Goal: Task Accomplishment & Management: Use online tool/utility

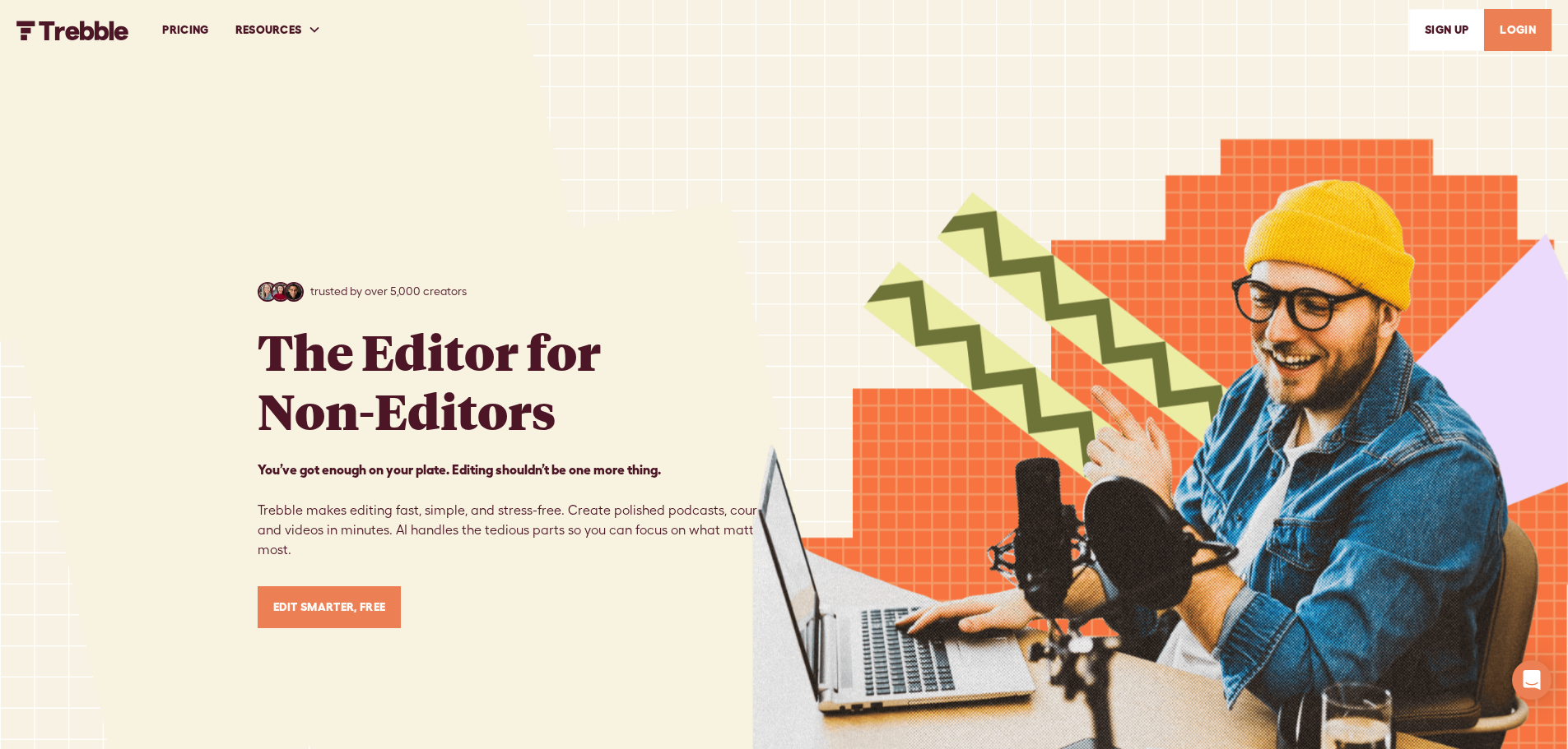
click at [1516, 34] on link "LOGIN" at bounding box center [1517, 30] width 67 height 42
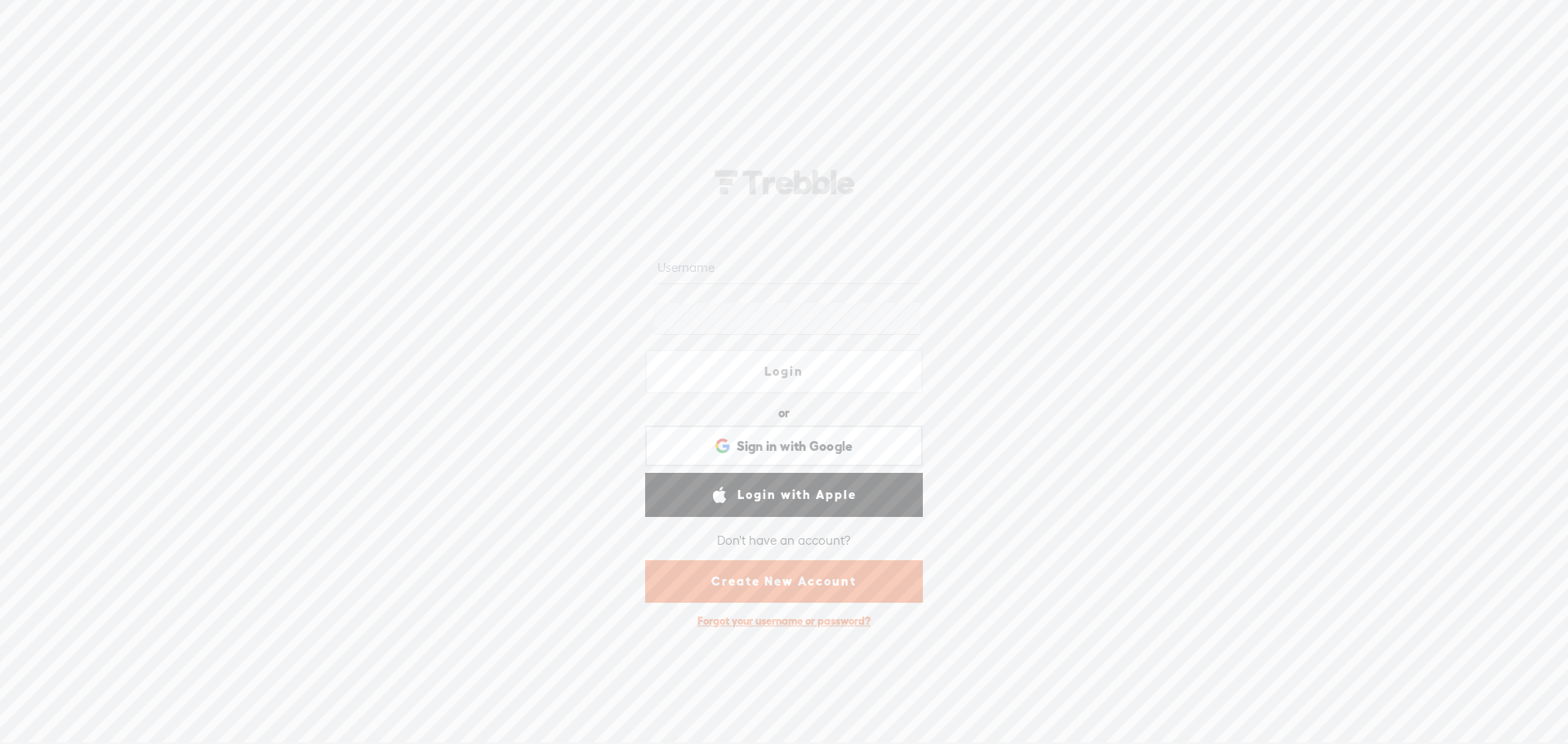
type input "[PERSON_NAME][EMAIL_ADDRESS][DOMAIN_NAME]"
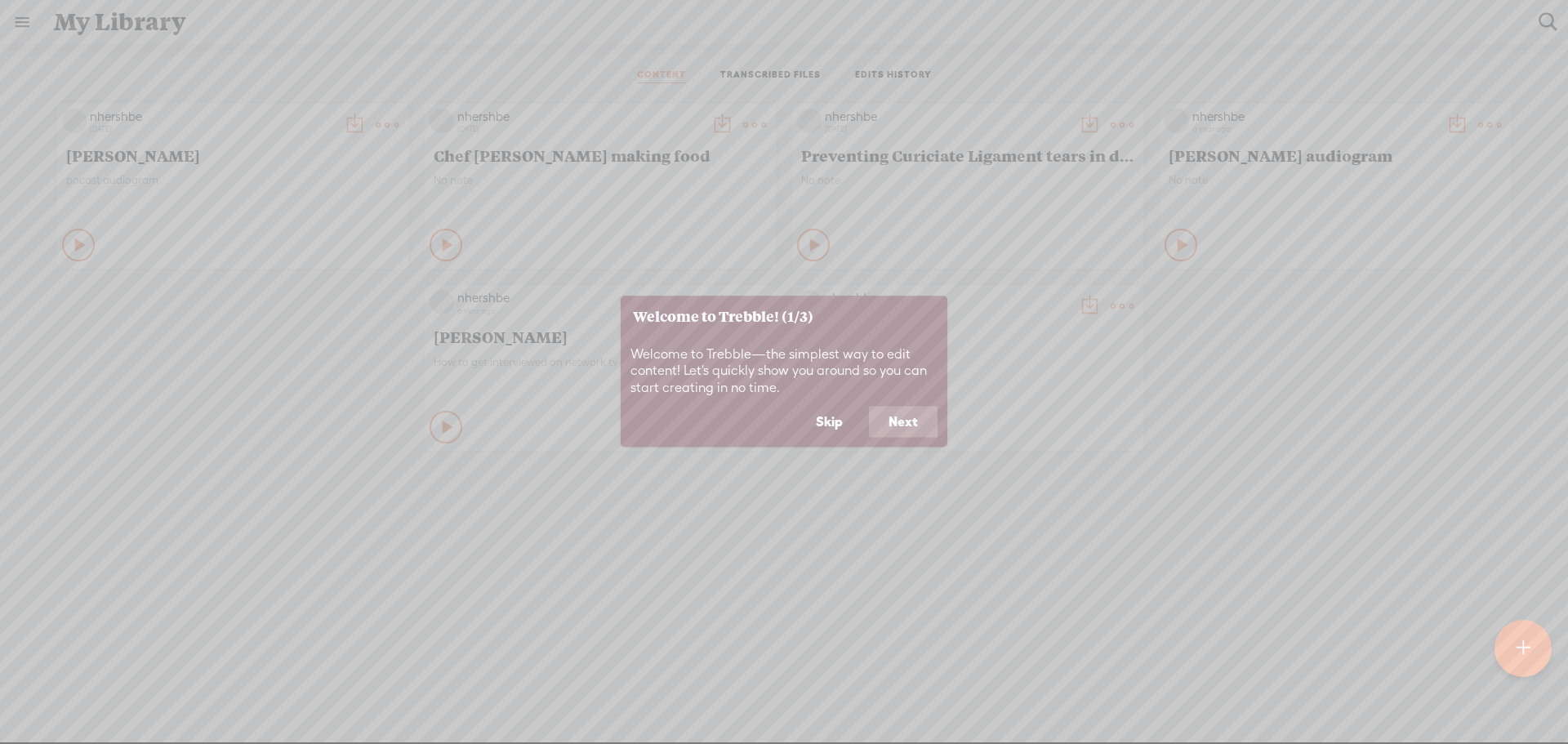
click at [900, 415] on button "Next" at bounding box center [902, 423] width 69 height 31
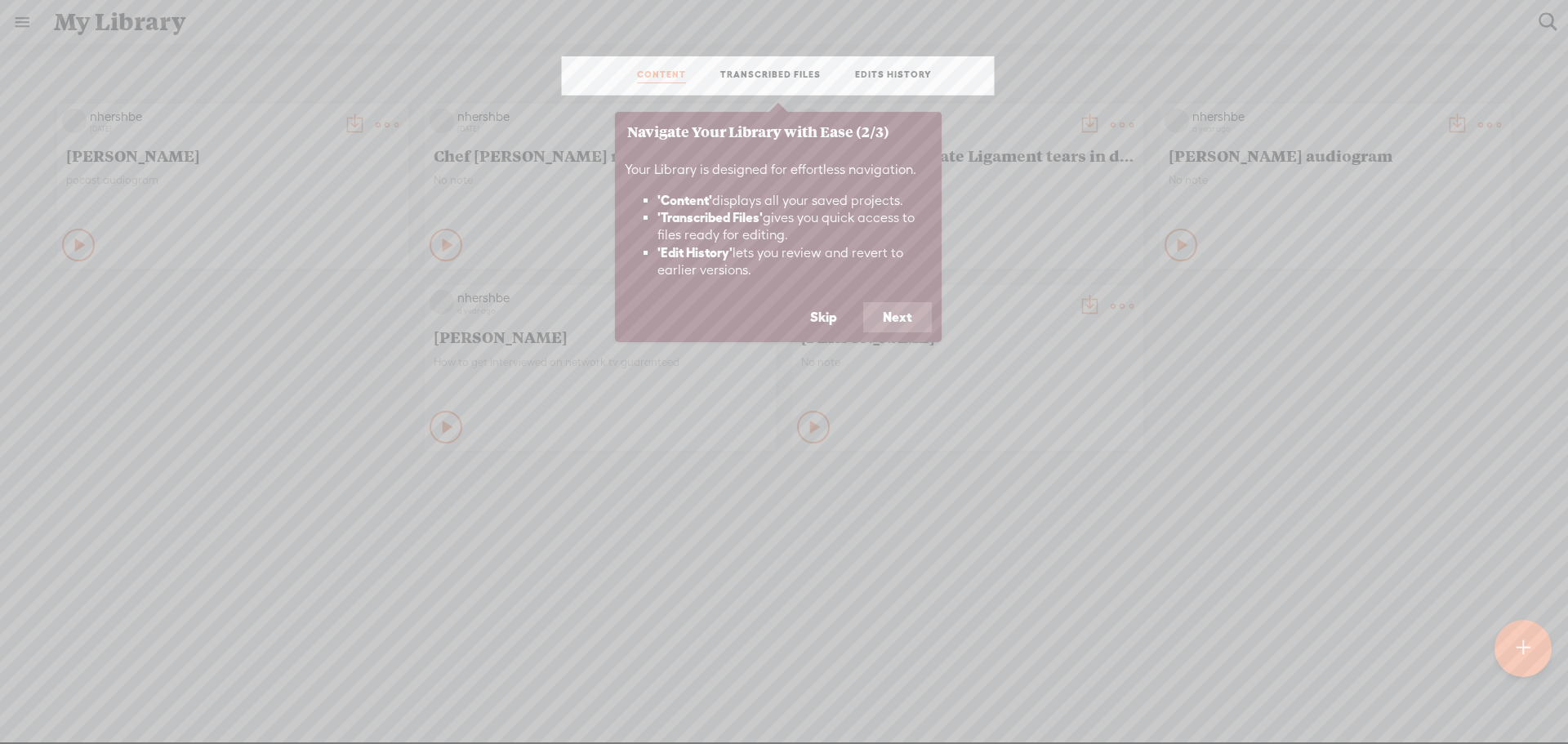
click at [907, 306] on button "Next" at bounding box center [897, 318] width 69 height 31
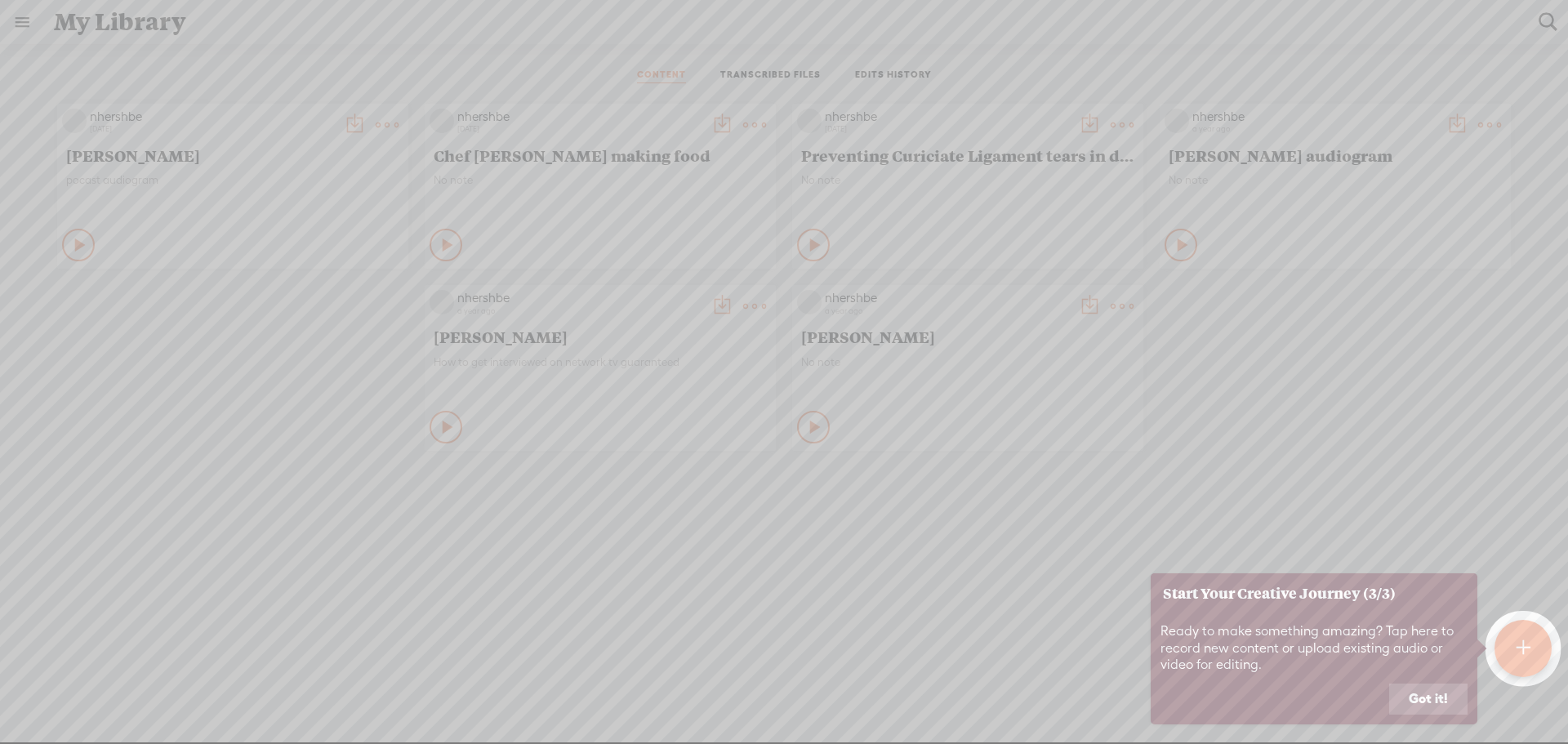
click at [1435, 702] on button "Got it!" at bounding box center [1428, 700] width 78 height 31
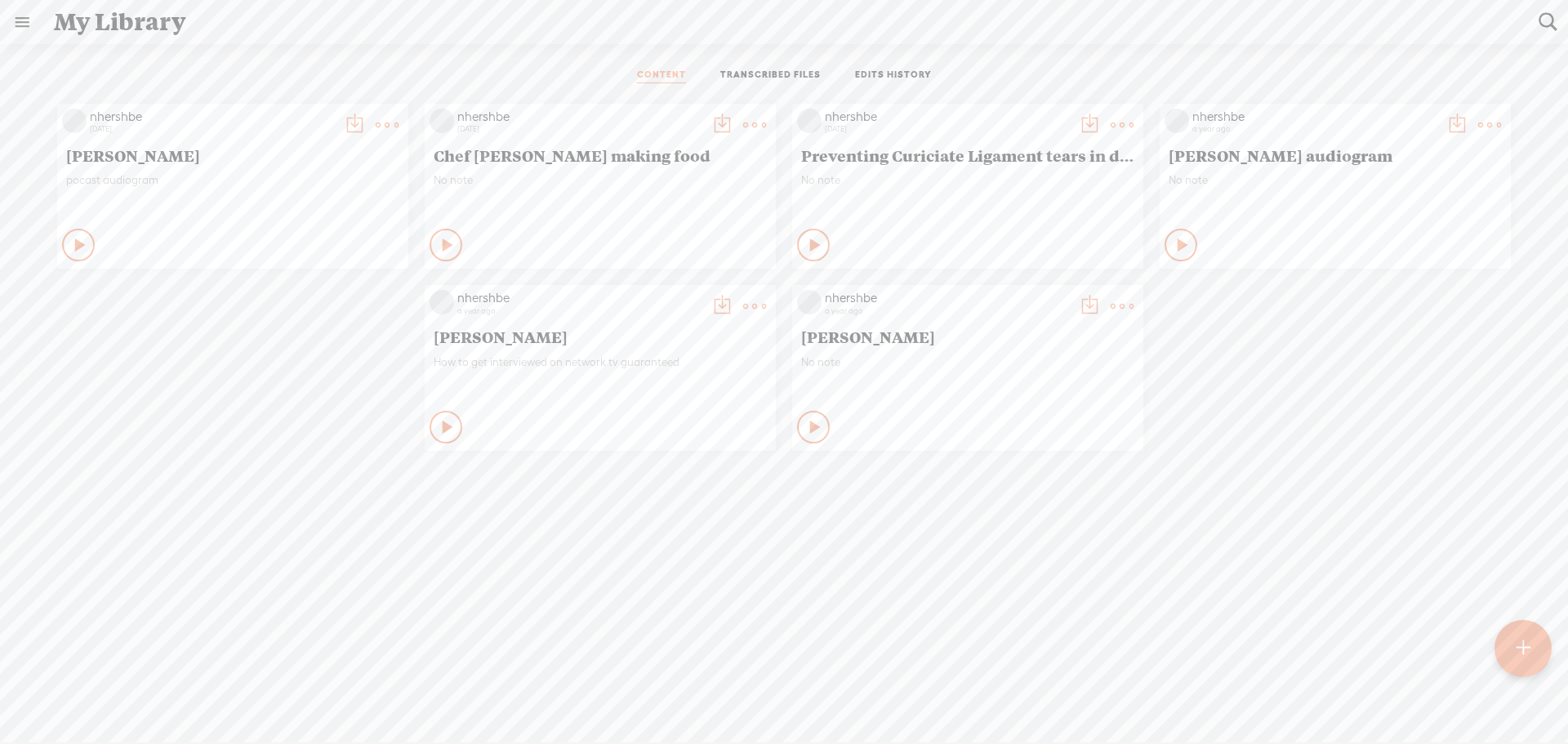
click at [1528, 641] on t at bounding box center [1524, 649] width 14 height 36
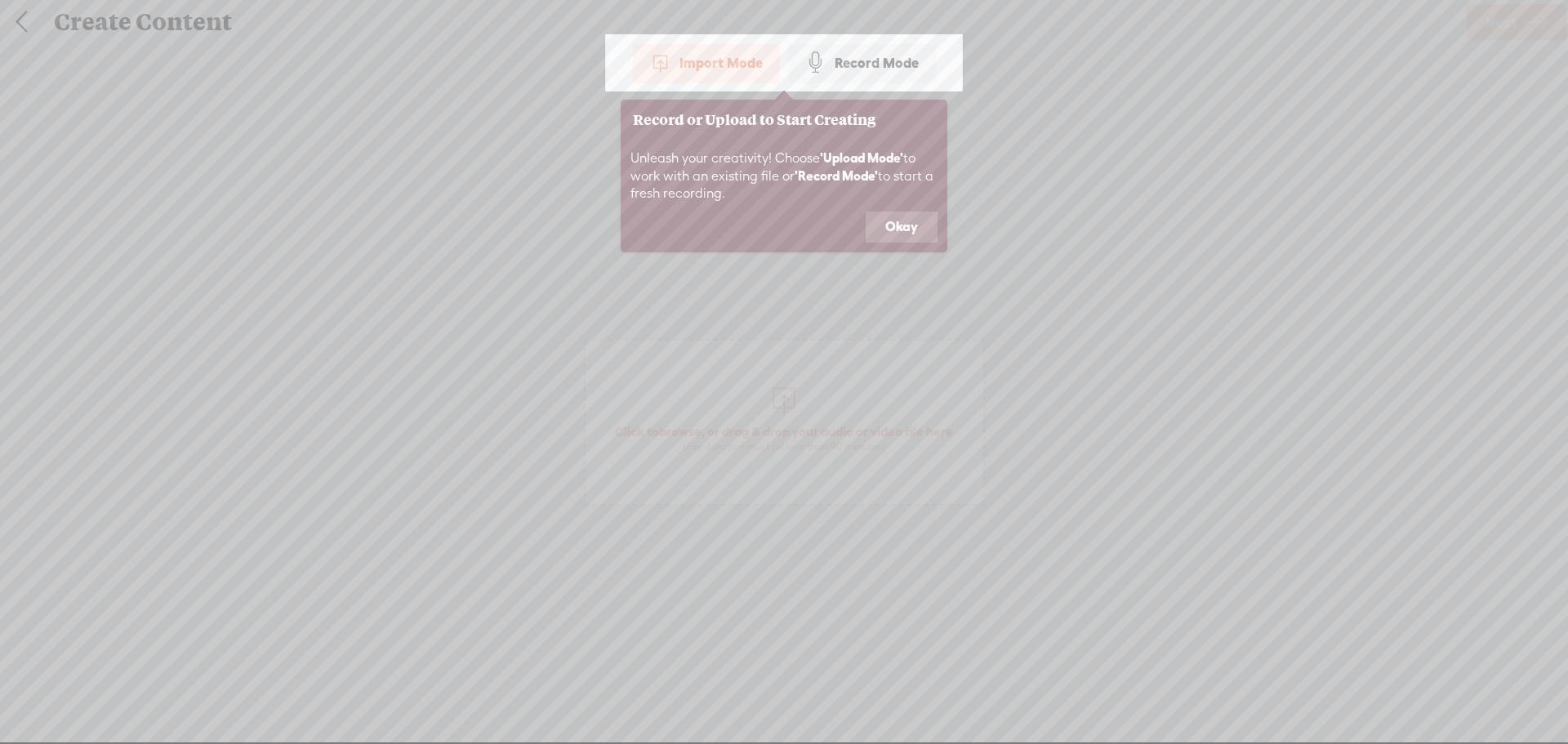
click at [910, 229] on button "Okay" at bounding box center [902, 227] width 72 height 31
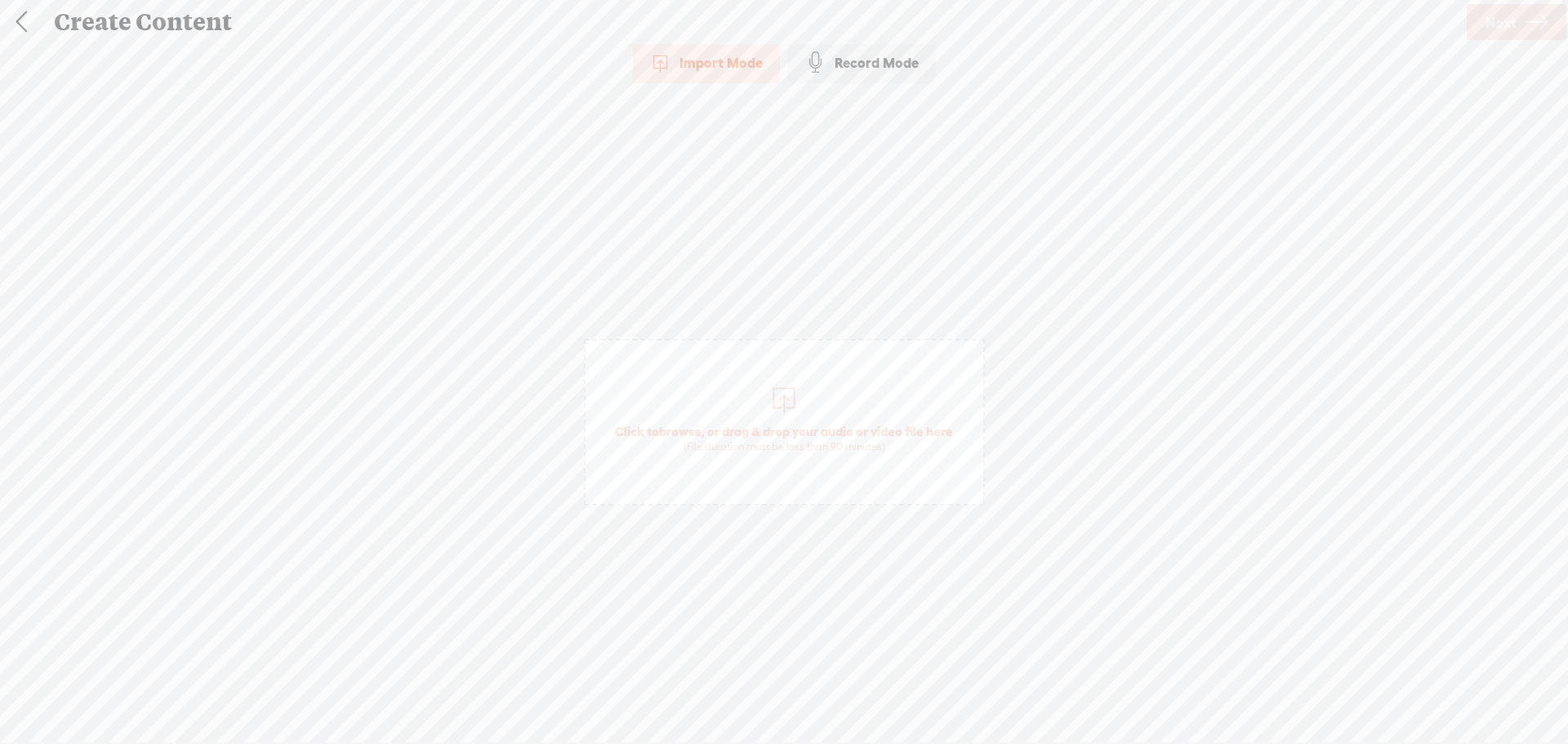
click at [711, 58] on div "Import Mode" at bounding box center [705, 63] width 147 height 41
click at [797, 422] on span "Click to browse , or drag & drop your audio or video file here (File duration m…" at bounding box center [784, 438] width 354 height 47
click at [1508, 13] on span "Next" at bounding box center [1501, 23] width 31 height 42
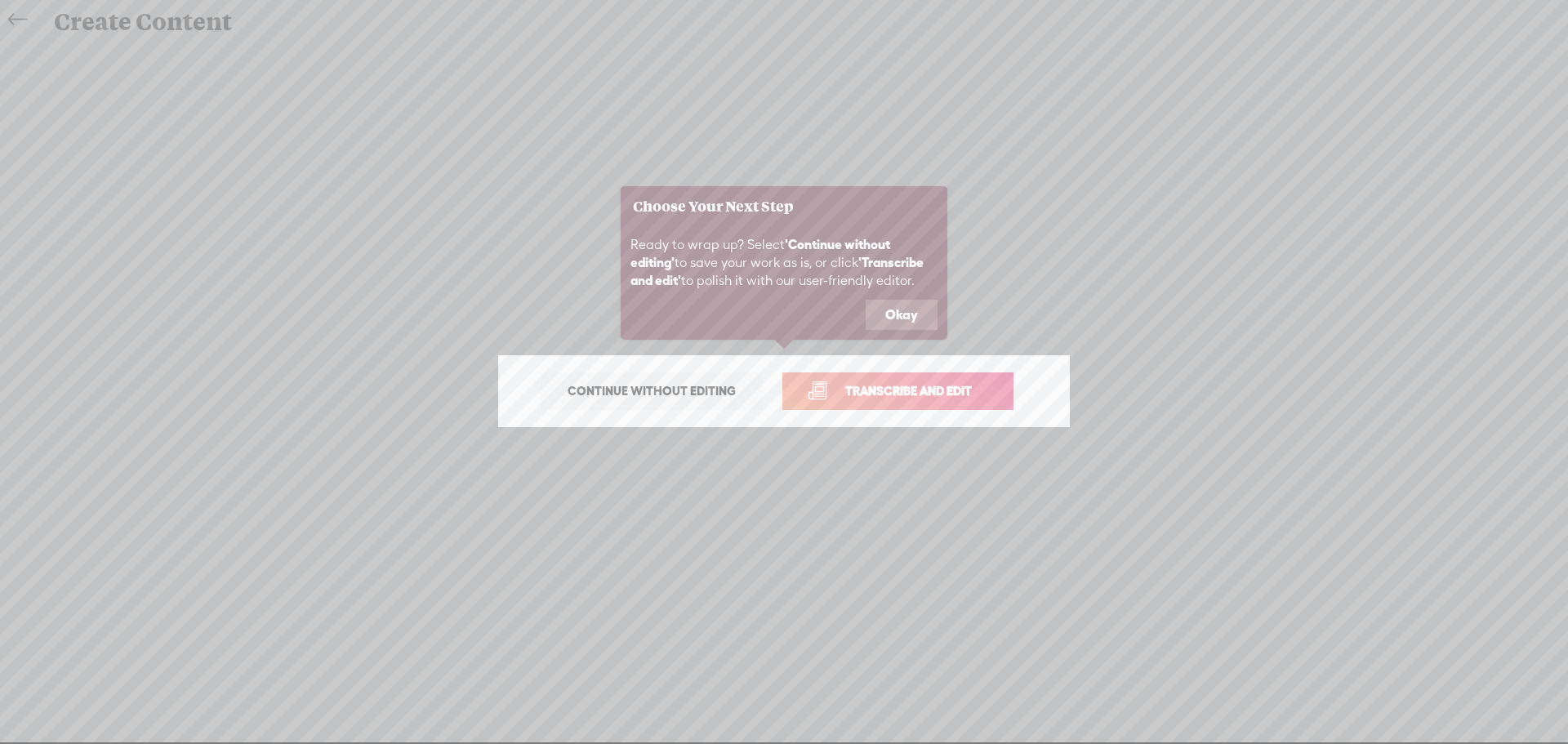
click at [908, 308] on button "Okay" at bounding box center [902, 315] width 72 height 31
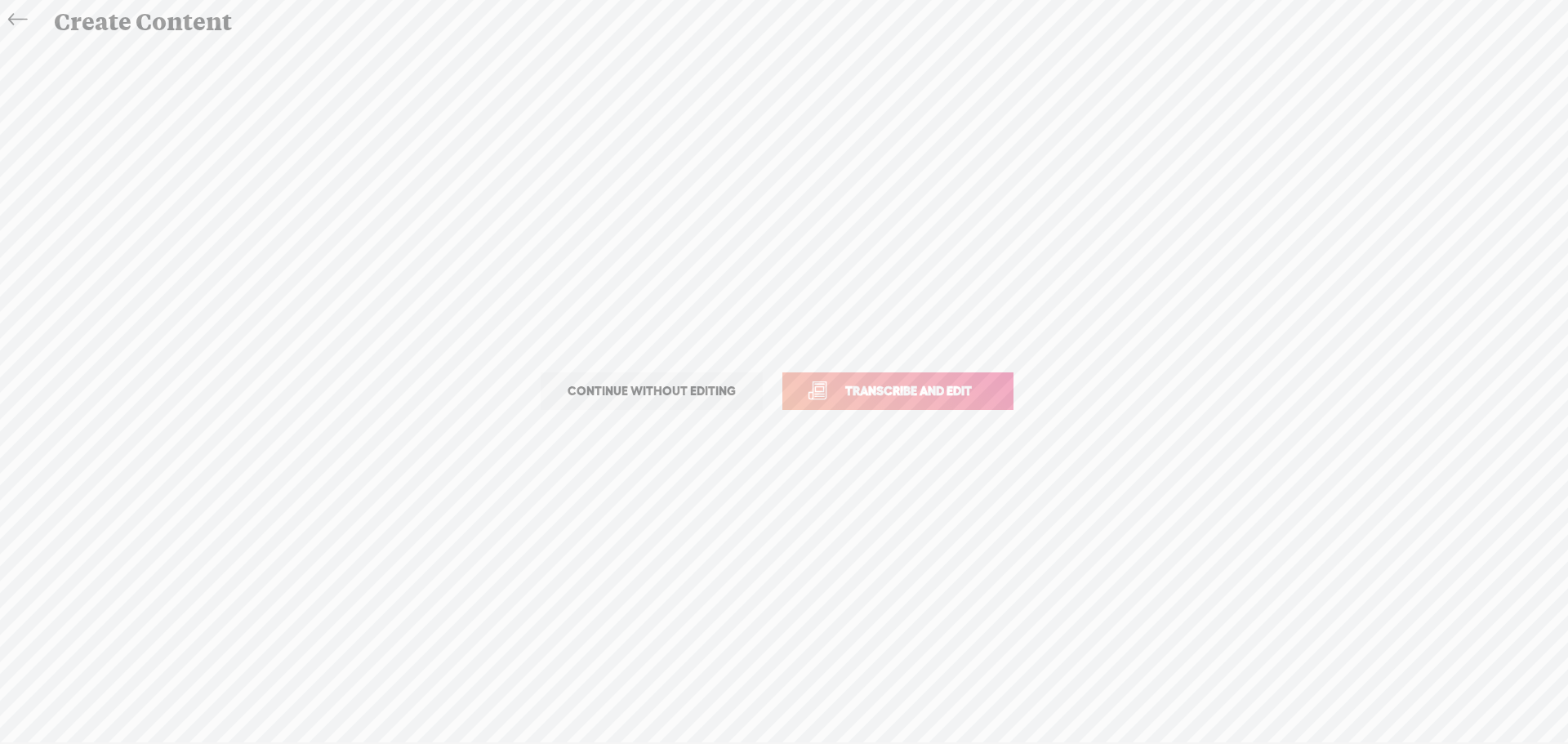
click at [884, 394] on span "Transcribe and edit" at bounding box center [908, 392] width 161 height 19
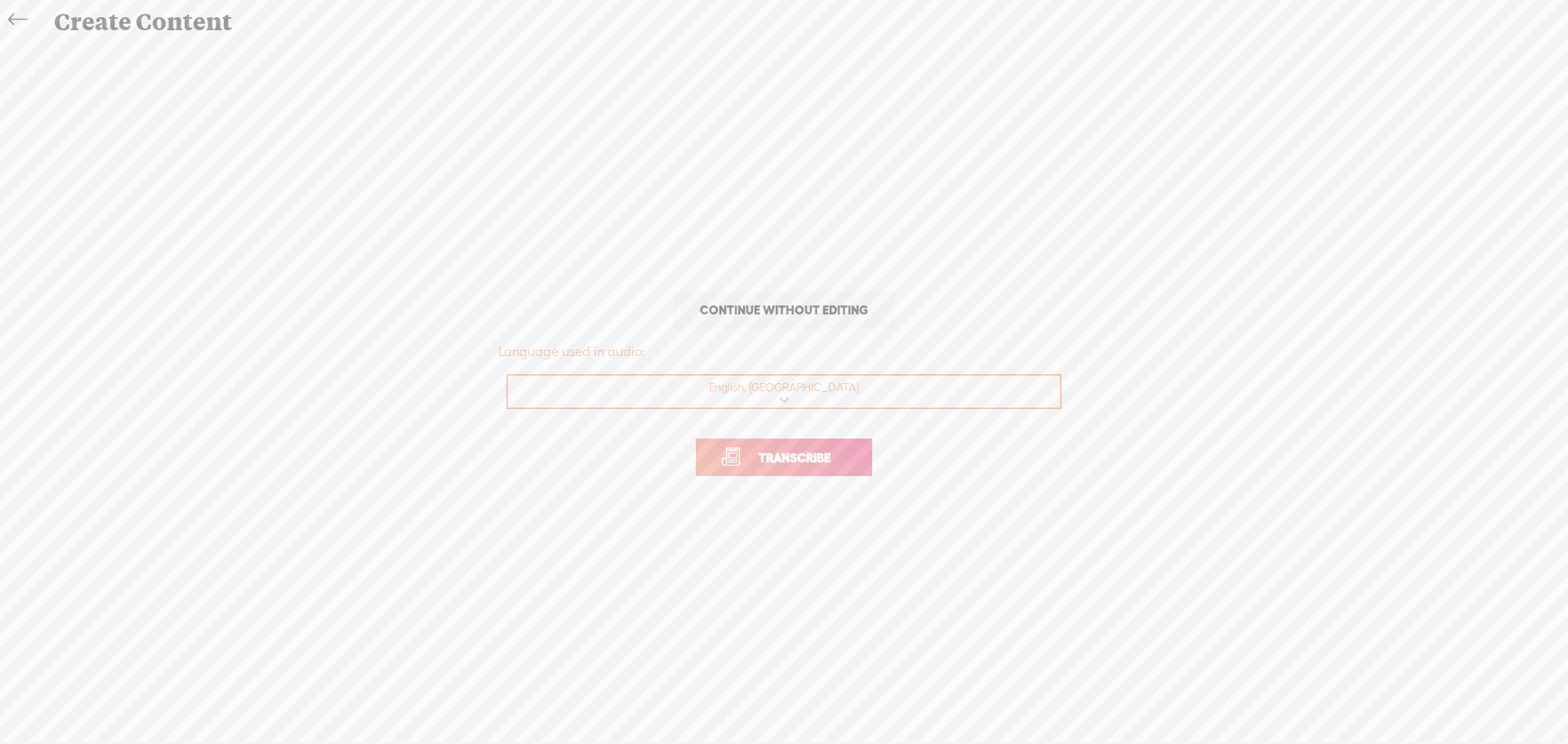
click at [774, 452] on span "Transcribe" at bounding box center [795, 458] width 106 height 19
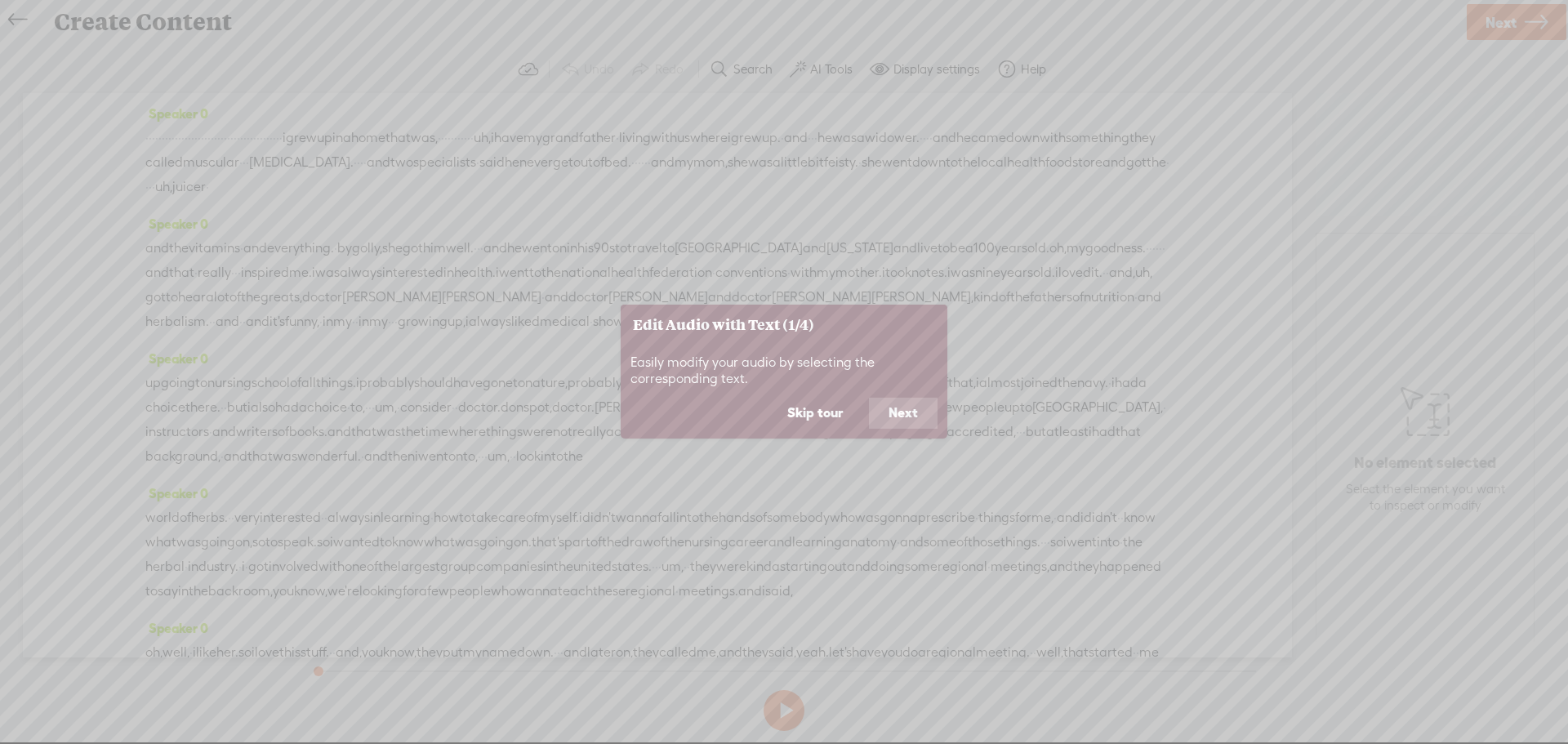
click at [897, 414] on button "Next" at bounding box center [902, 413] width 69 height 31
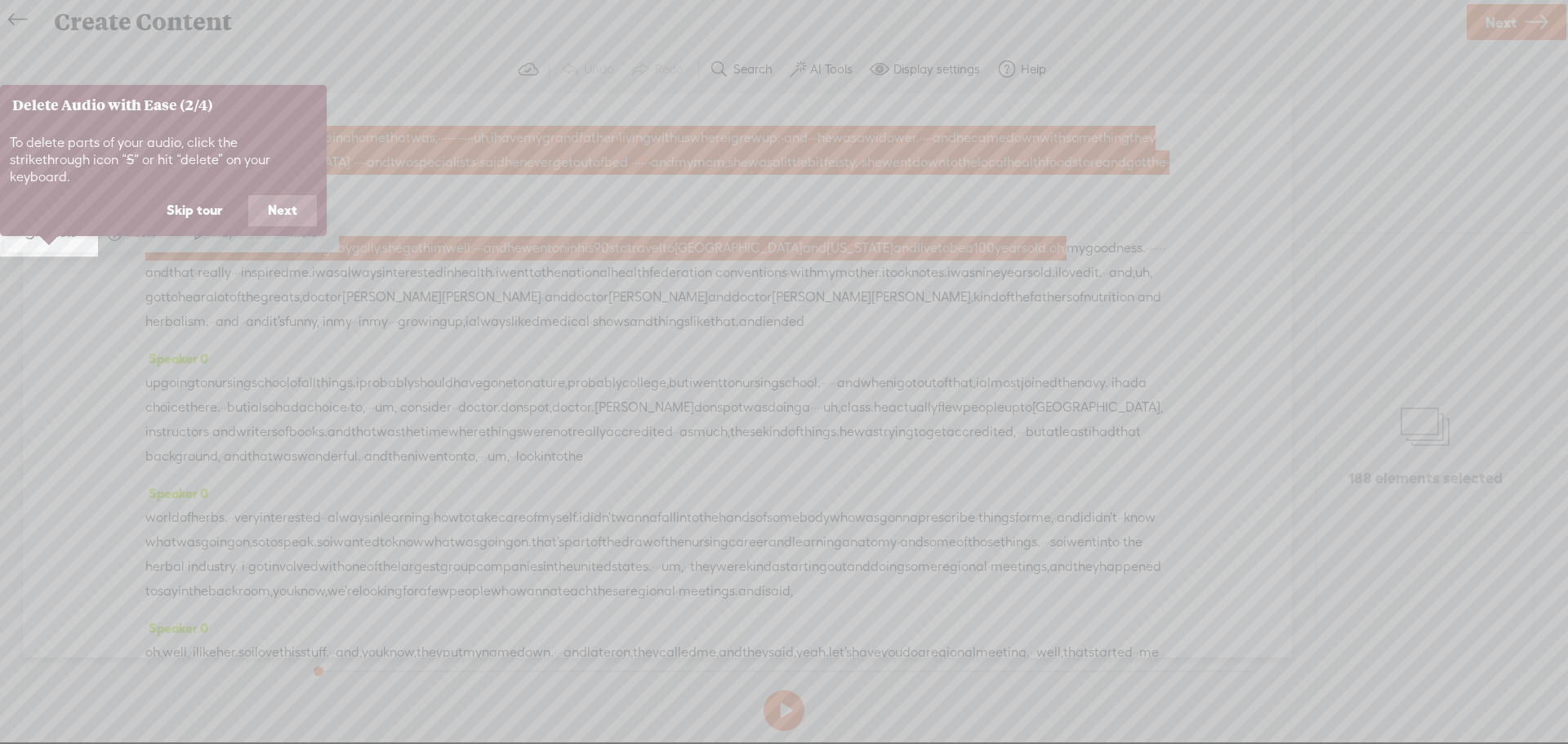
click at [276, 195] on button "Next" at bounding box center [282, 211] width 69 height 31
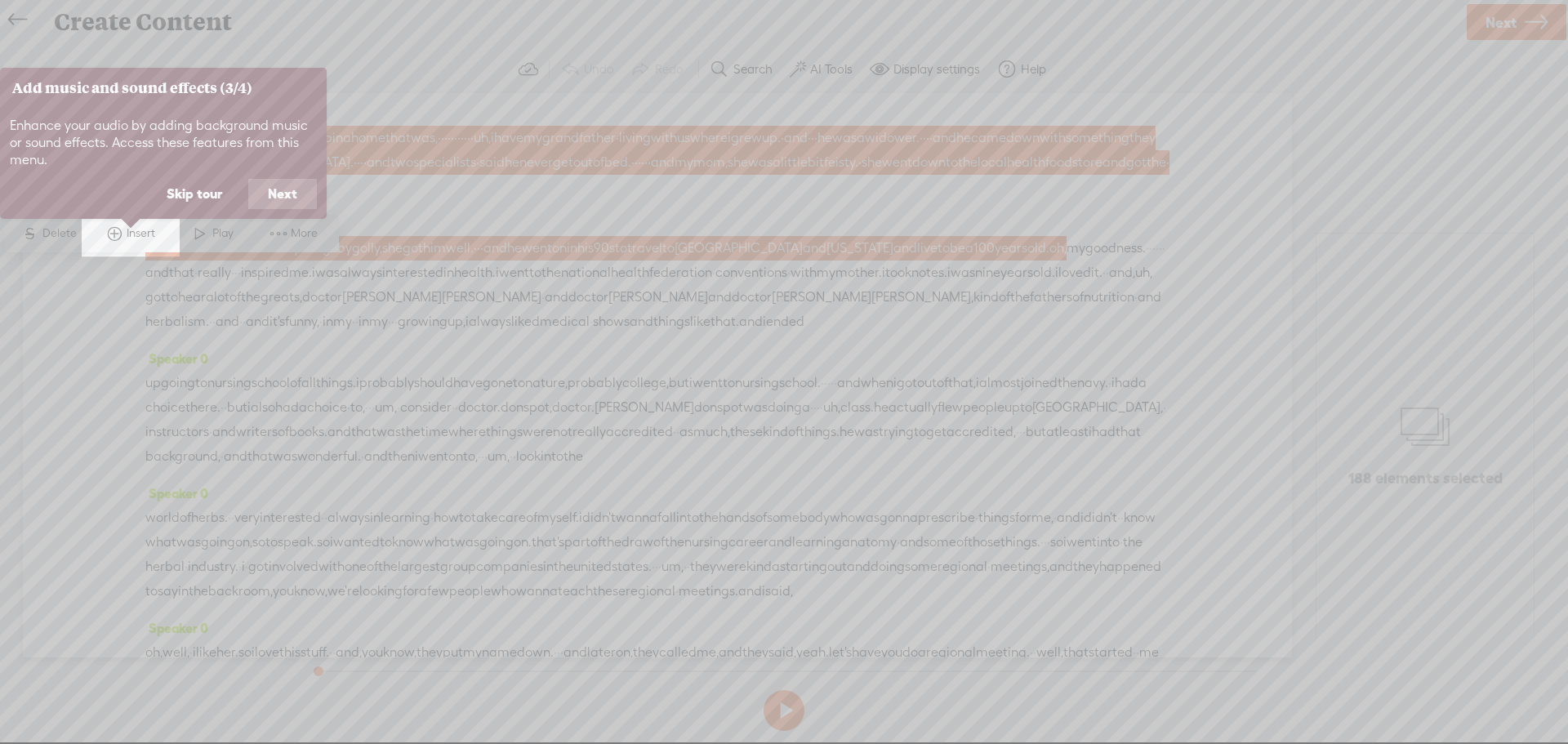
click at [281, 193] on button "Next" at bounding box center [282, 194] width 69 height 31
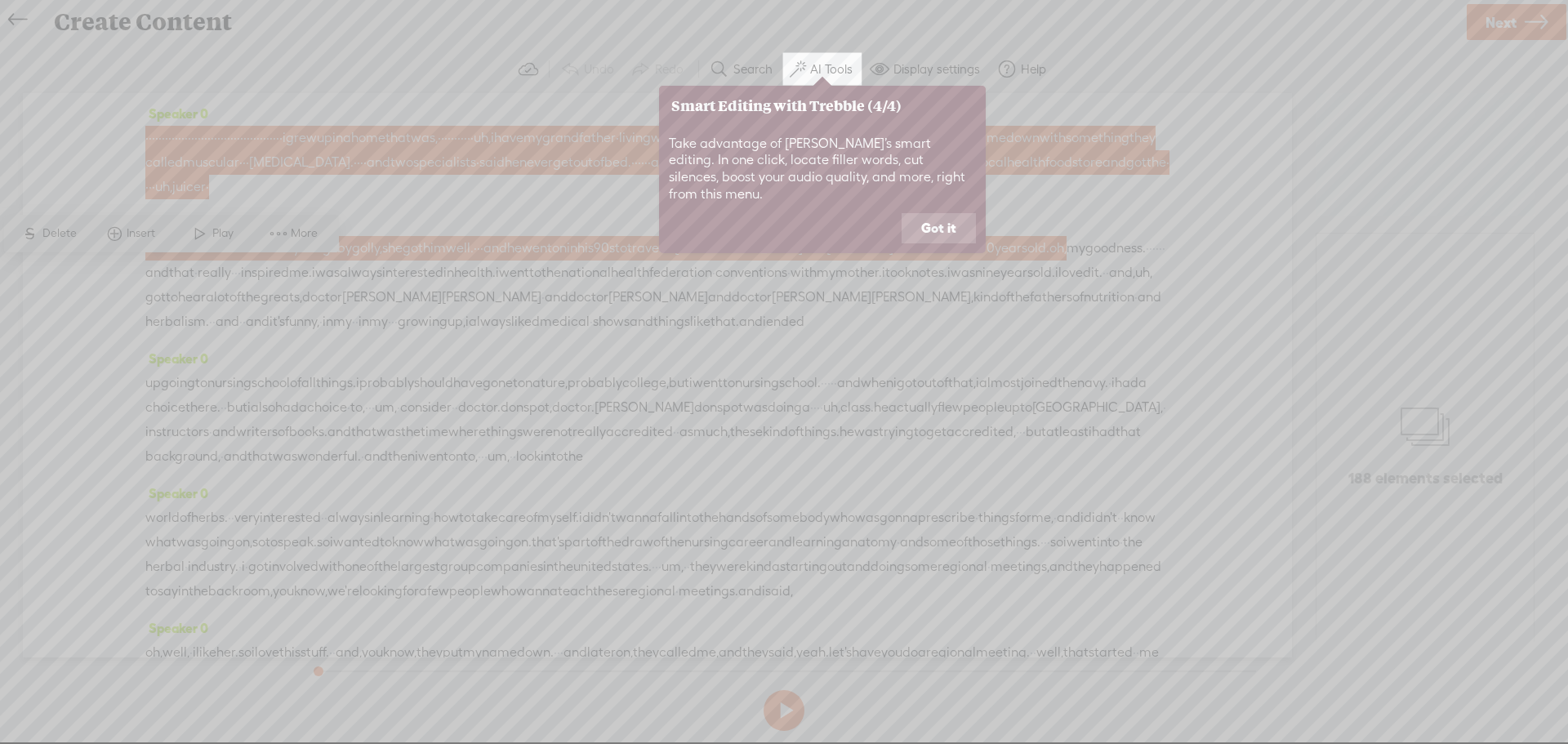
click at [947, 214] on button "Got it" at bounding box center [939, 229] width 75 height 31
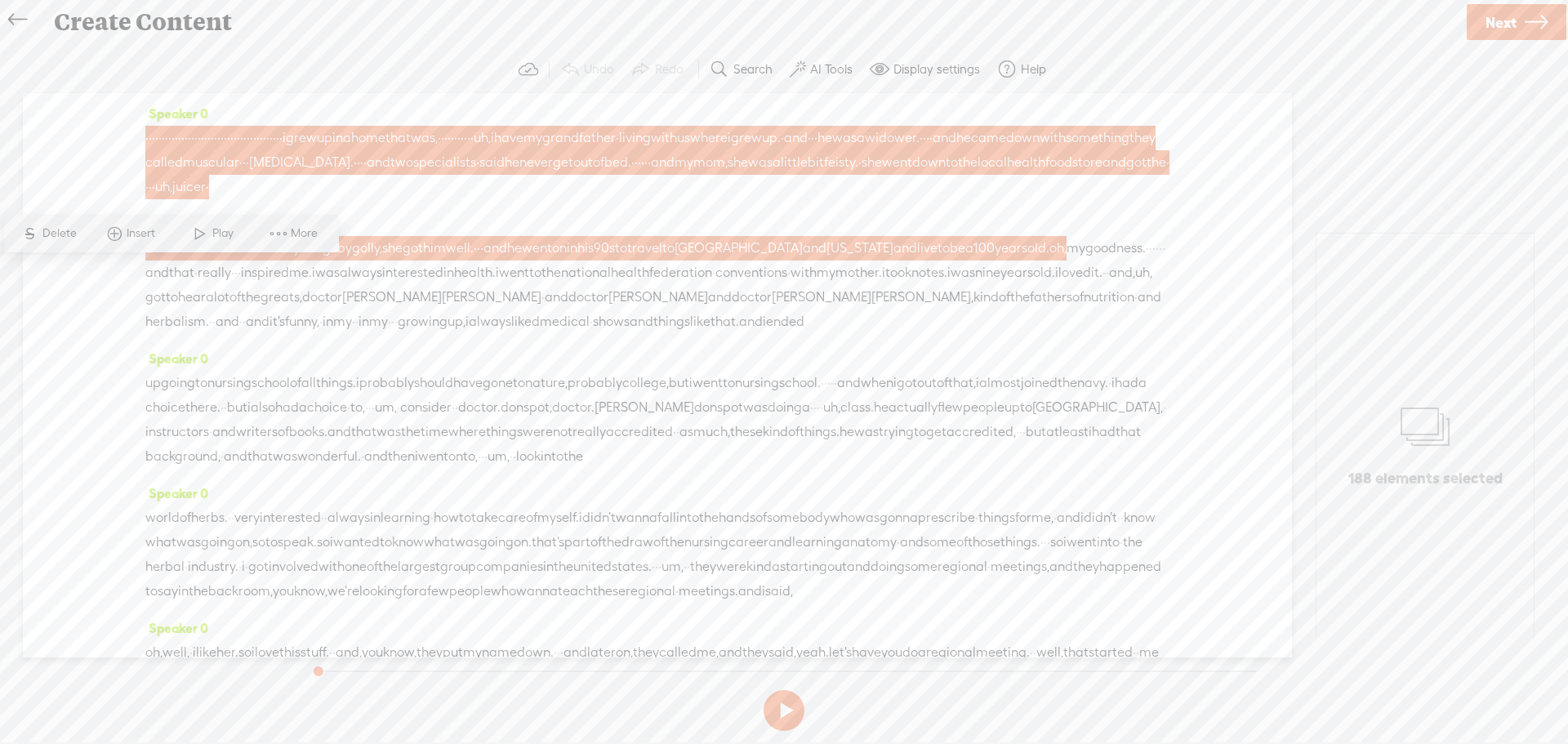
click at [739, 334] on div "and the vitamins · and everything. · by golly, she got him well. · · · and he w…" at bounding box center [658, 285] width 1024 height 98
click at [103, 137] on div "Speaker 0 · · · · · · · · · · · · · · · · · · · · · · · · · · · · · · · · · · ·…" at bounding box center [657, 375] width 1269 height 564
click at [974, 310] on span "kind" at bounding box center [986, 297] width 25 height 24
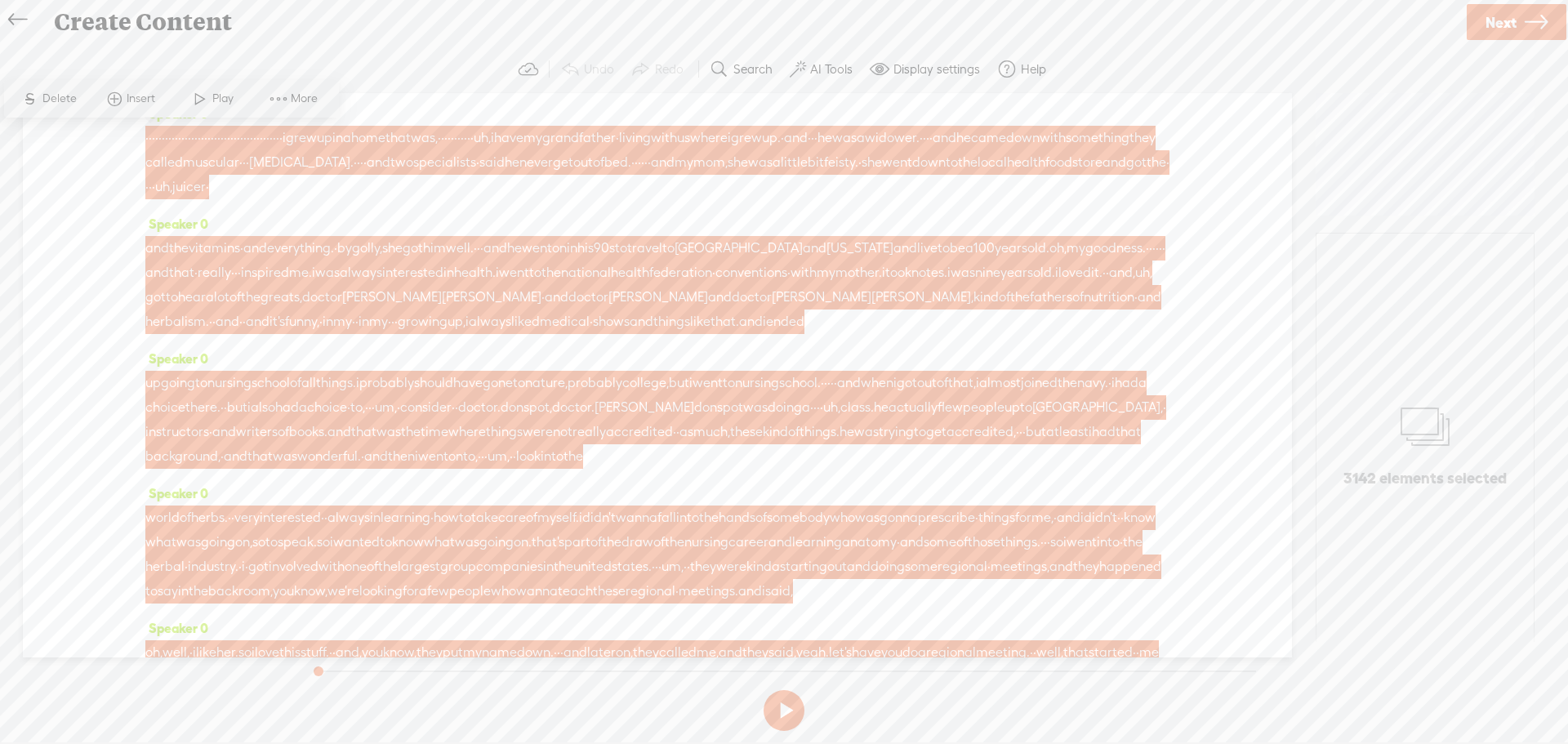
click at [839, 69] on label "AI Tools" at bounding box center [831, 69] width 43 height 16
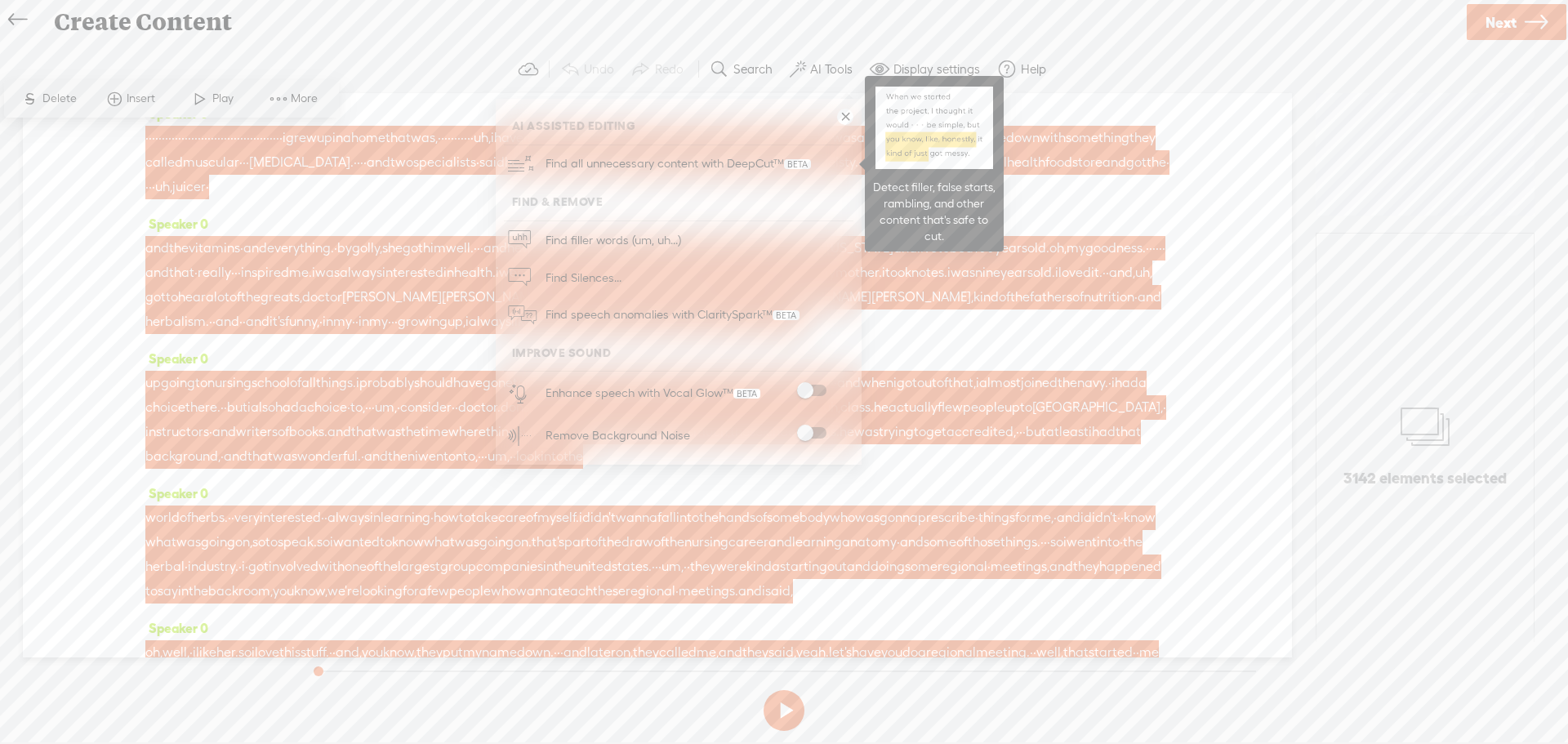
click at [661, 158] on span "Find all unnecessary content with DeepCut™" at bounding box center [678, 164] width 277 height 38
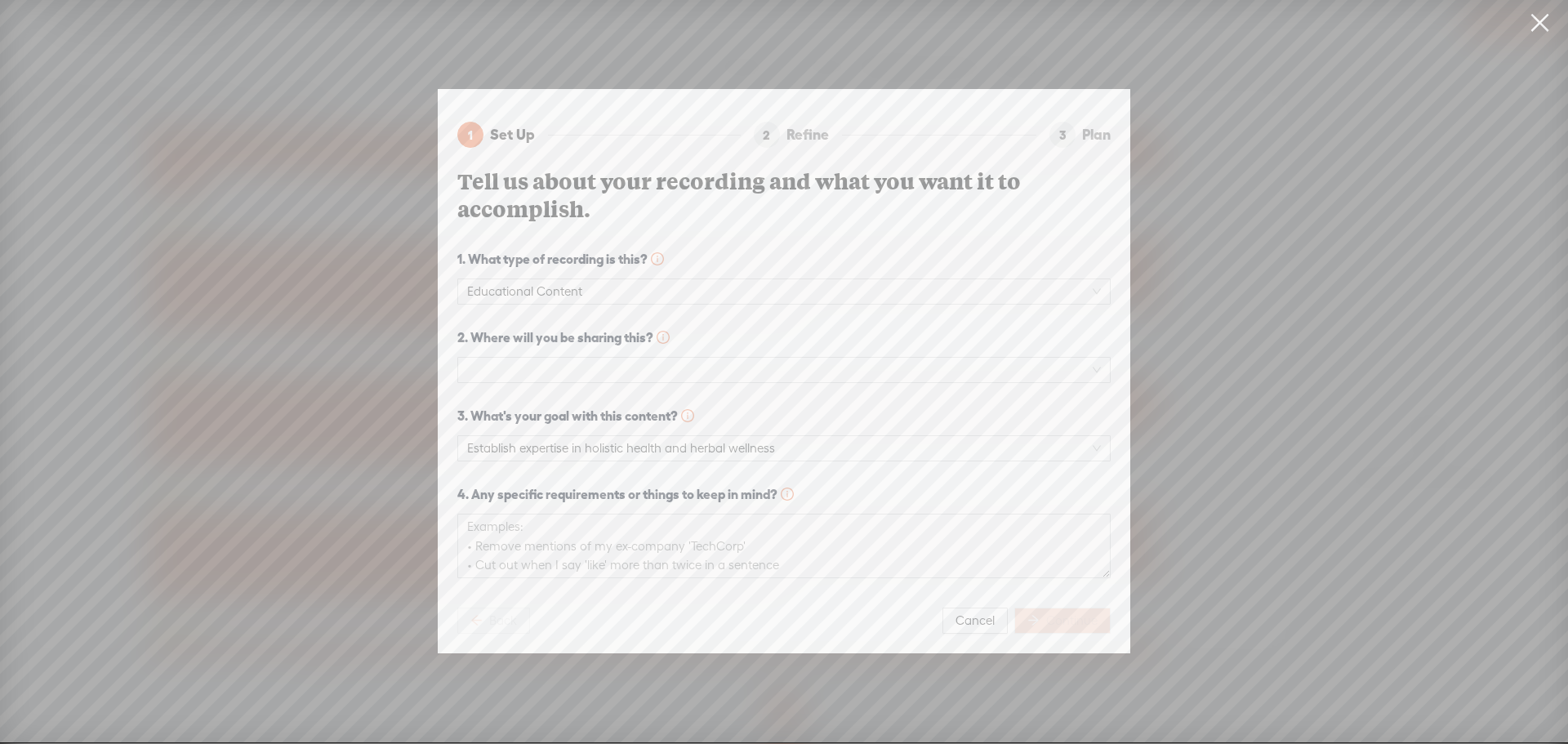
click at [1057, 608] on div "Continue" at bounding box center [1062, 621] width 96 height 26
click at [570, 362] on span at bounding box center [784, 370] width 633 height 24
click at [506, 402] on div "YouTube" at bounding box center [784, 397] width 627 height 20
click at [1072, 613] on span "Continue" at bounding box center [1072, 621] width 51 height 16
click at [542, 540] on textarea at bounding box center [784, 546] width 653 height 64
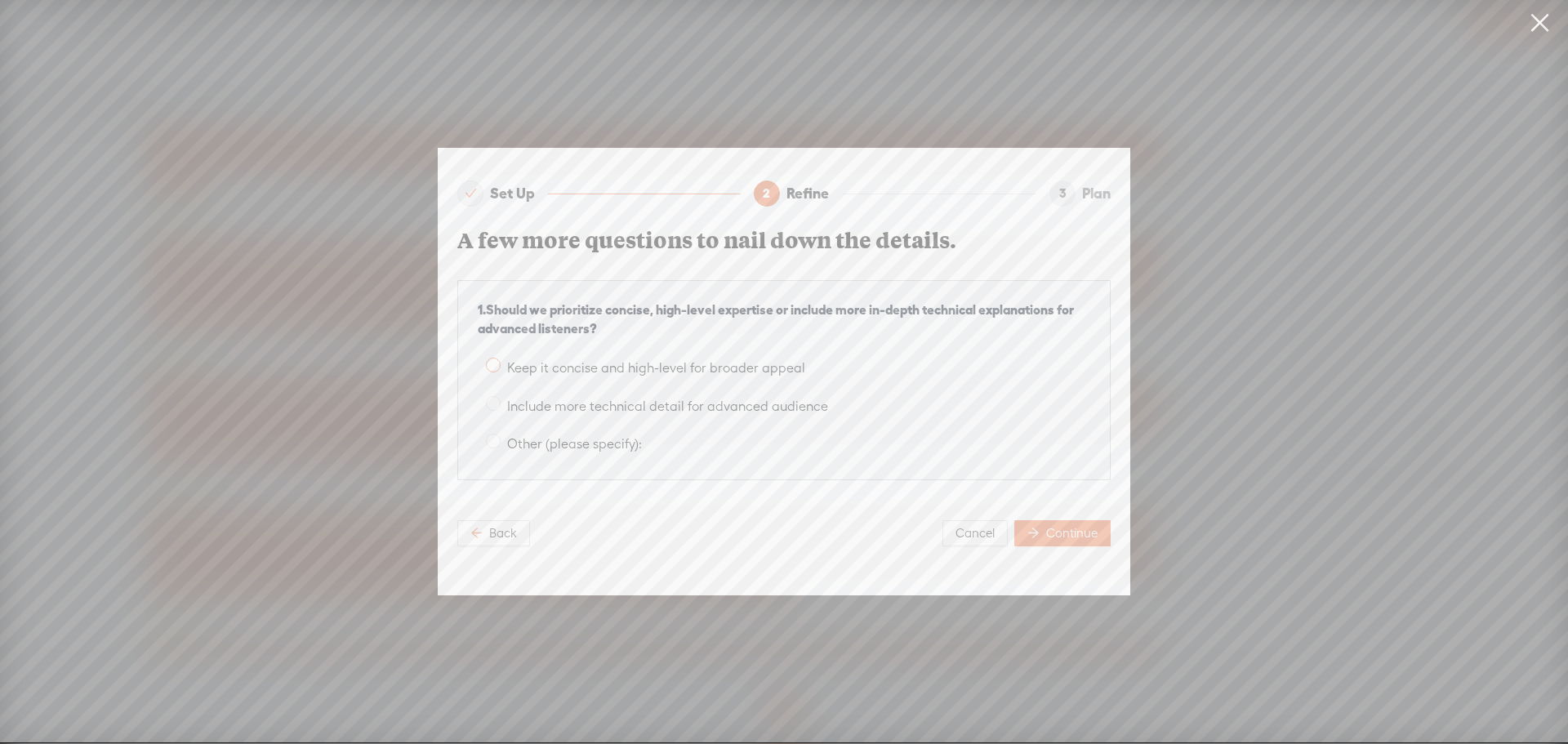
click at [525, 360] on span "Keep it concise and high-level for broader appeal" at bounding box center [656, 368] width 312 height 16
click at [501, 360] on input "Keep it concise and high-level for broader appeal" at bounding box center [493, 365] width 15 height 15
radio input "true"
click at [1043, 522] on button "Continue" at bounding box center [1062, 534] width 96 height 26
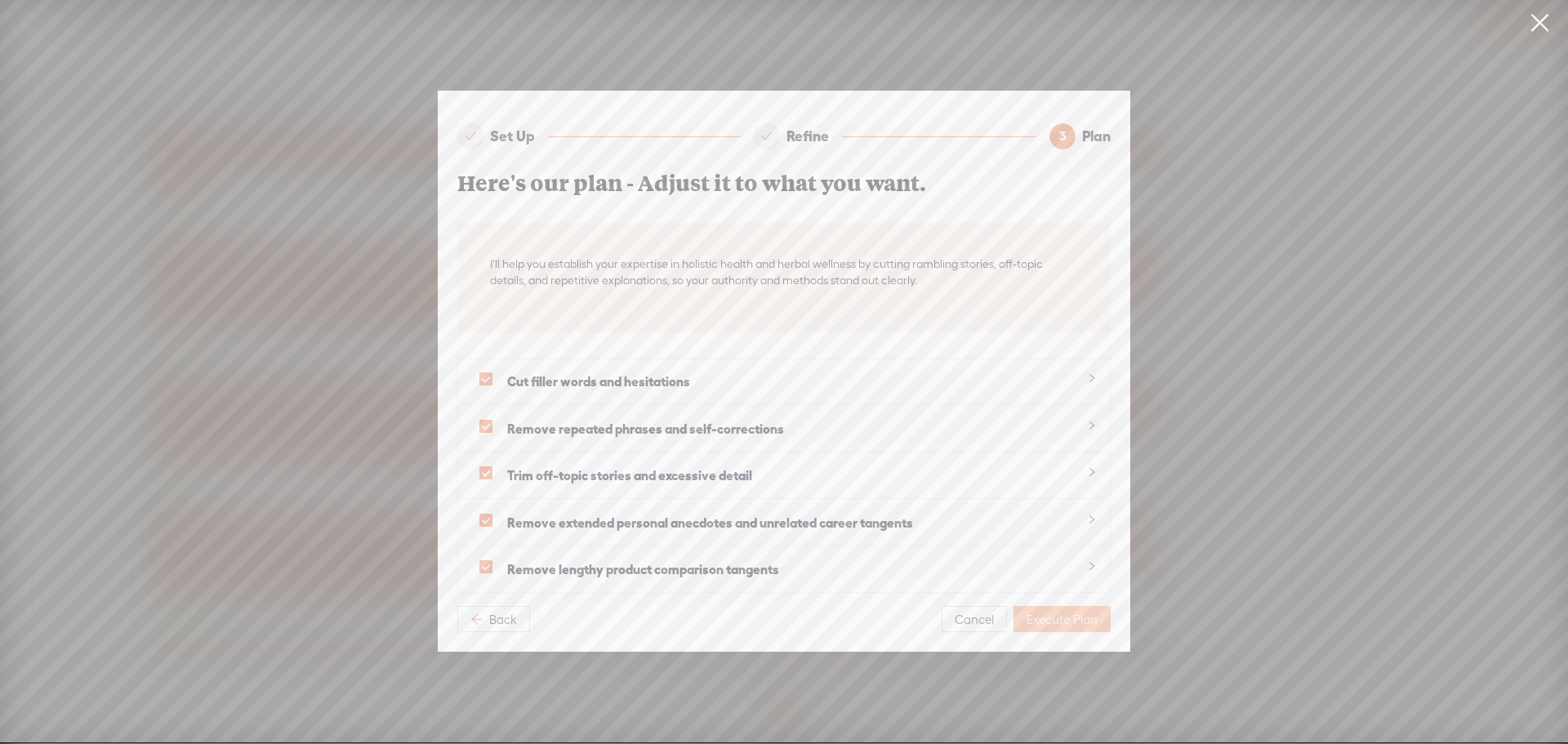
click at [1053, 616] on span "Execute Plan" at bounding box center [1062, 620] width 71 height 16
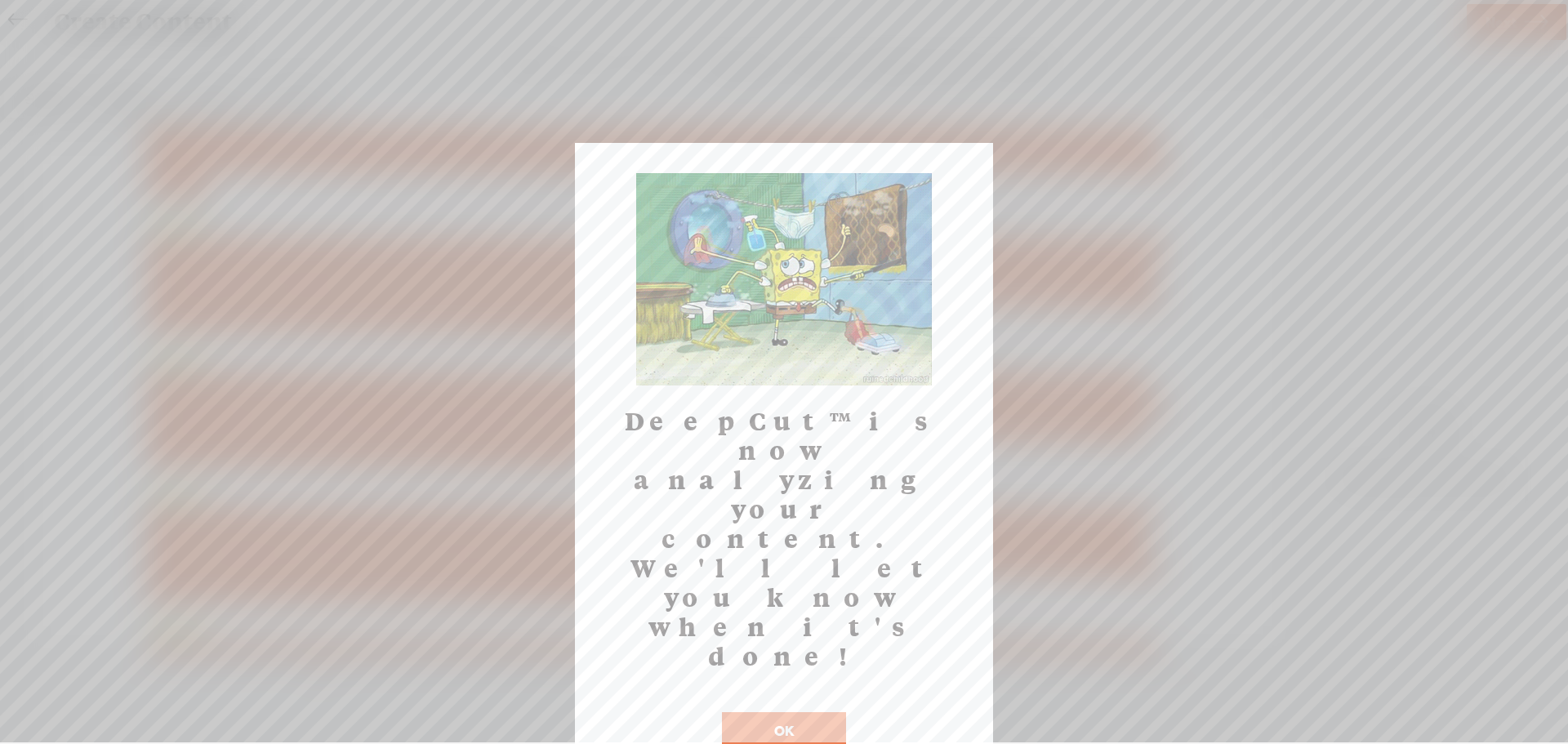
click at [817, 713] on button "OK" at bounding box center [784, 731] width 124 height 37
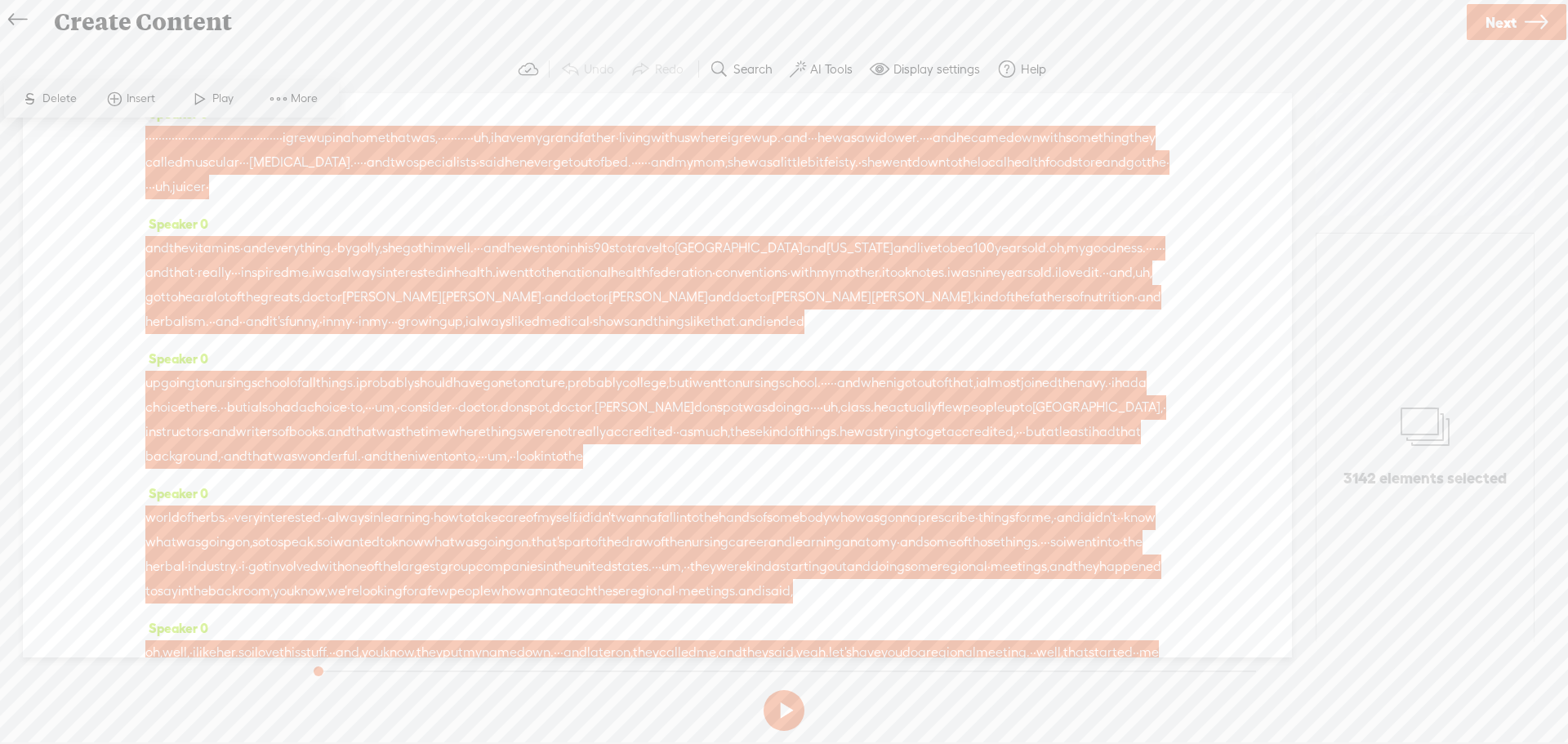
click at [1499, 19] on span "Next" at bounding box center [1501, 23] width 31 height 42
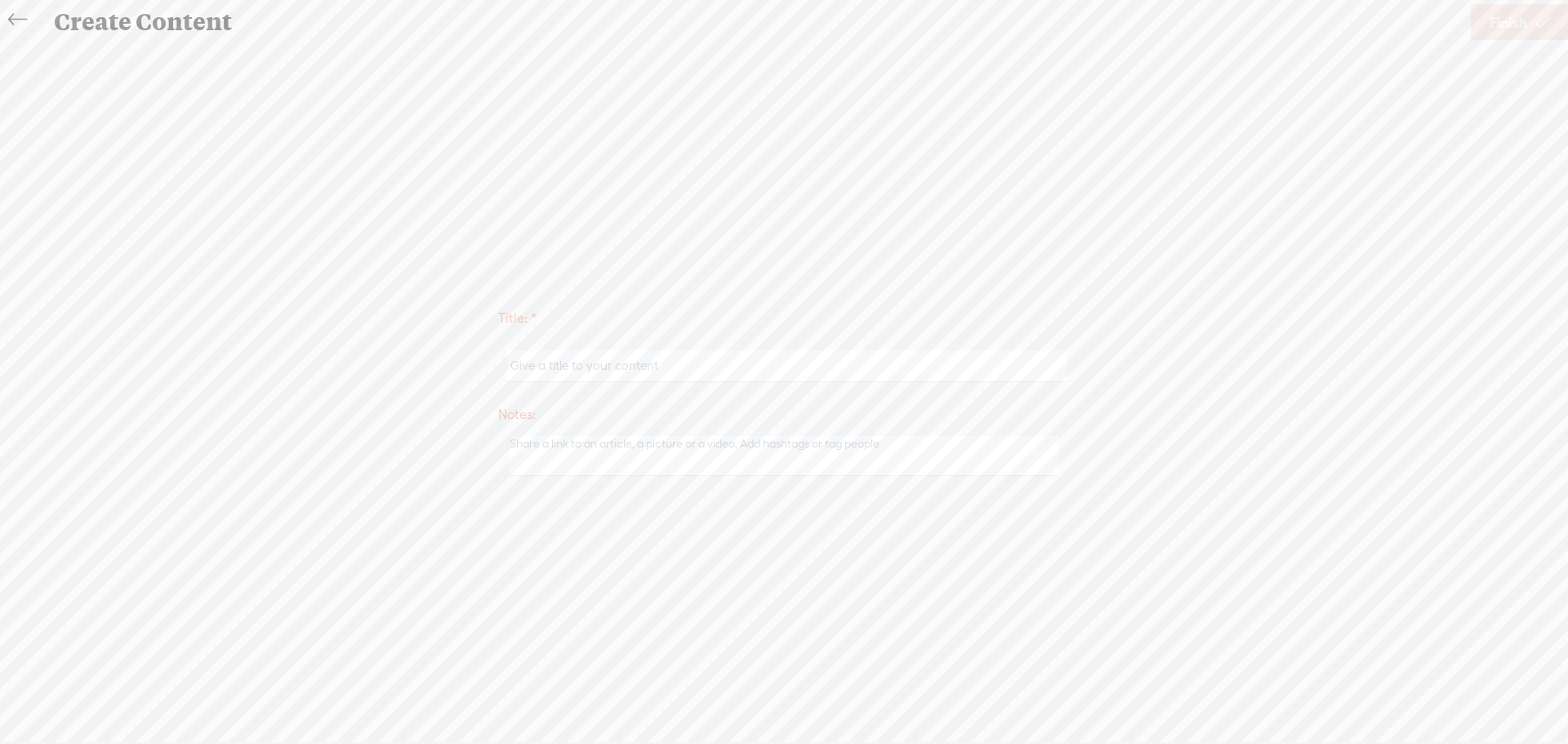
click at [24, 13] on icon at bounding box center [17, 20] width 19 height 36
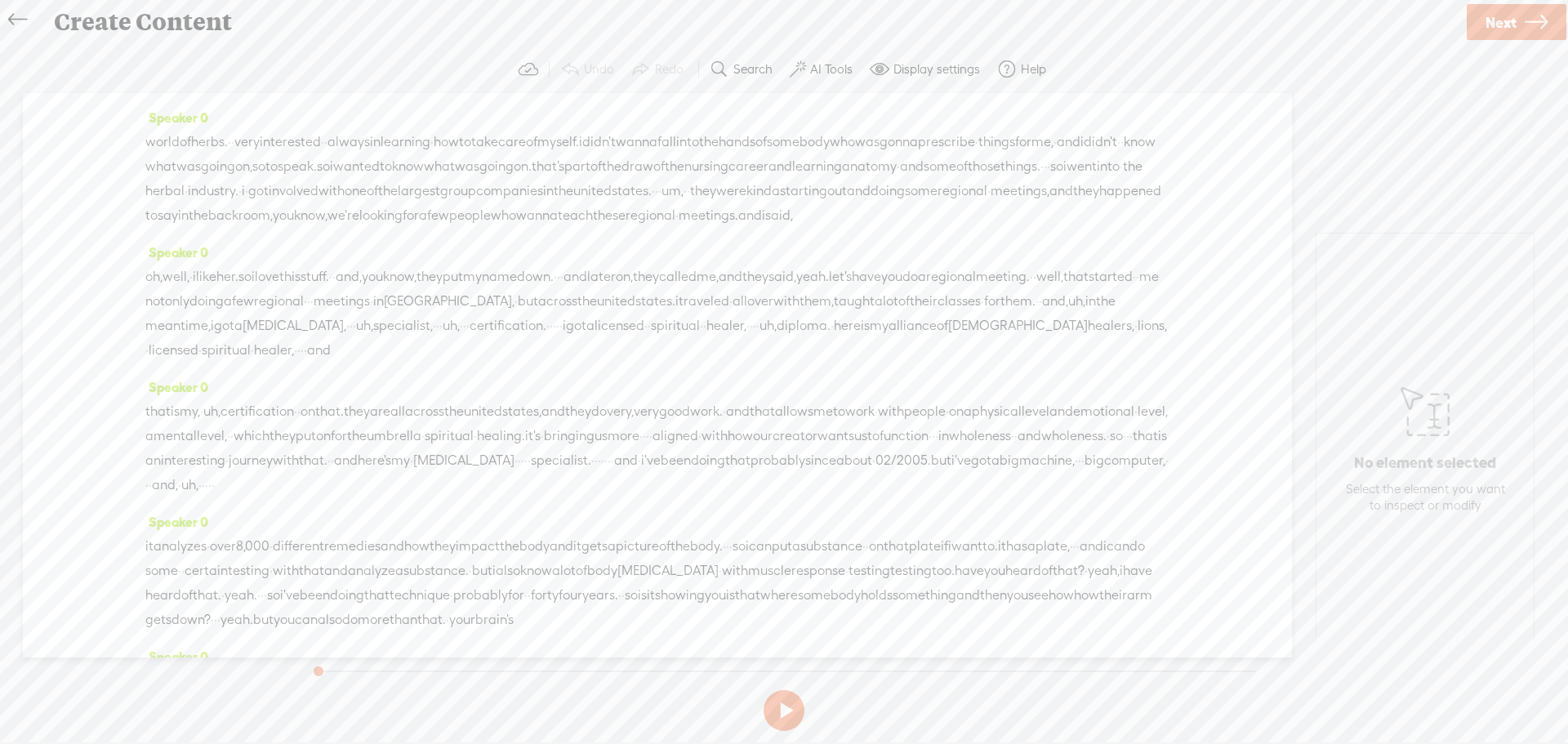
scroll to position [409, 0]
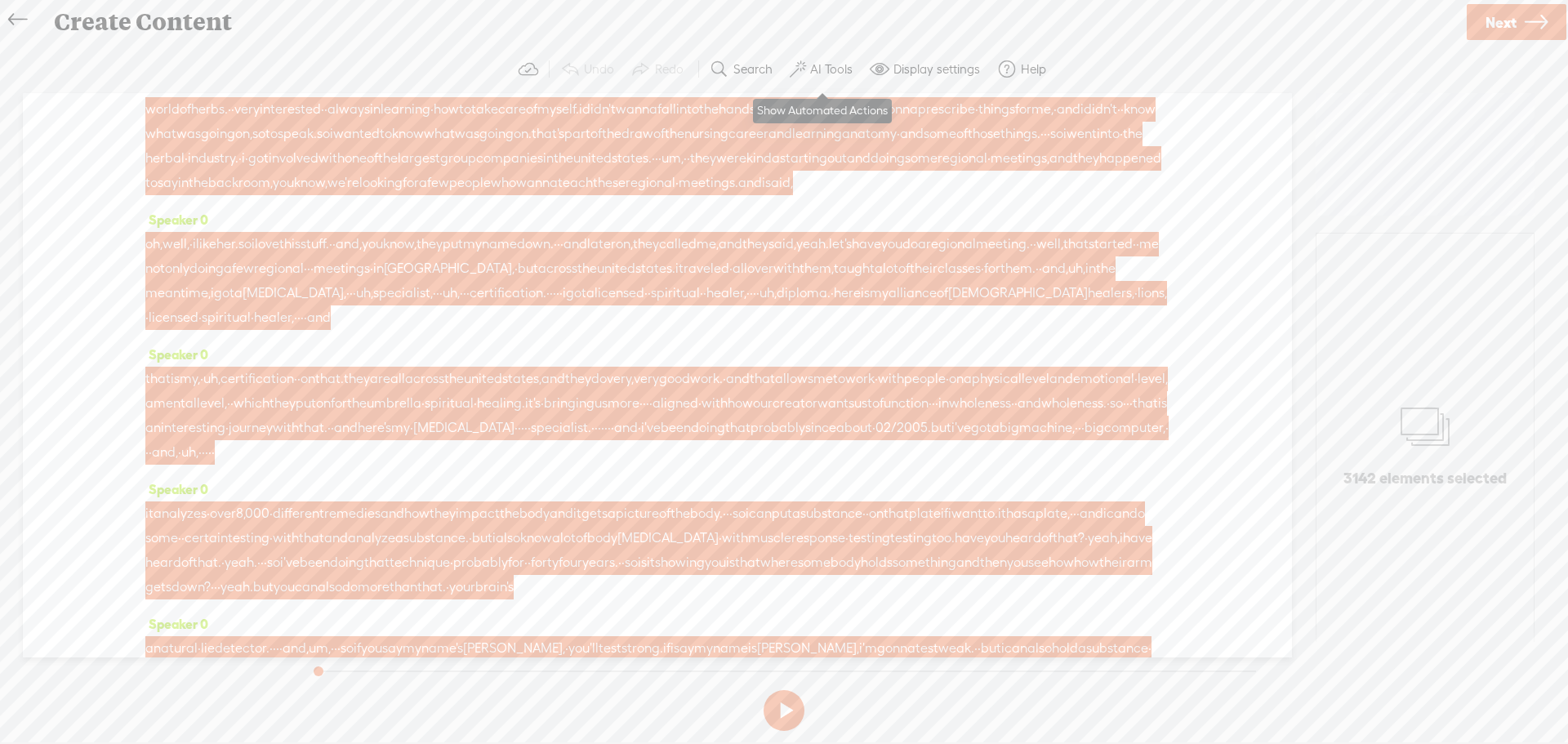
click at [810, 76] on label "AI Tools" at bounding box center [831, 69] width 43 height 16
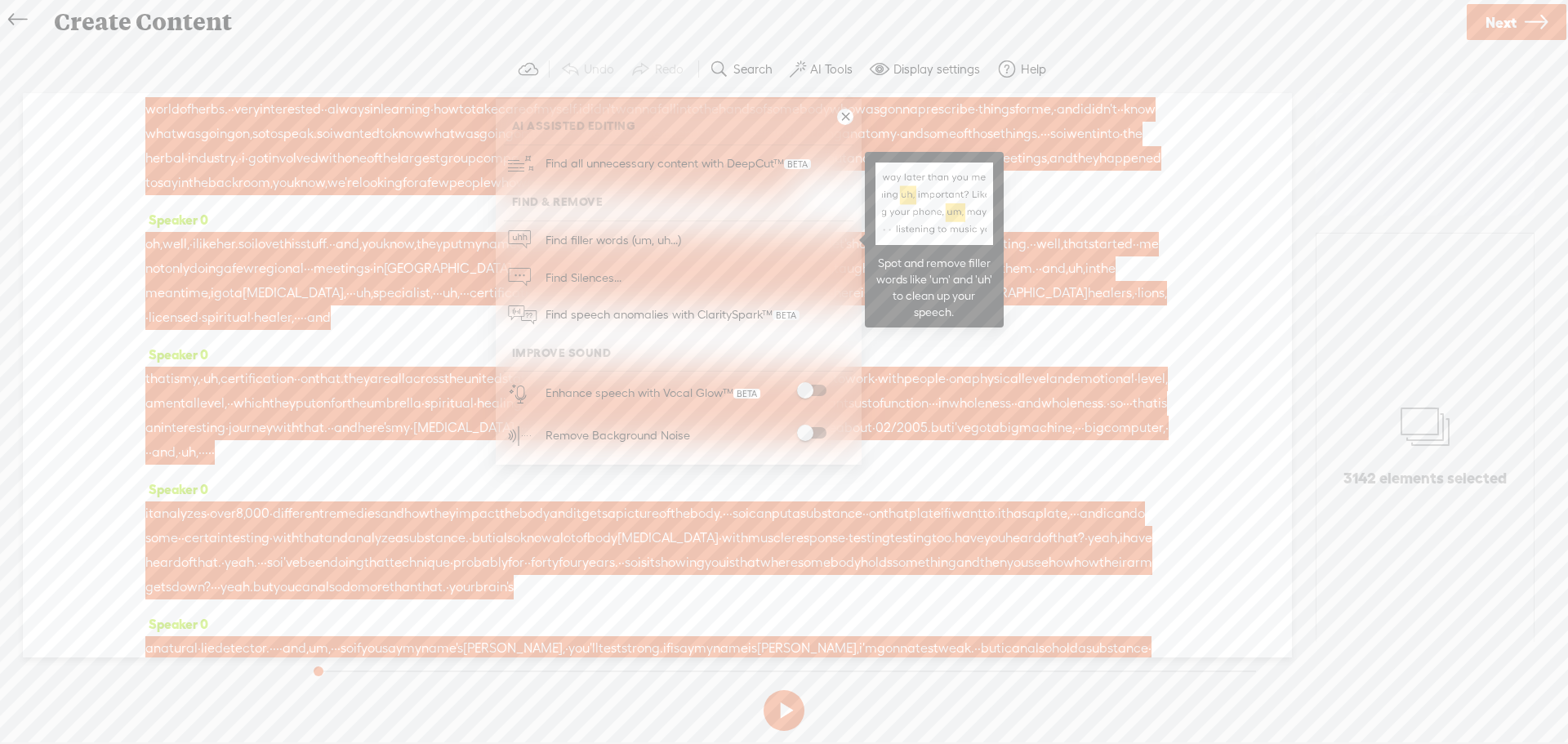
click at [628, 249] on span "Find filler words (um, uh...)" at bounding box center [613, 240] width 147 height 36
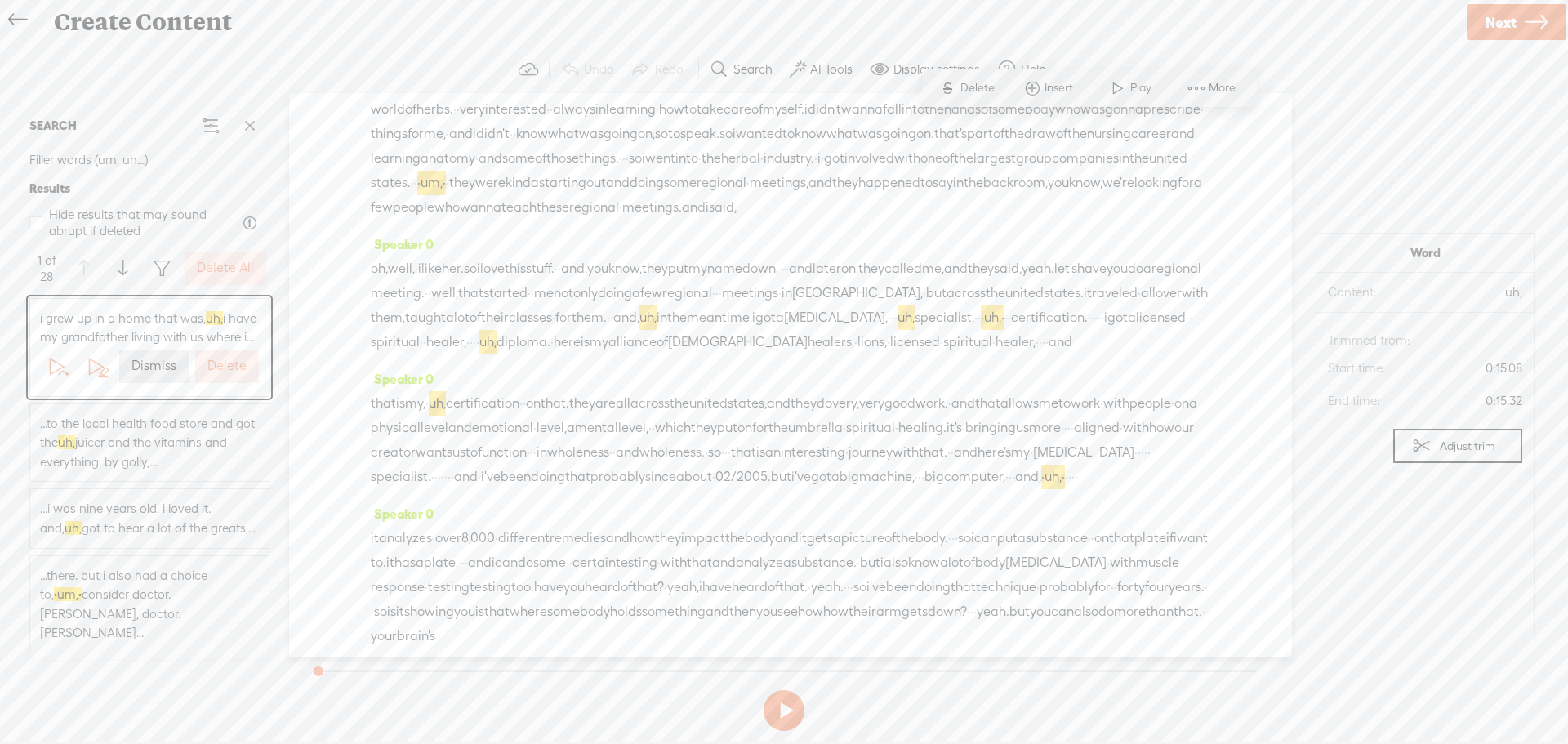
scroll to position [0, 0]
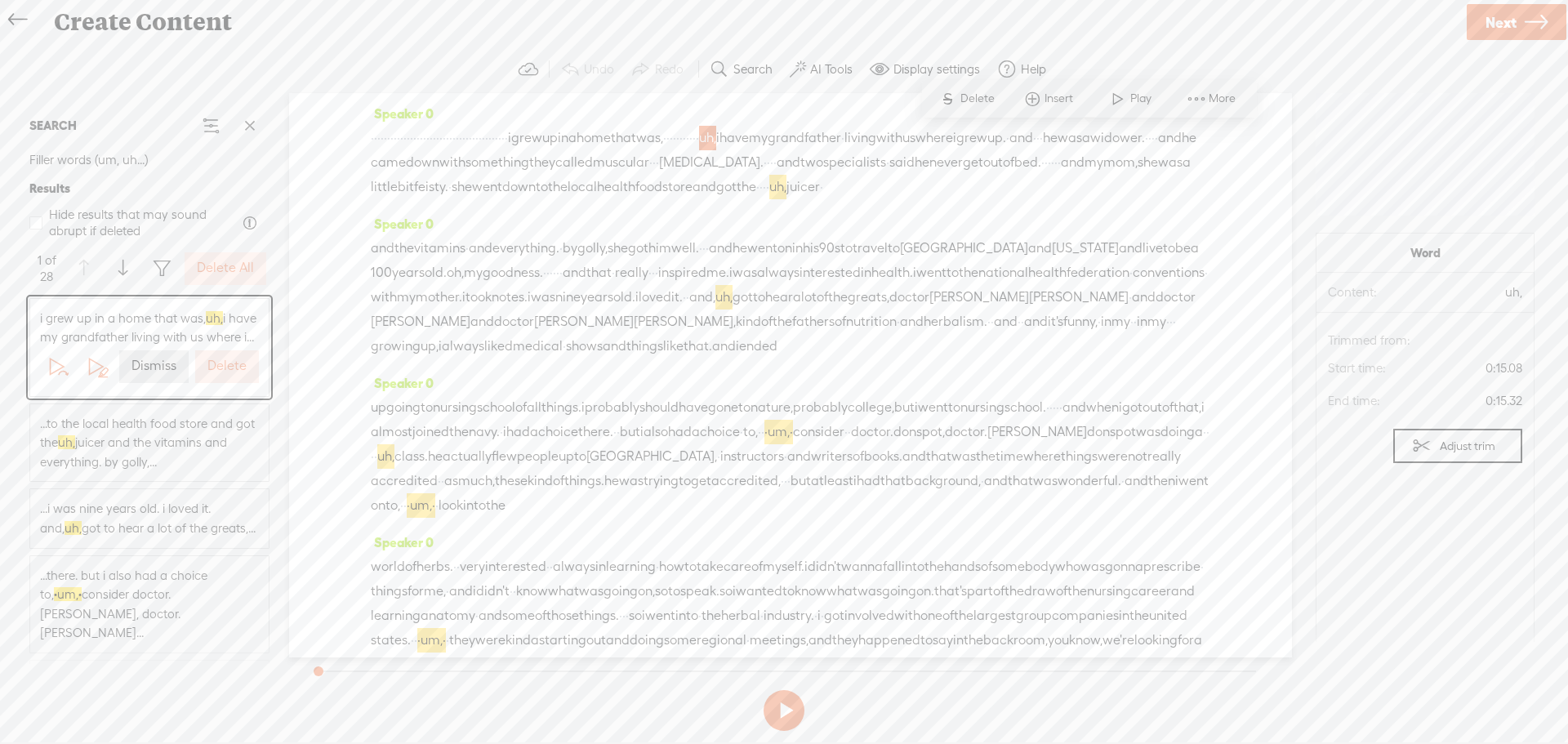
click at [220, 267] on label "Delete All" at bounding box center [226, 268] width 57 height 17
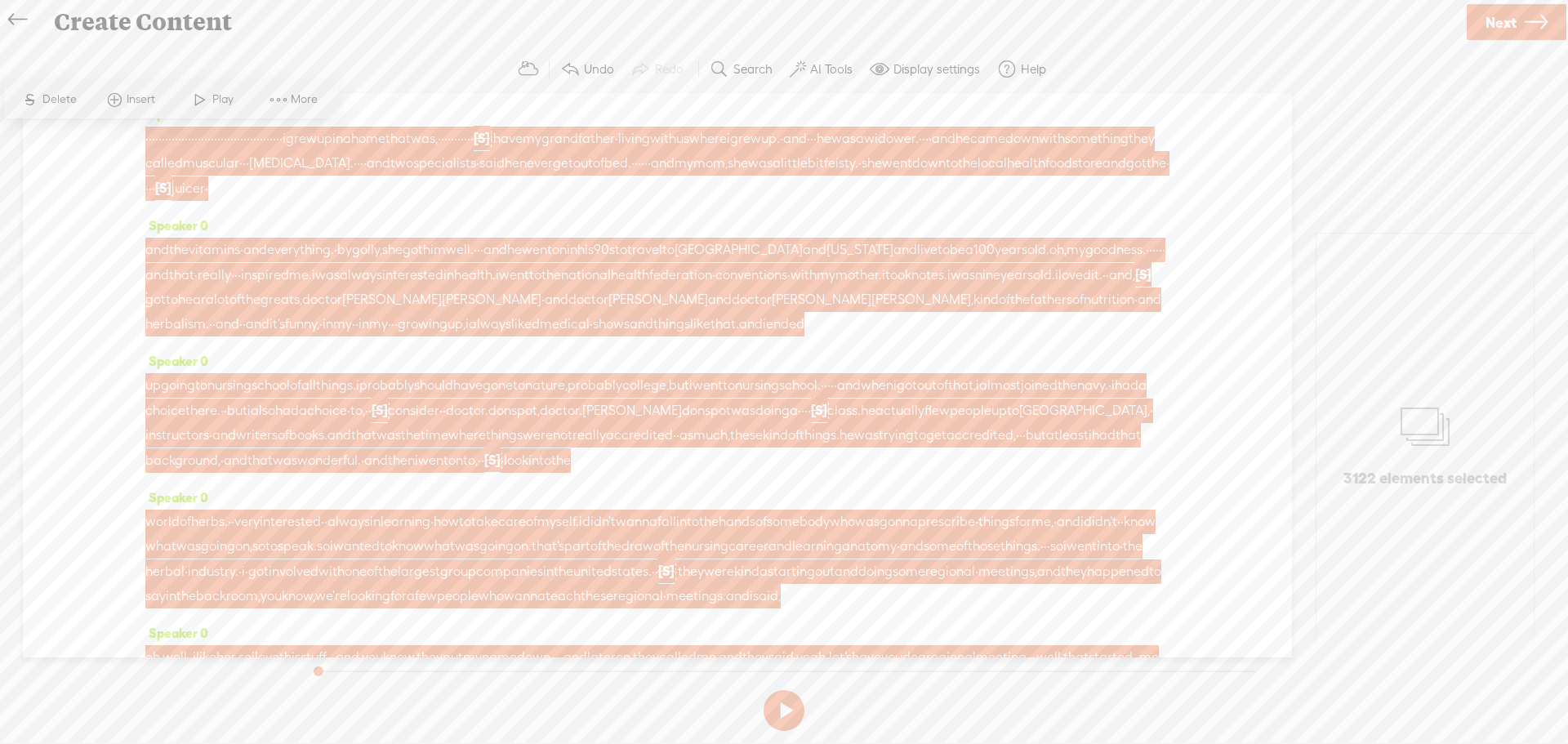
click at [824, 63] on label "AI Tools" at bounding box center [831, 69] width 43 height 16
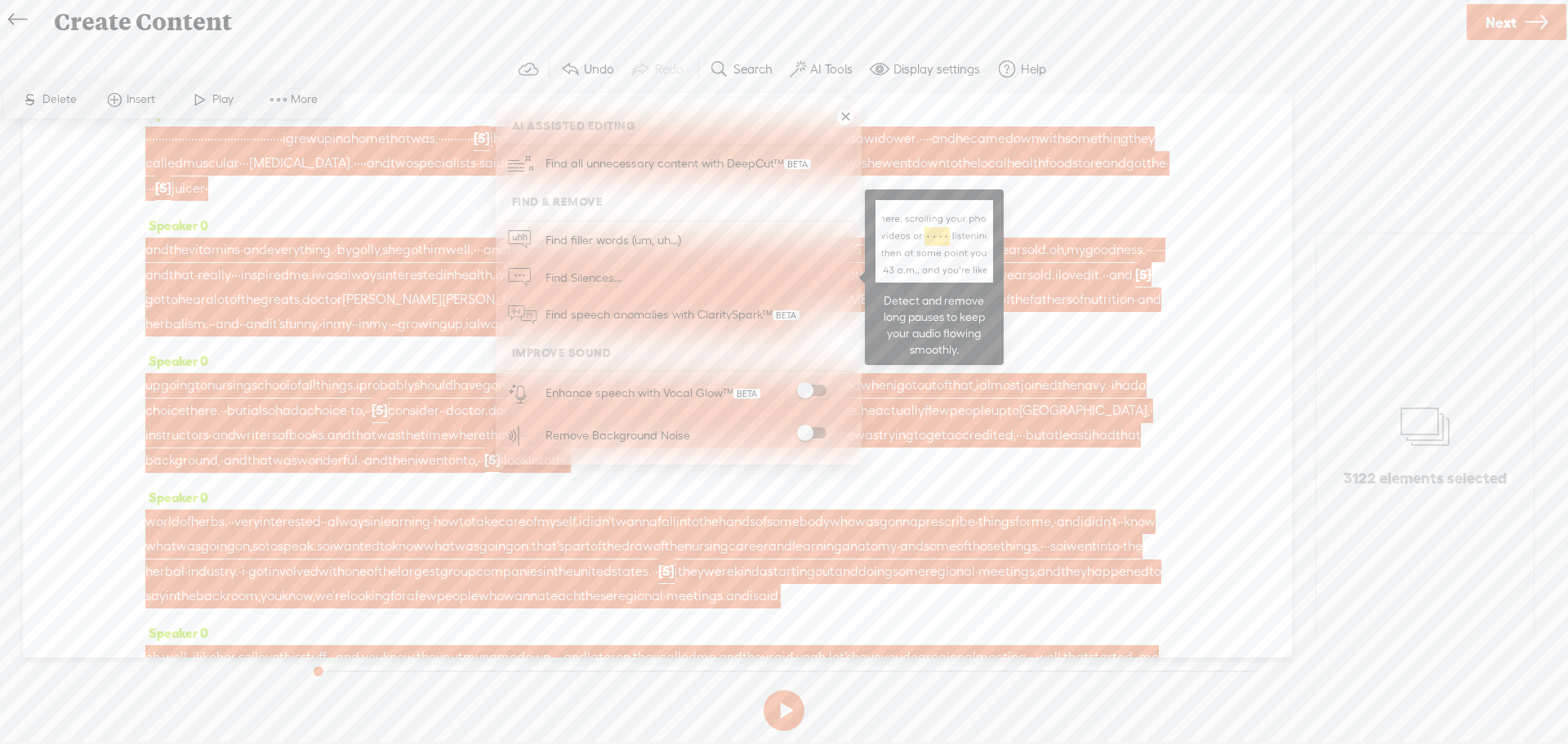
click at [585, 273] on span "Find Silences..." at bounding box center [583, 277] width 88 height 36
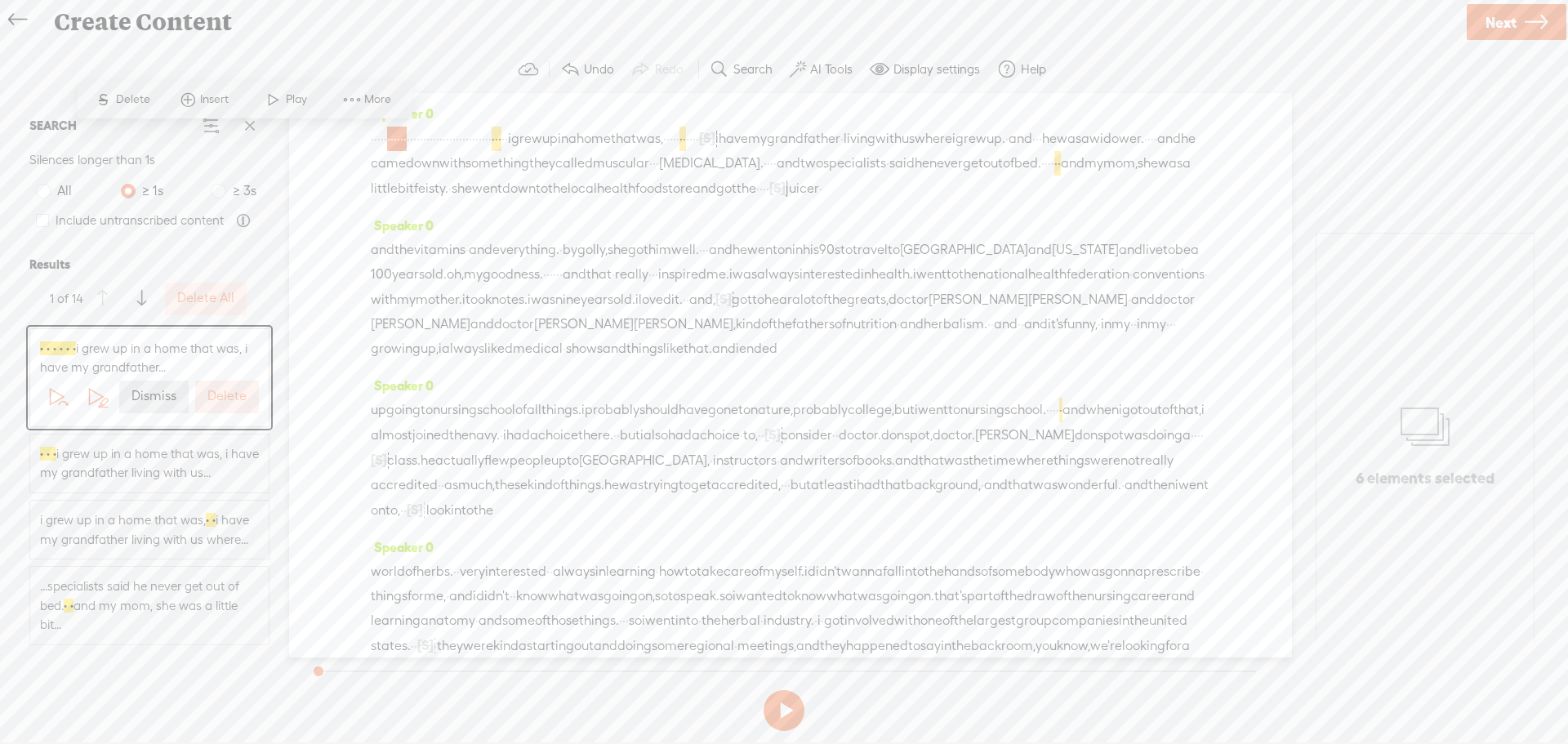
click at [229, 293] on button "Delete All" at bounding box center [206, 300] width 82 height 33
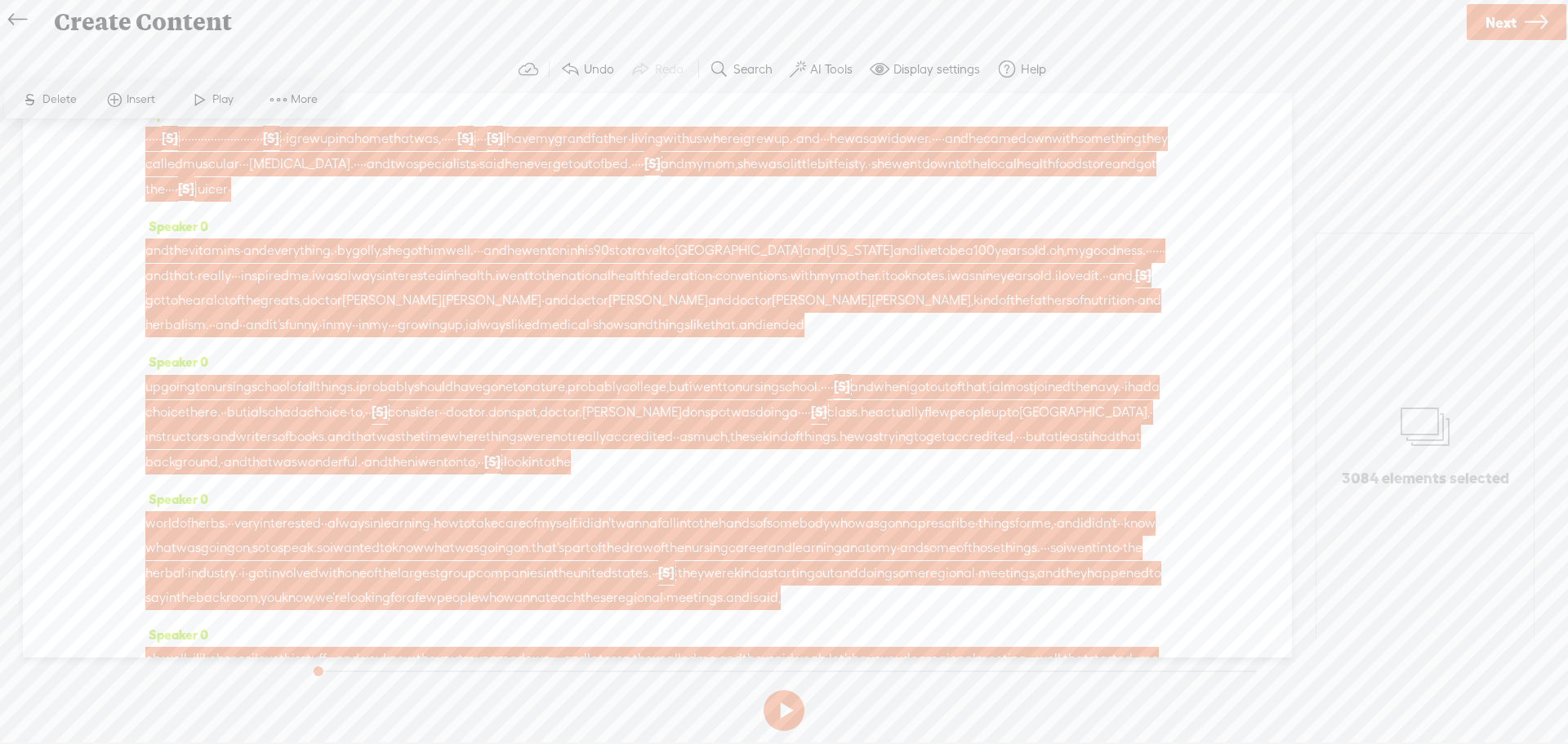
click at [836, 65] on label "AI Tools" at bounding box center [831, 69] width 43 height 16
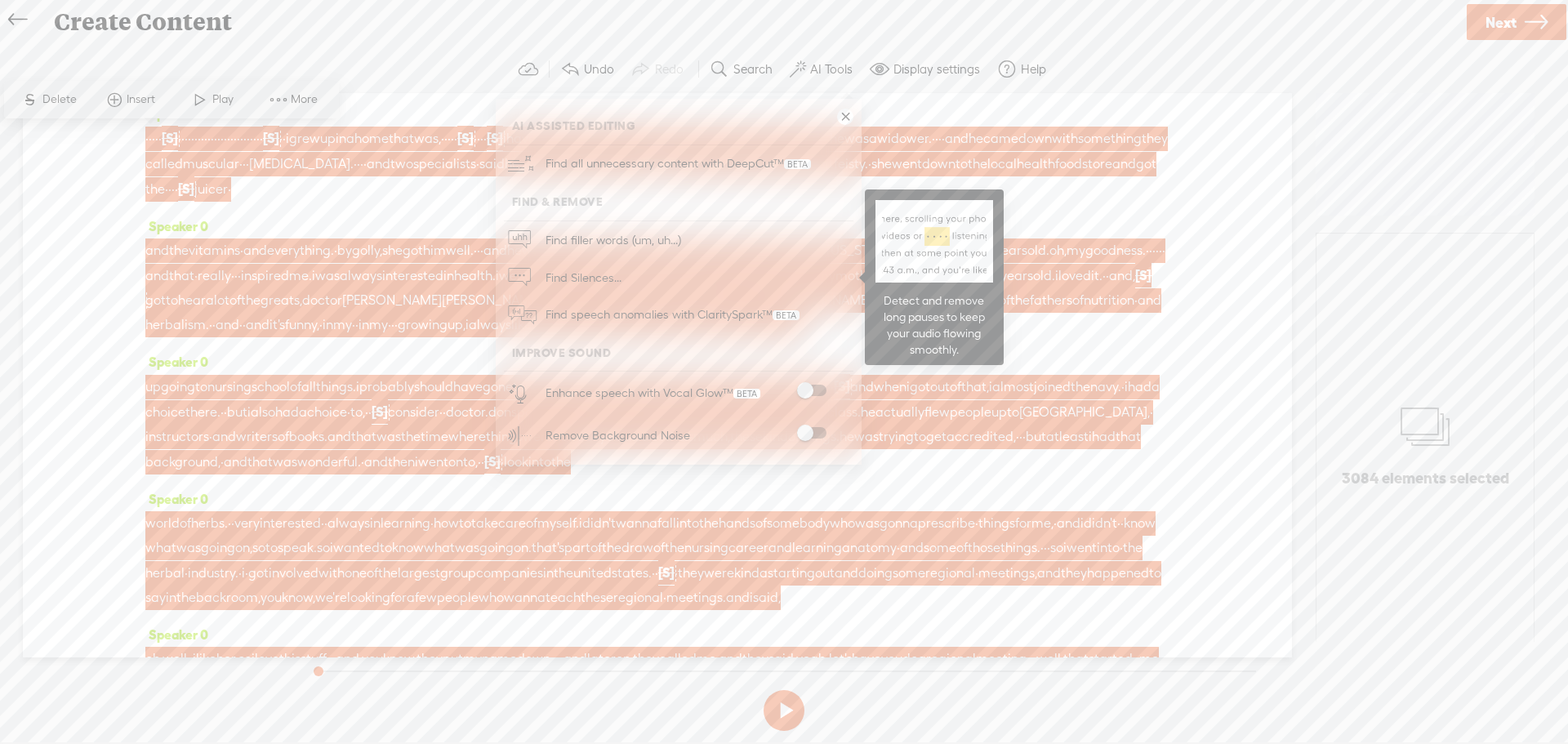
click at [598, 271] on span "Find Silences..." at bounding box center [583, 277] width 88 height 36
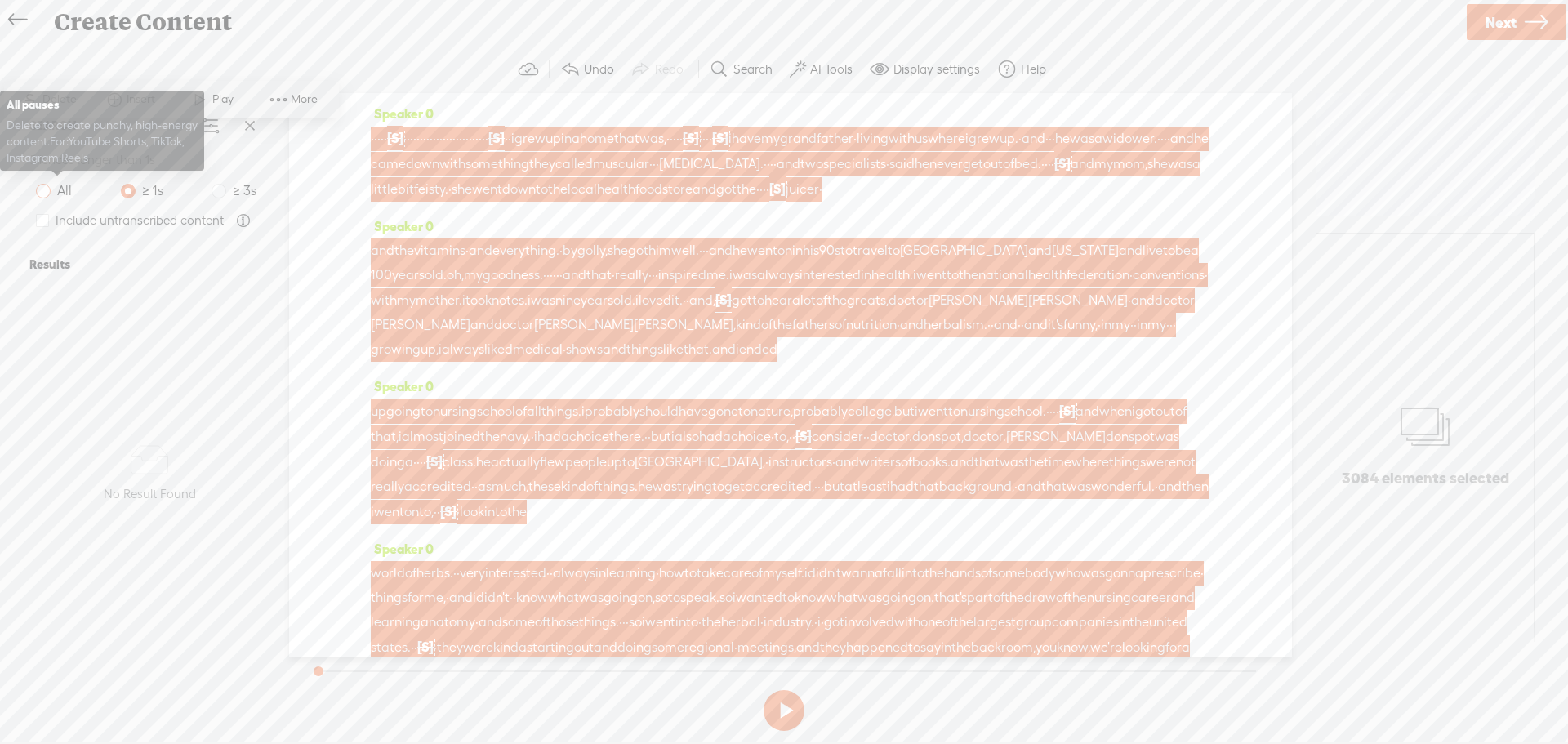
click at [43, 188] on span at bounding box center [43, 191] width 15 height 15
click at [43, 188] on input "All" at bounding box center [43, 191] width 15 height 15
radio input "true"
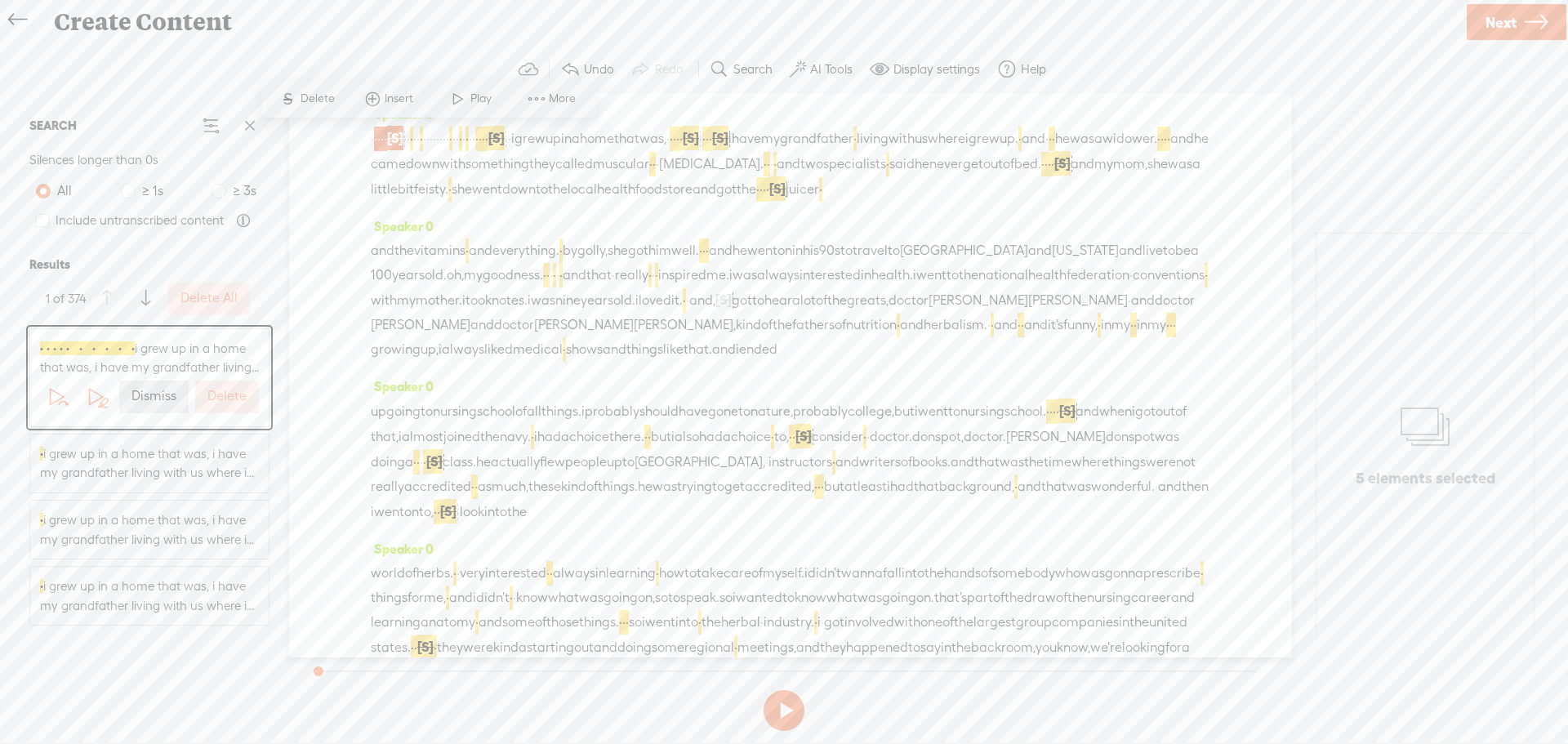
click at [213, 294] on label "Delete All" at bounding box center [209, 299] width 57 height 17
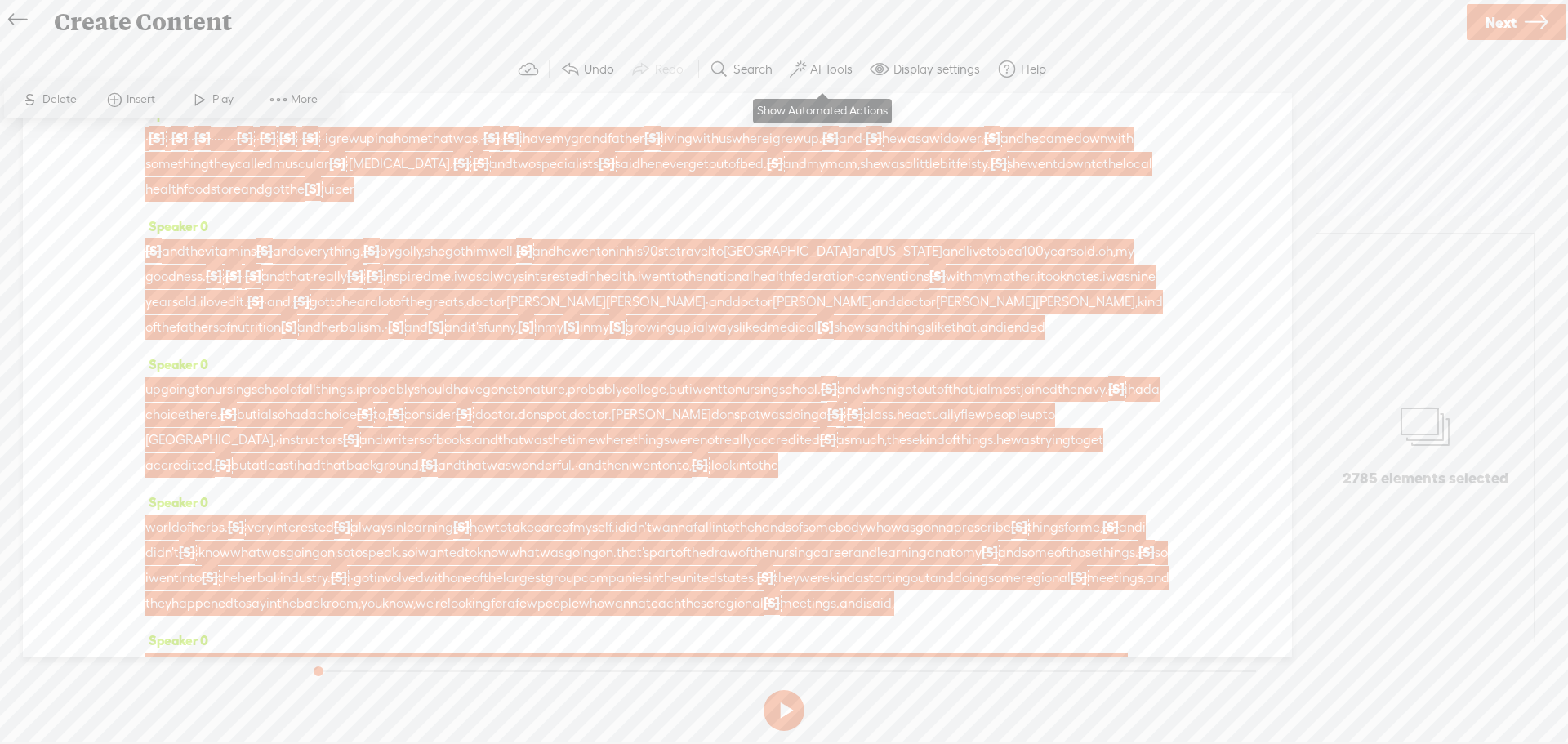
click at [818, 76] on label "AI Tools" at bounding box center [831, 69] width 43 height 16
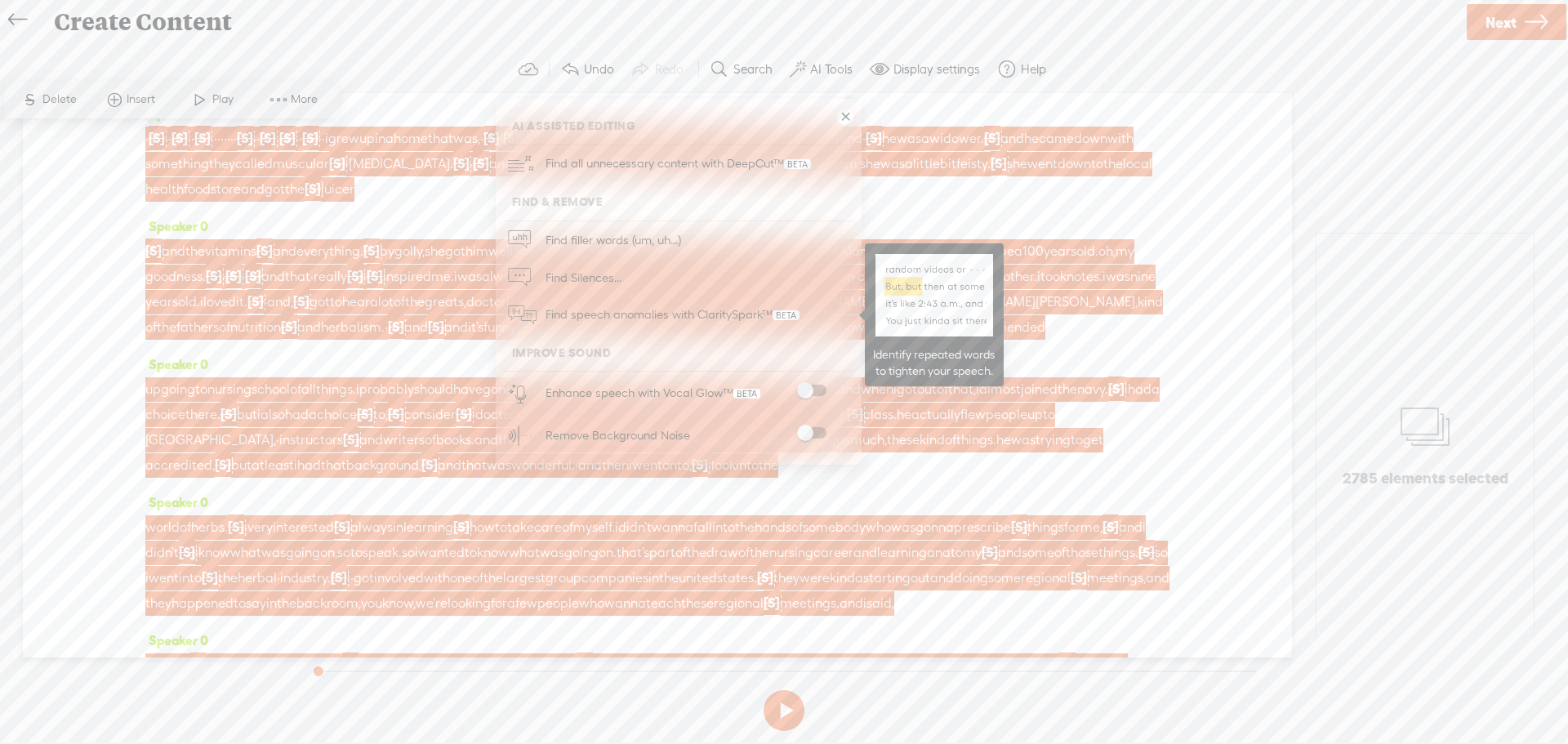
click at [686, 308] on span "Find speech anomalies with ClaritySpark™" at bounding box center [672, 315] width 266 height 38
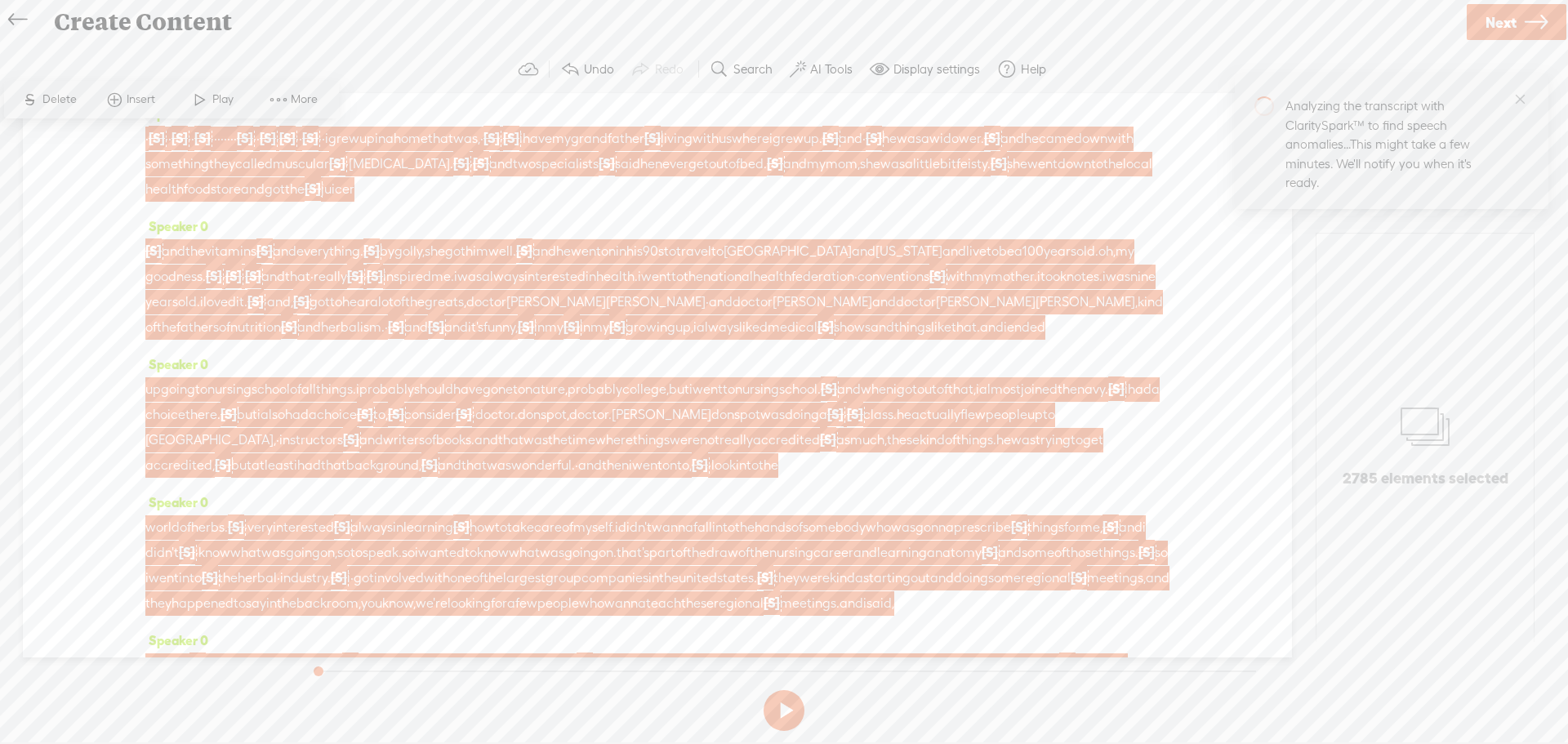
click at [815, 67] on label "AI Tools" at bounding box center [831, 69] width 43 height 16
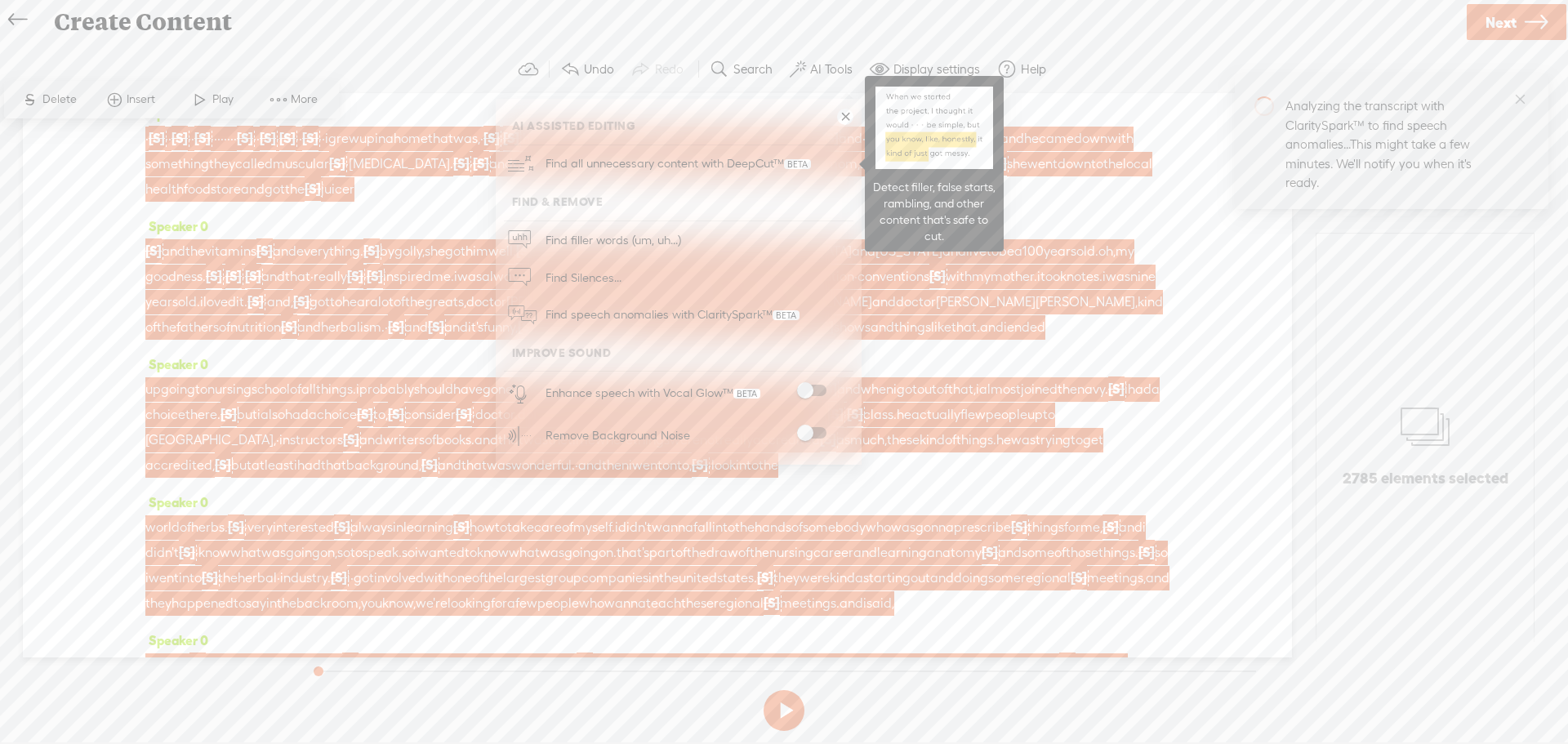
click at [623, 162] on span "Find all unnecessary content with DeepCut™" at bounding box center [678, 164] width 277 height 38
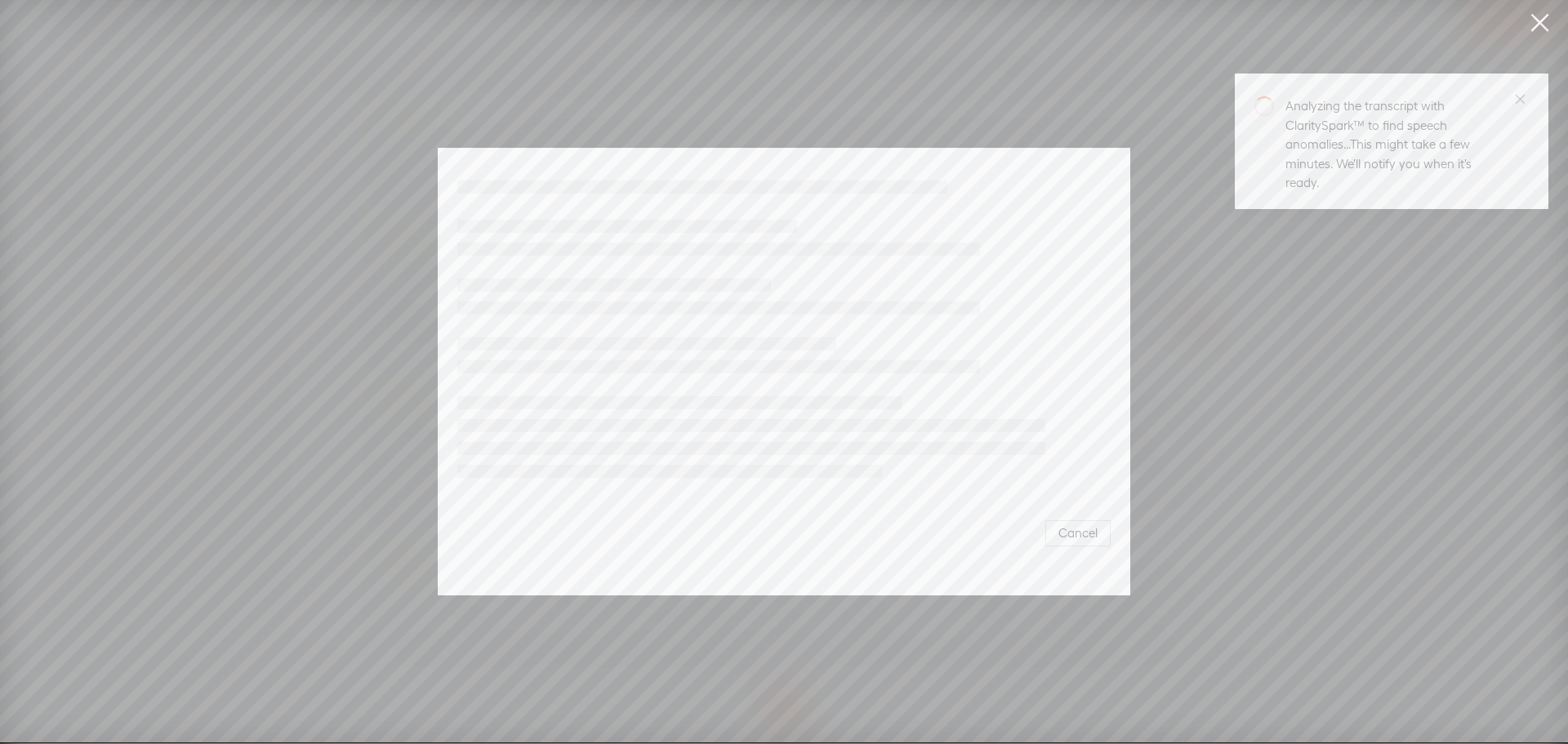
scroll to position [148, 0]
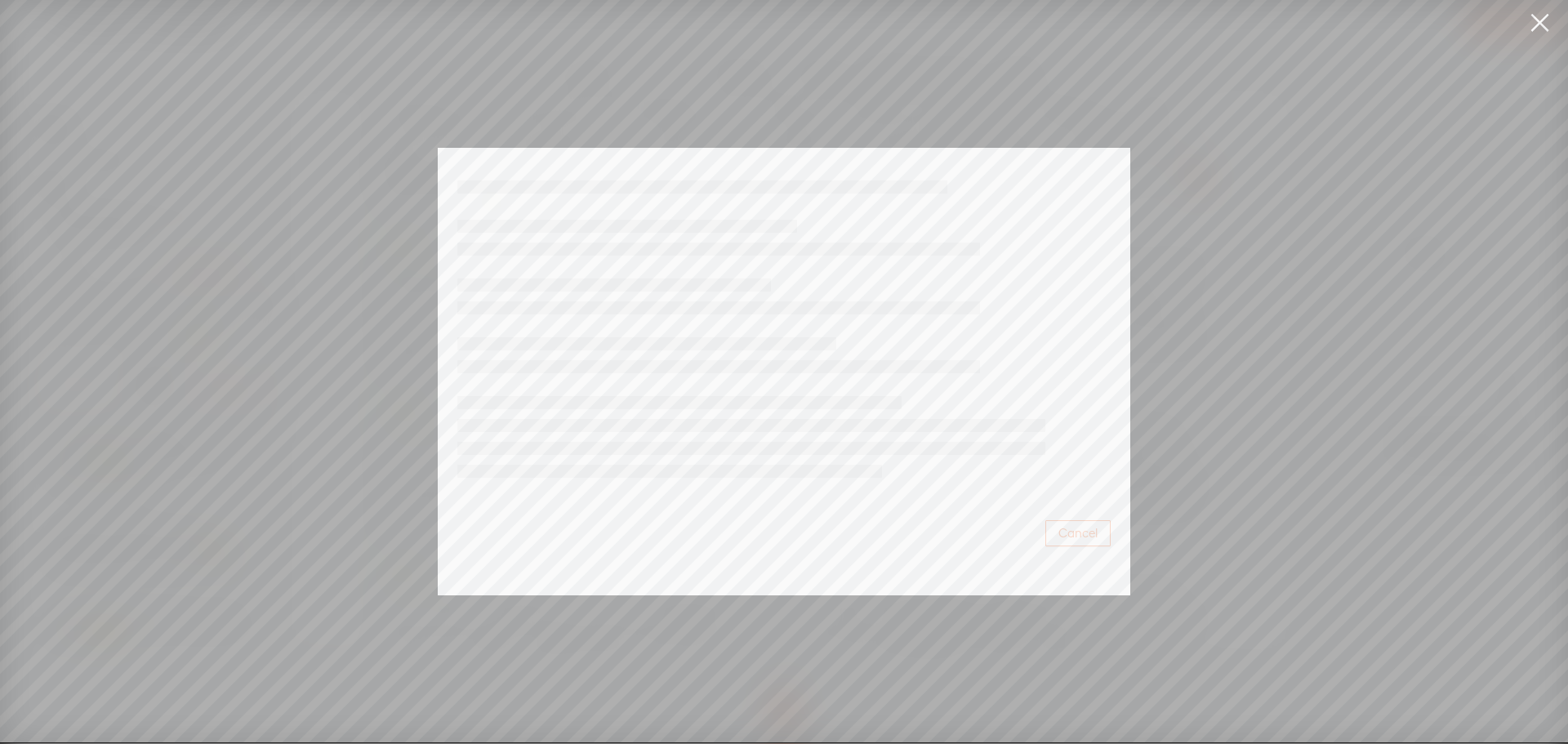
click at [1082, 525] on span "Cancel" at bounding box center [1078, 533] width 39 height 16
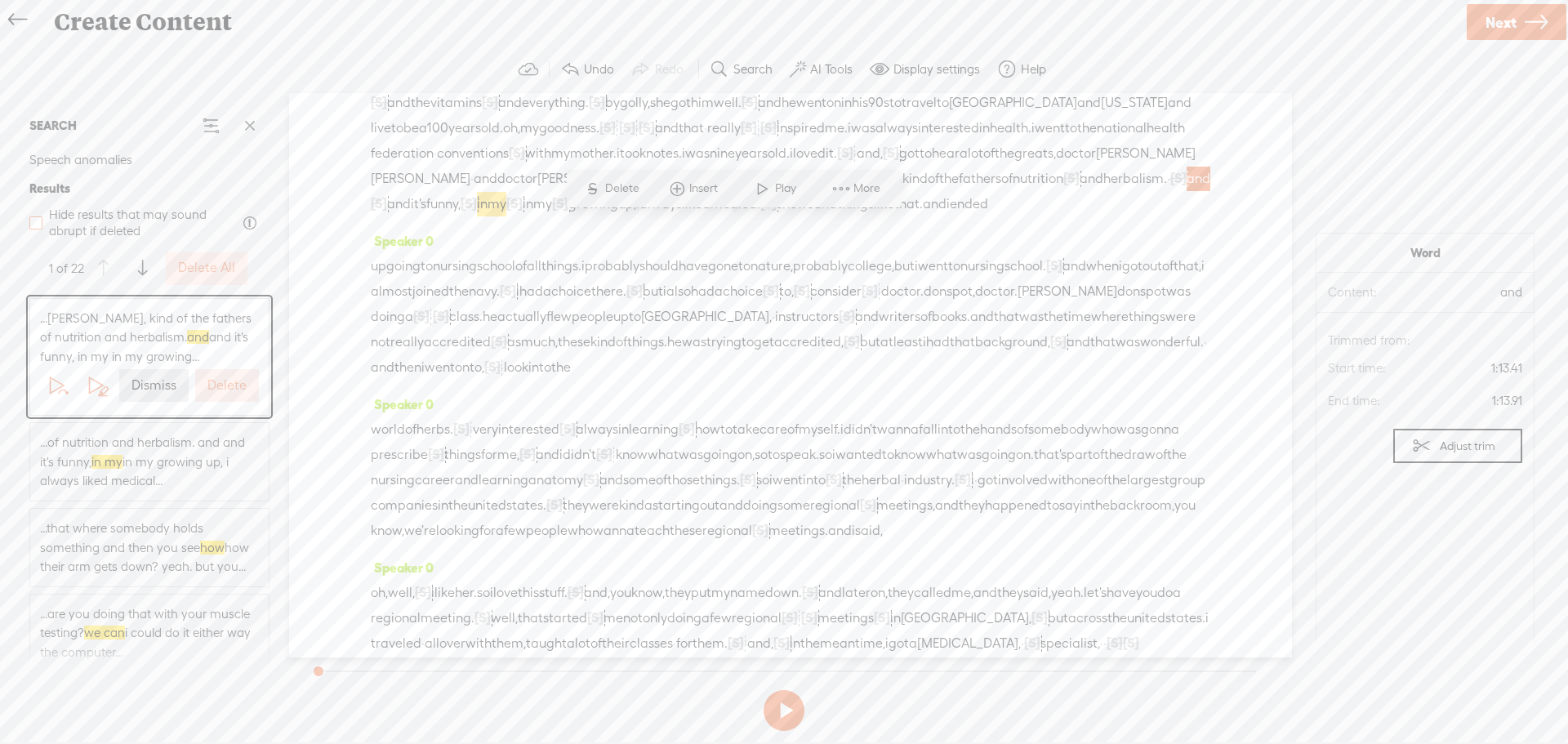
click at [41, 223] on span at bounding box center [36, 222] width 13 height 13
click at [41, 223] on input "Hide results that may sound abrupt if deleted" at bounding box center [36, 222] width 13 height 13
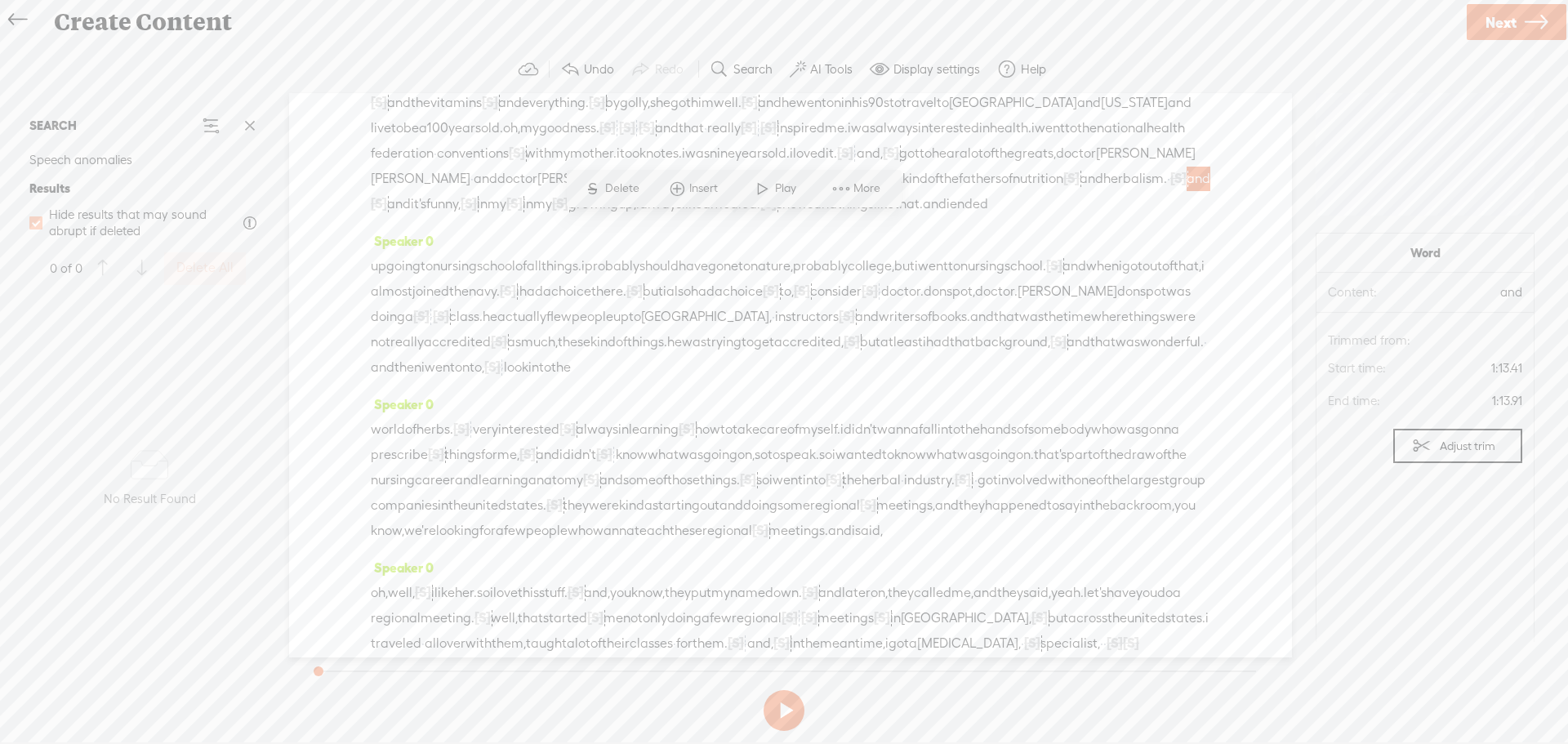
click at [41, 223] on span at bounding box center [36, 222] width 13 height 13
click at [41, 223] on input "Hide results that may sound abrupt if deleted" at bounding box center [36, 222] width 13 height 13
checkbox input "false"
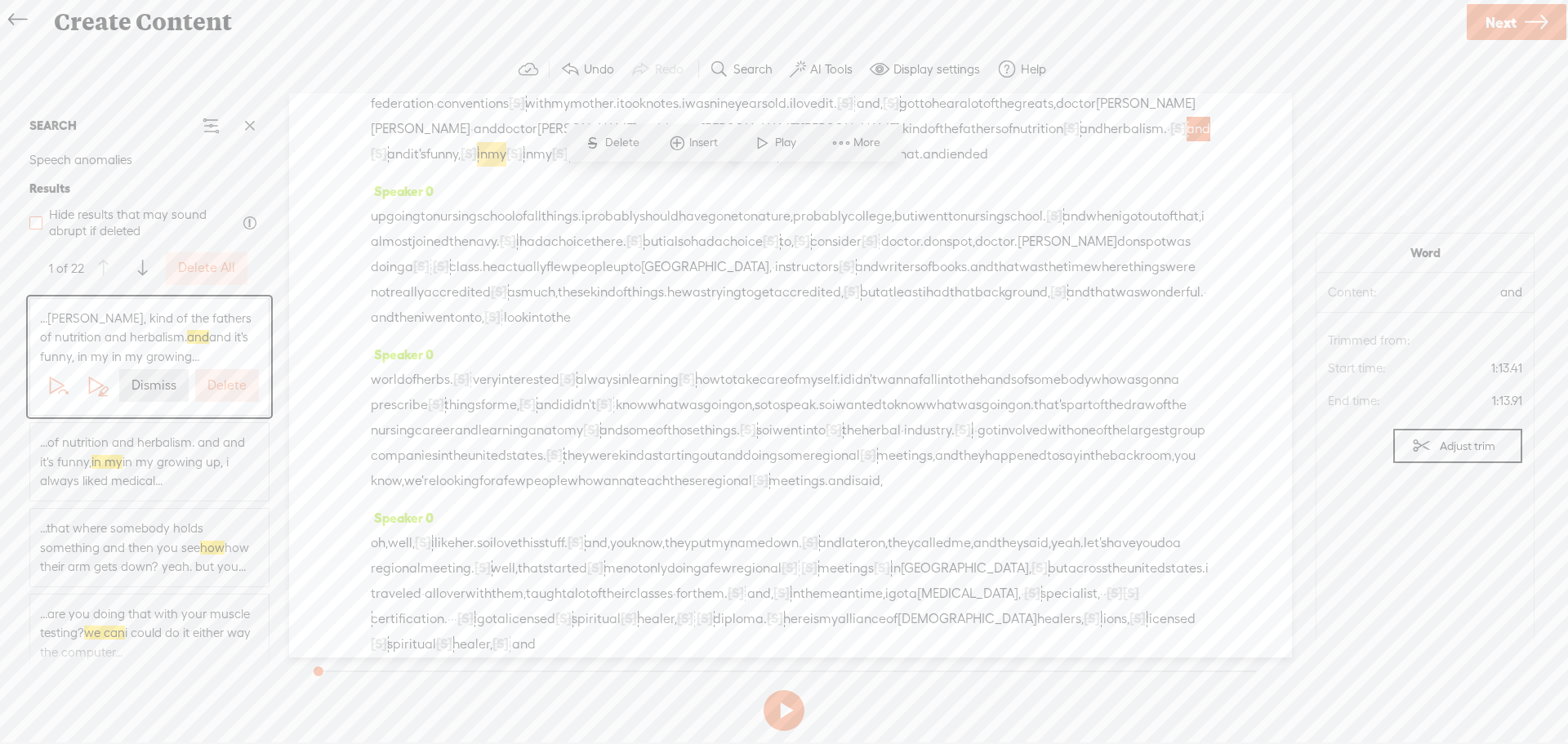
scroll to position [200, 0]
click at [213, 259] on button "Delete All" at bounding box center [207, 269] width 82 height 33
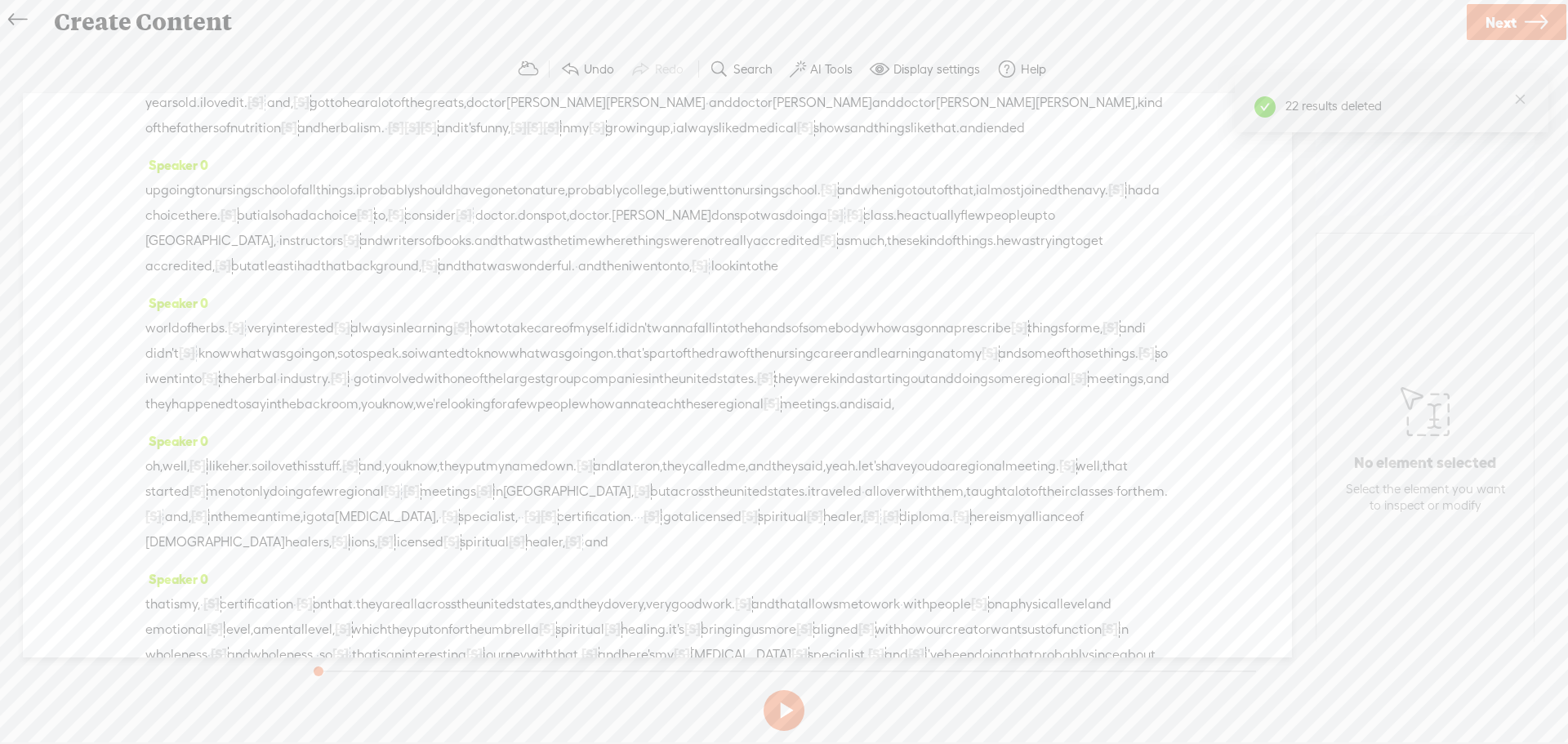
click at [423, 366] on div "world of herbs. [S] · · very interested [S] · · always in learning [S] · how to…" at bounding box center [658, 365] width 1024 height 102
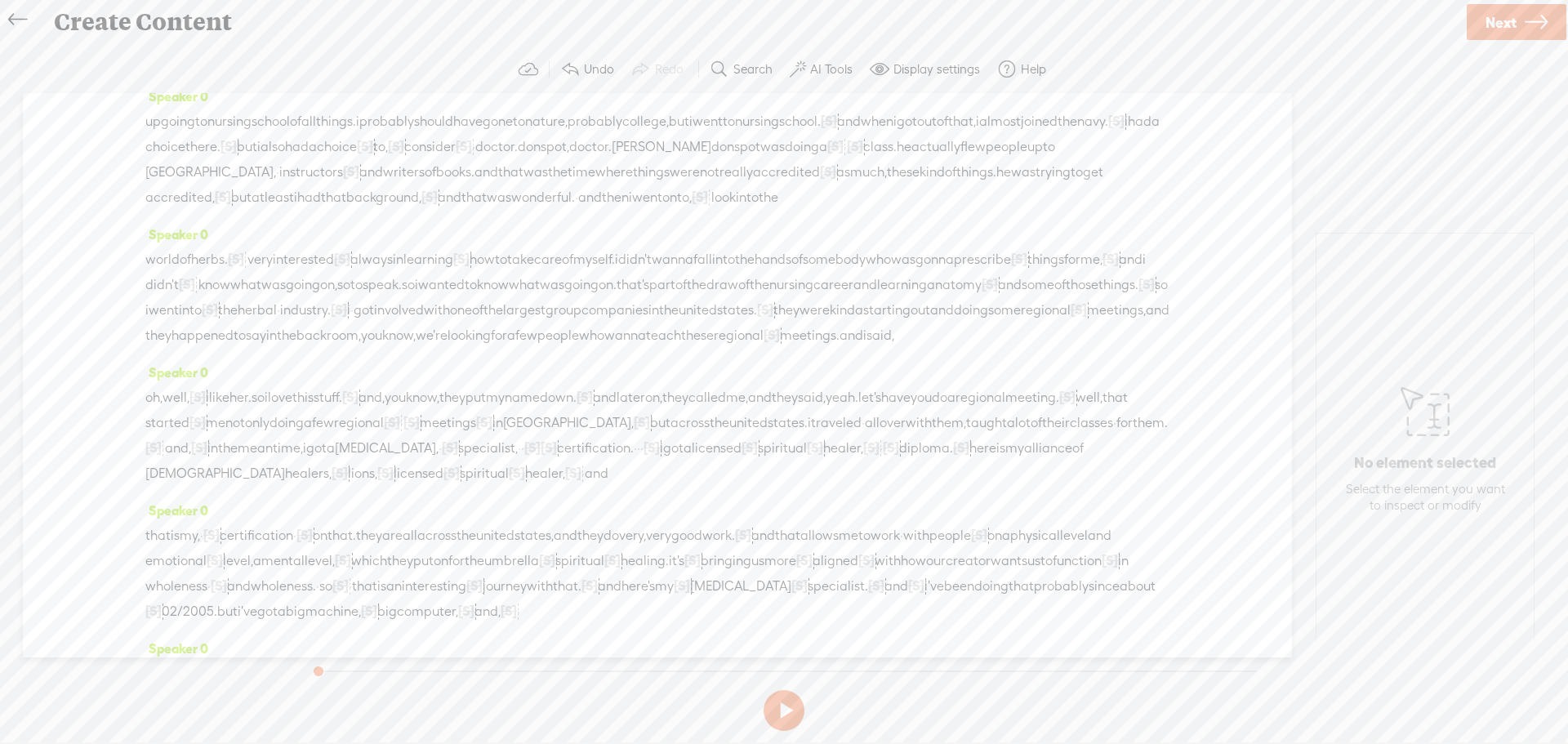
scroll to position [326, 0]
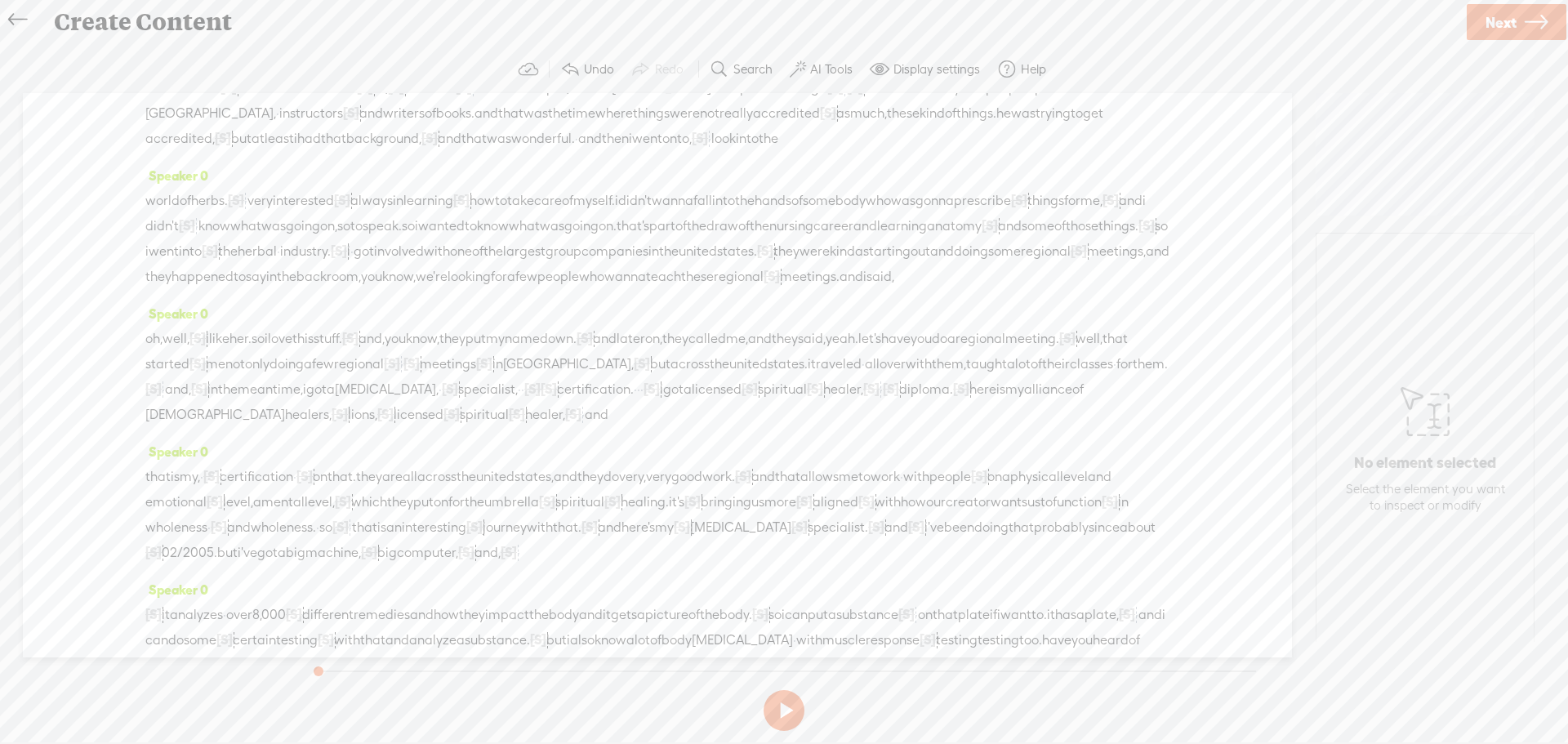
click at [1035, 126] on span "trying" at bounding box center [1053, 114] width 35 height 24
click at [491, 127] on span "Play" at bounding box center [489, 125] width 25 height 16
click at [780, 707] on button at bounding box center [784, 710] width 41 height 41
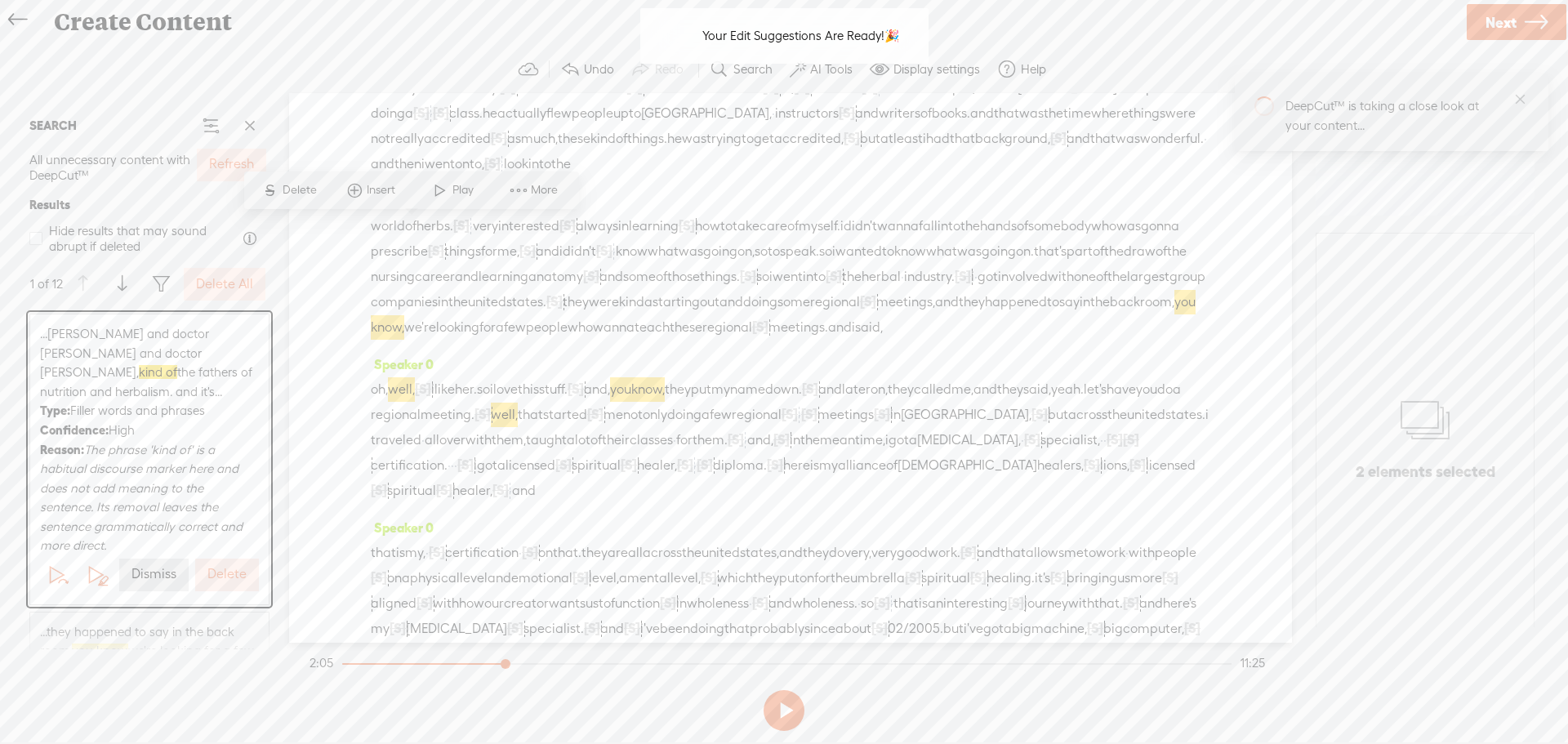
scroll to position [148, 0]
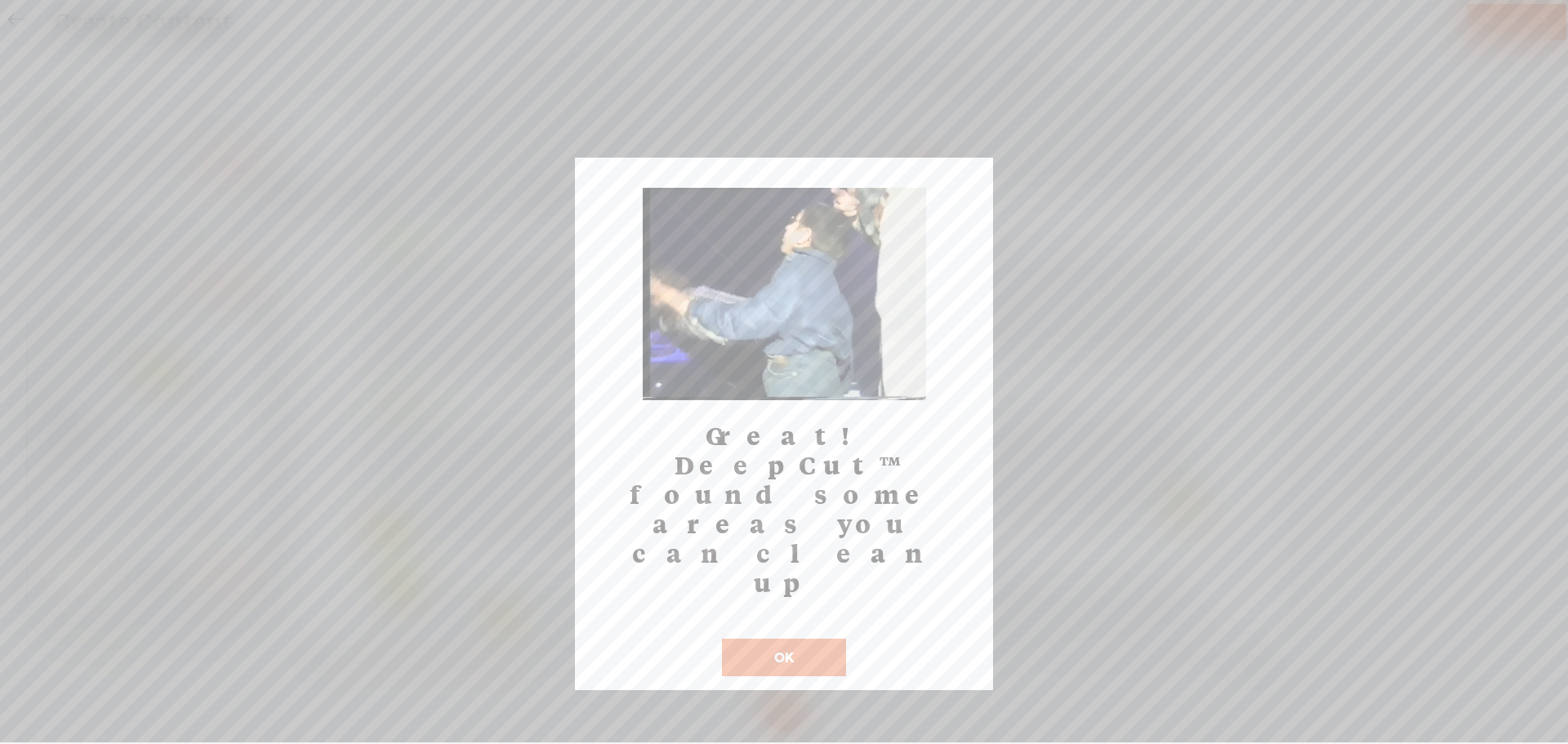
click at [781, 639] on button "OK" at bounding box center [784, 657] width 124 height 37
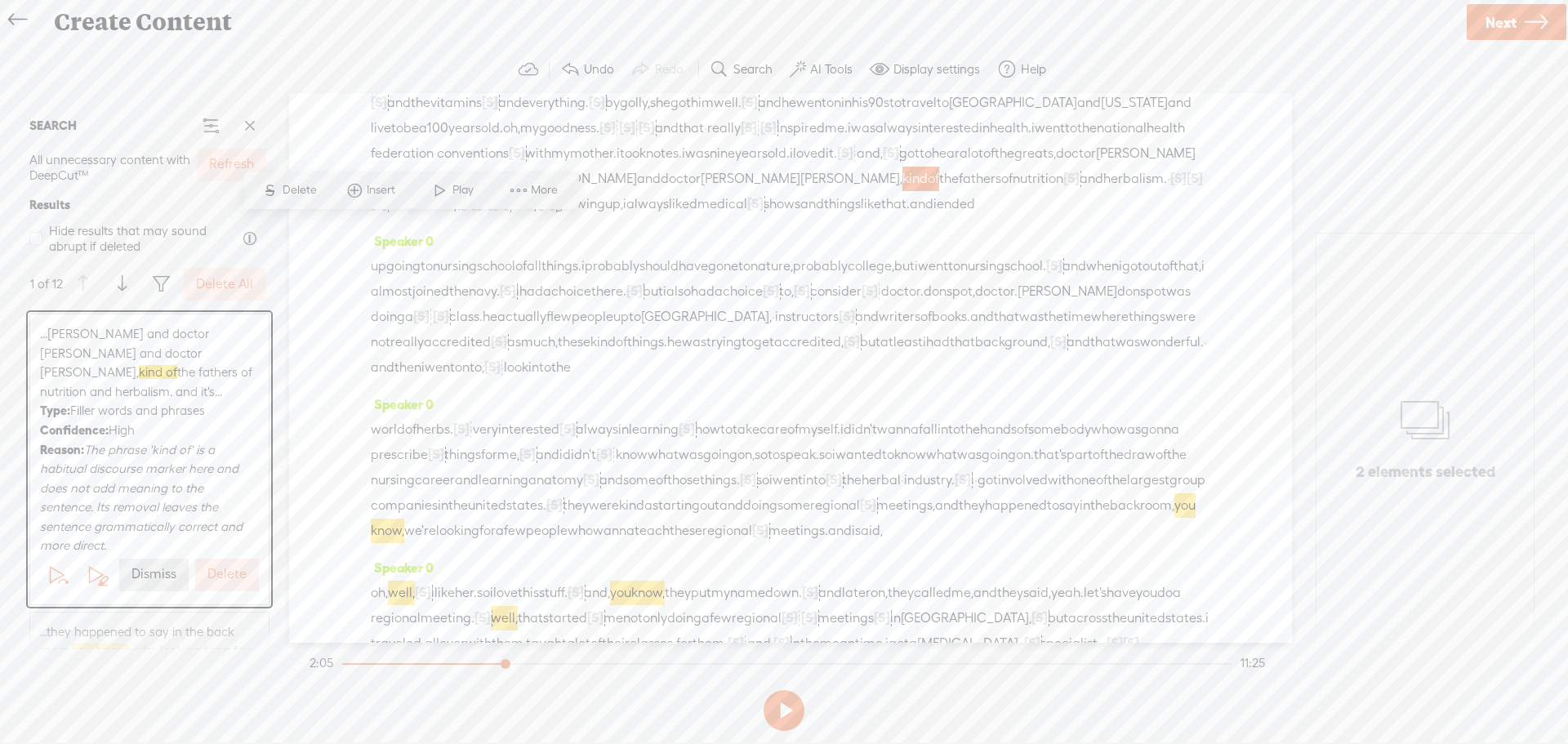
click at [207, 572] on label "Delete" at bounding box center [226, 575] width 39 height 17
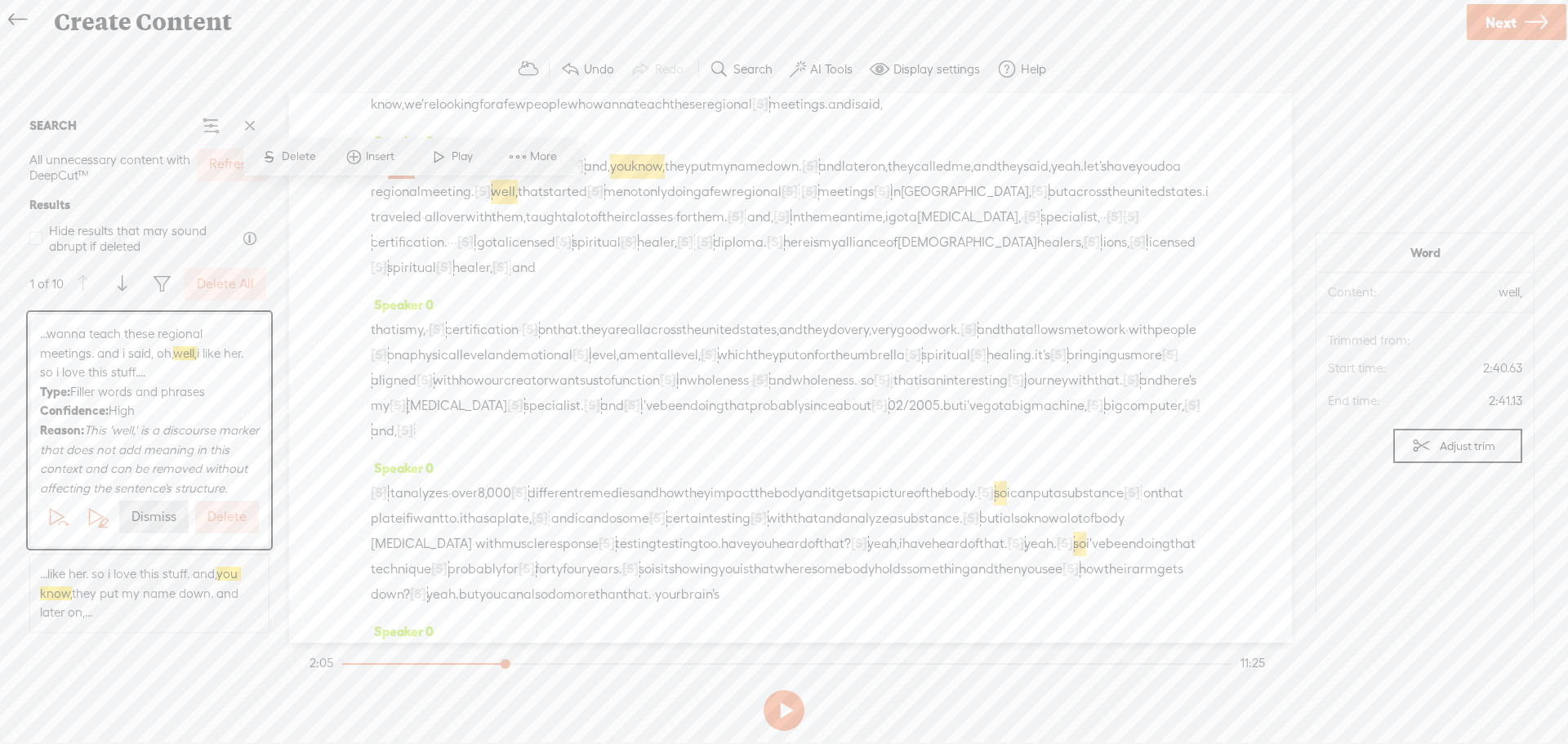
scroll to position [662, 0]
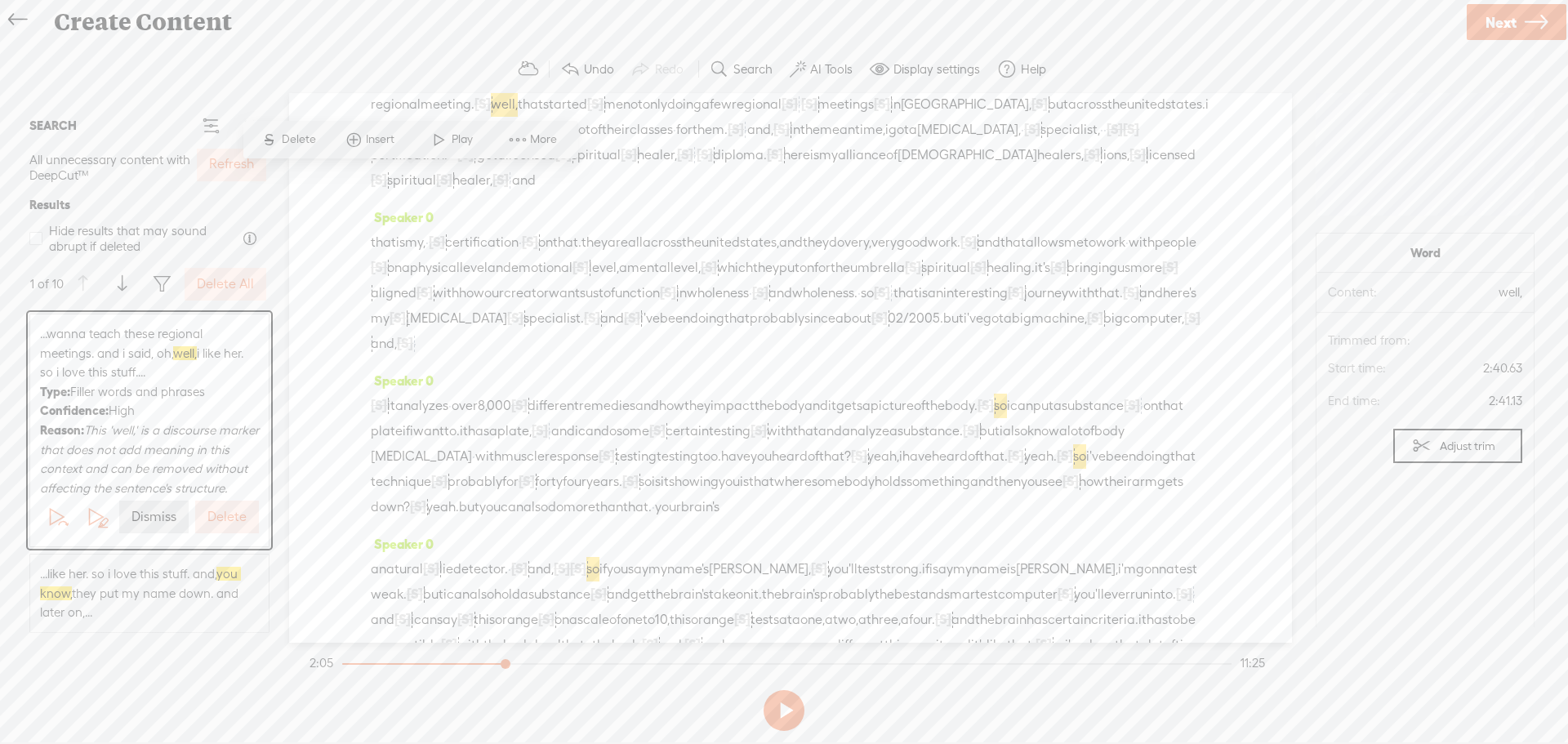
click at [210, 526] on label "Delete" at bounding box center [226, 517] width 39 height 17
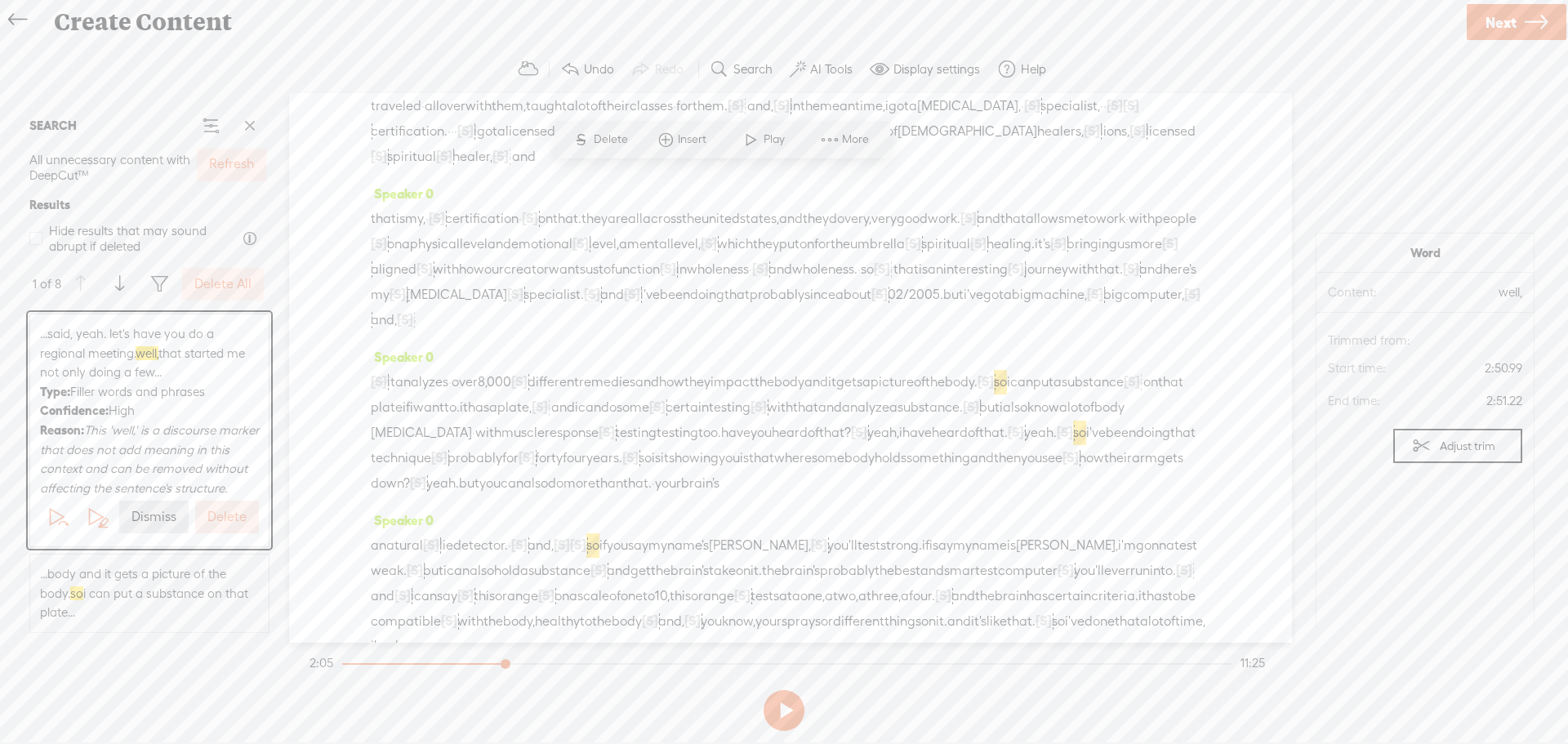
scroll to position [688, 0]
click at [211, 526] on label "Delete" at bounding box center [226, 517] width 39 height 17
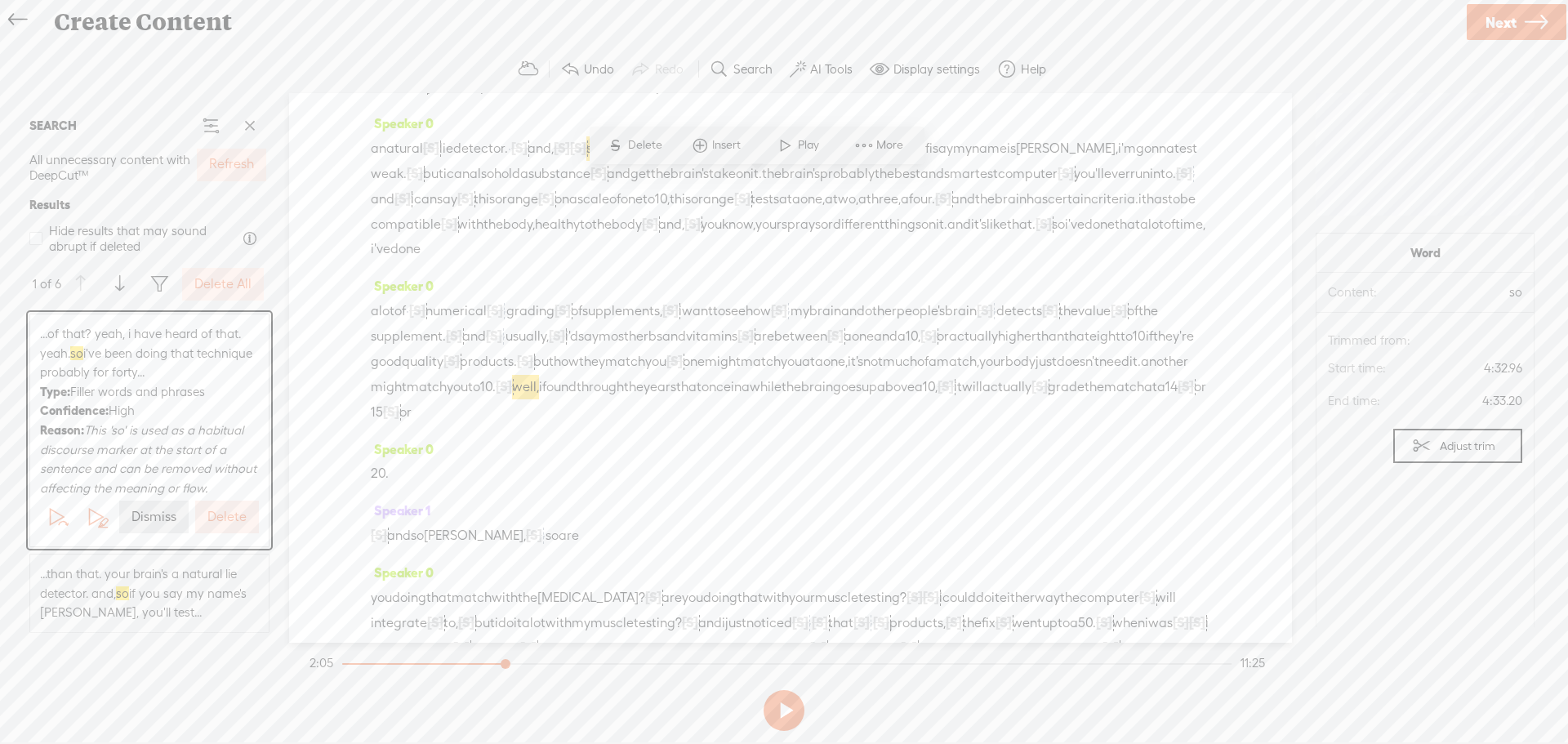
scroll to position [1091, 0]
click at [233, 276] on label "Delete All" at bounding box center [223, 285] width 57 height 17
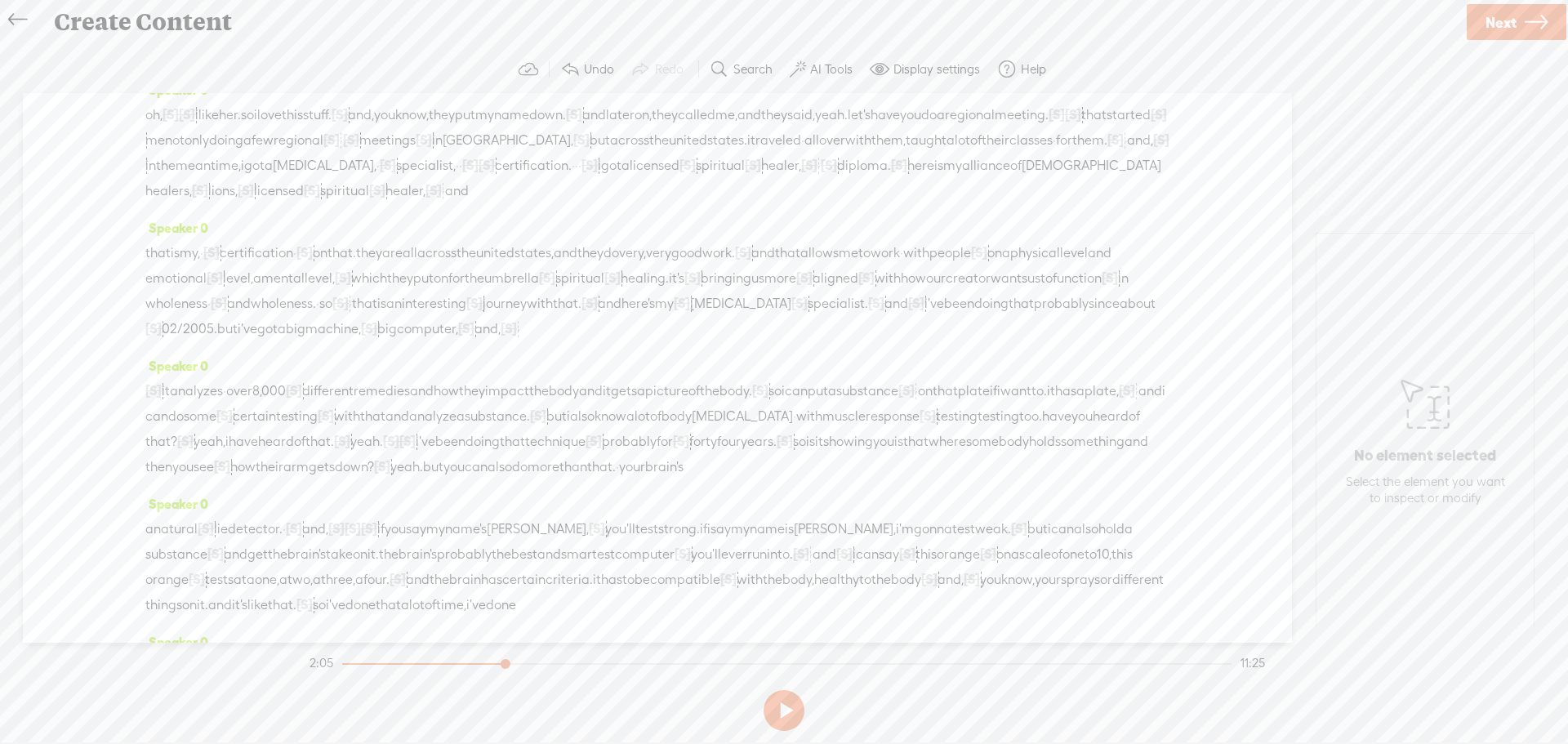
scroll to position [601, 0]
click at [209, 154] on span "only" at bounding box center [197, 142] width 24 height 24
click at [528, 137] on span "Play" at bounding box center [525, 128] width 82 height 30
click at [786, 707] on button at bounding box center [784, 710] width 41 height 41
click at [527, 317] on span "journey" at bounding box center [504, 305] width 44 height 24
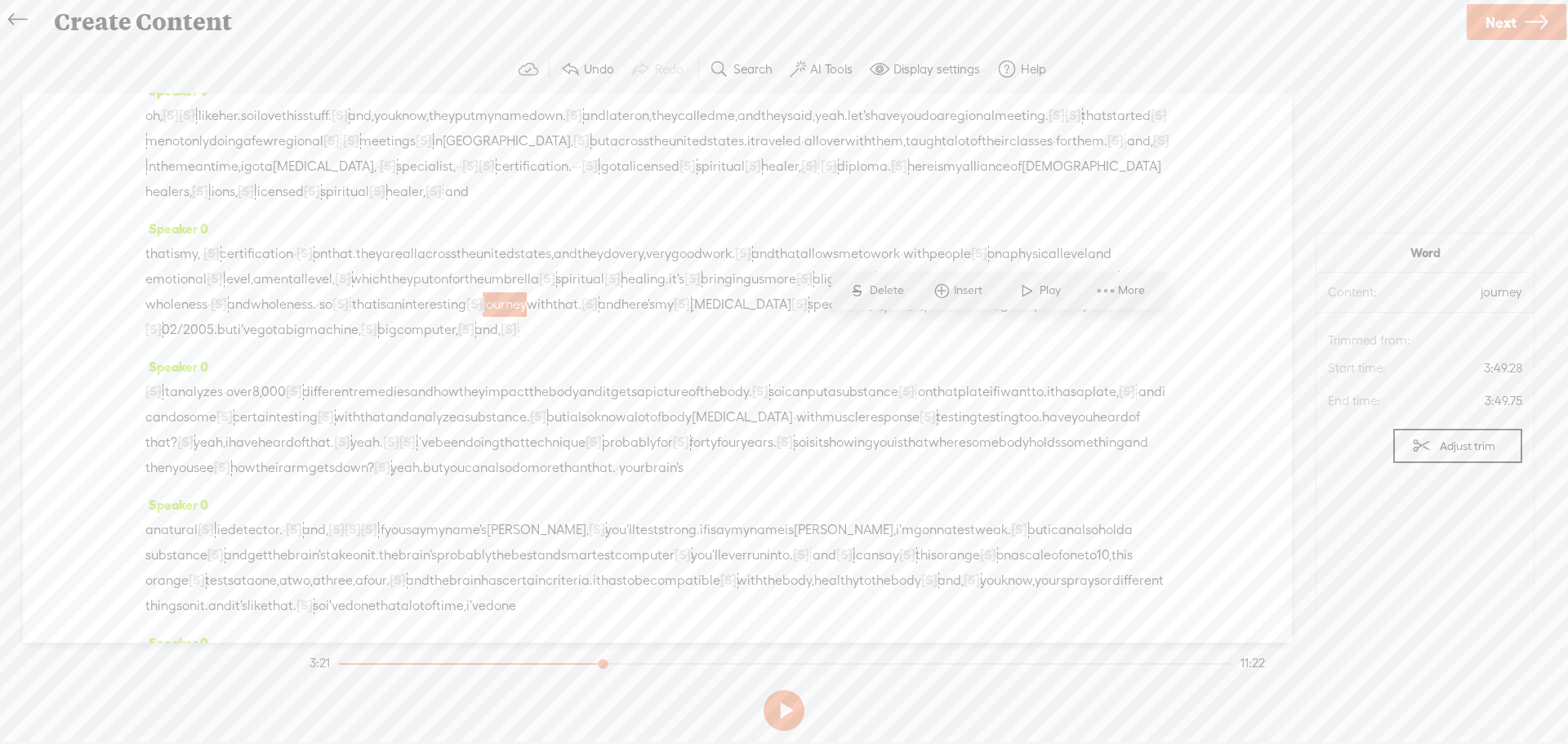
click at [781, 702] on button at bounding box center [784, 710] width 41 height 41
click at [377, 317] on span "that" at bounding box center [364, 305] width 25 height 24
click at [786, 705] on button at bounding box center [784, 710] width 41 height 41
click at [207, 317] on span "wholeness" at bounding box center [177, 305] width 62 height 24
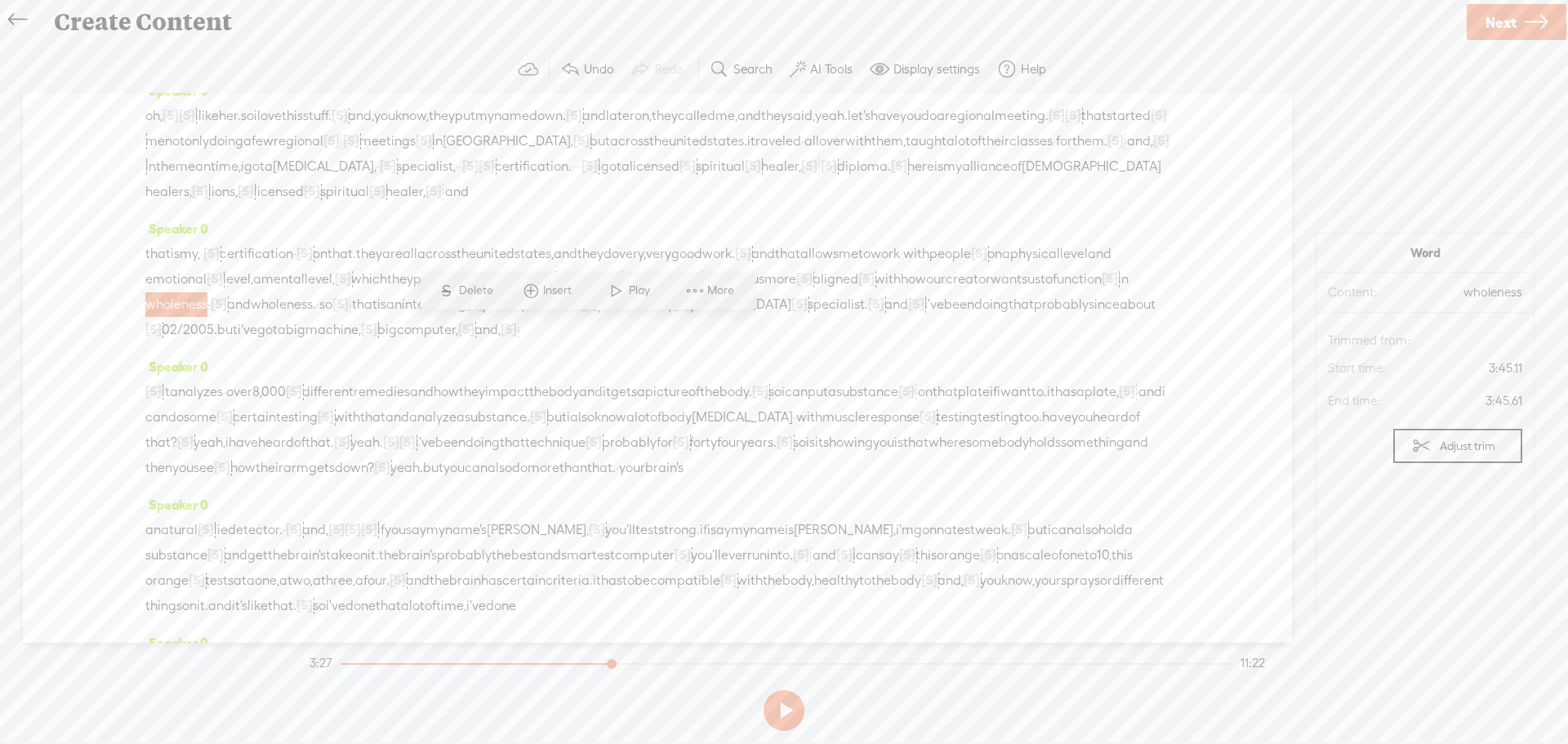
click at [649, 282] on span "Play" at bounding box center [629, 291] width 82 height 30
click at [775, 704] on button at bounding box center [784, 710] width 41 height 41
click at [1157, 327] on div "Speaker 0 · [S] · · · · · · · · · · · · [S] · · · [S] · · · · · · · · · [S] · ·…" at bounding box center [657, 367] width 1269 height 550
drag, startPoint x: 1145, startPoint y: 324, endPoint x: 365, endPoint y: 141, distance: 801.2
click at [358, 141] on div "Speaker 0 · [S] · · · · · · · · · · · · [S] · · · [S] · · · · · · · · · [S] · ·…" at bounding box center [657, 367] width 1269 height 550
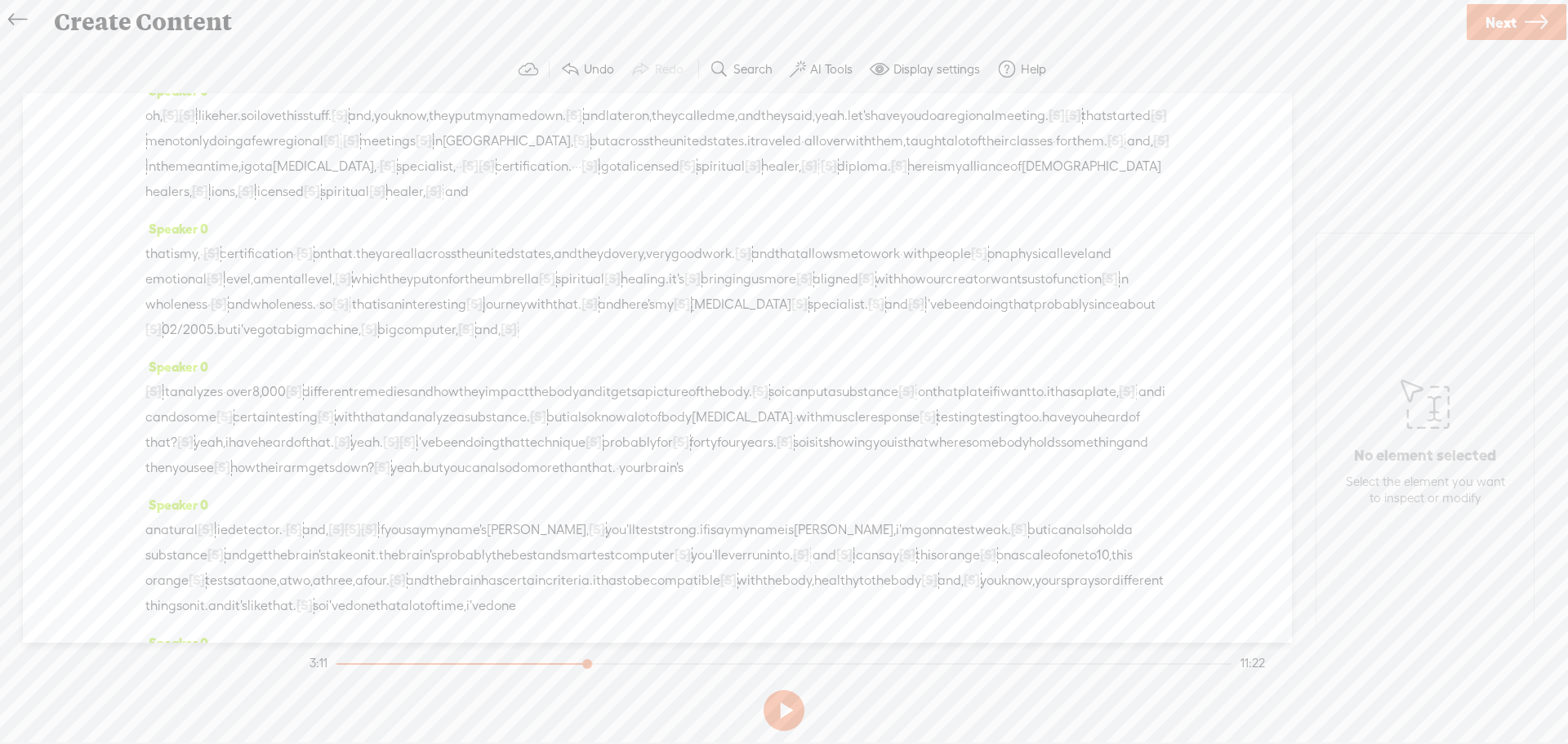
click at [581, 317] on span "that." at bounding box center [567, 305] width 29 height 24
click at [751, 292] on span "bringing" at bounding box center [726, 280] width 50 height 24
click at [581, 317] on span "that." at bounding box center [567, 305] width 29 height 24
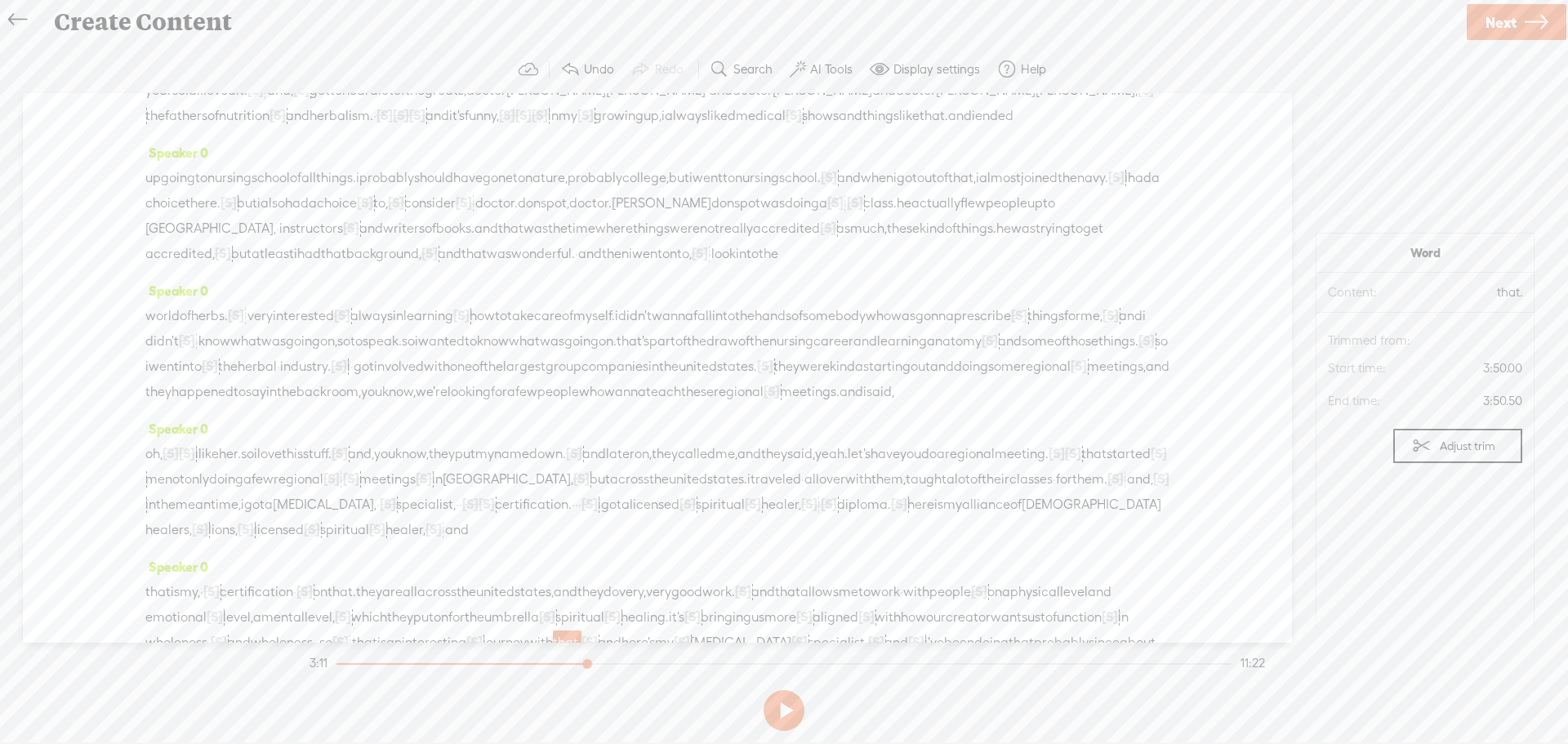
scroll to position [0, 0]
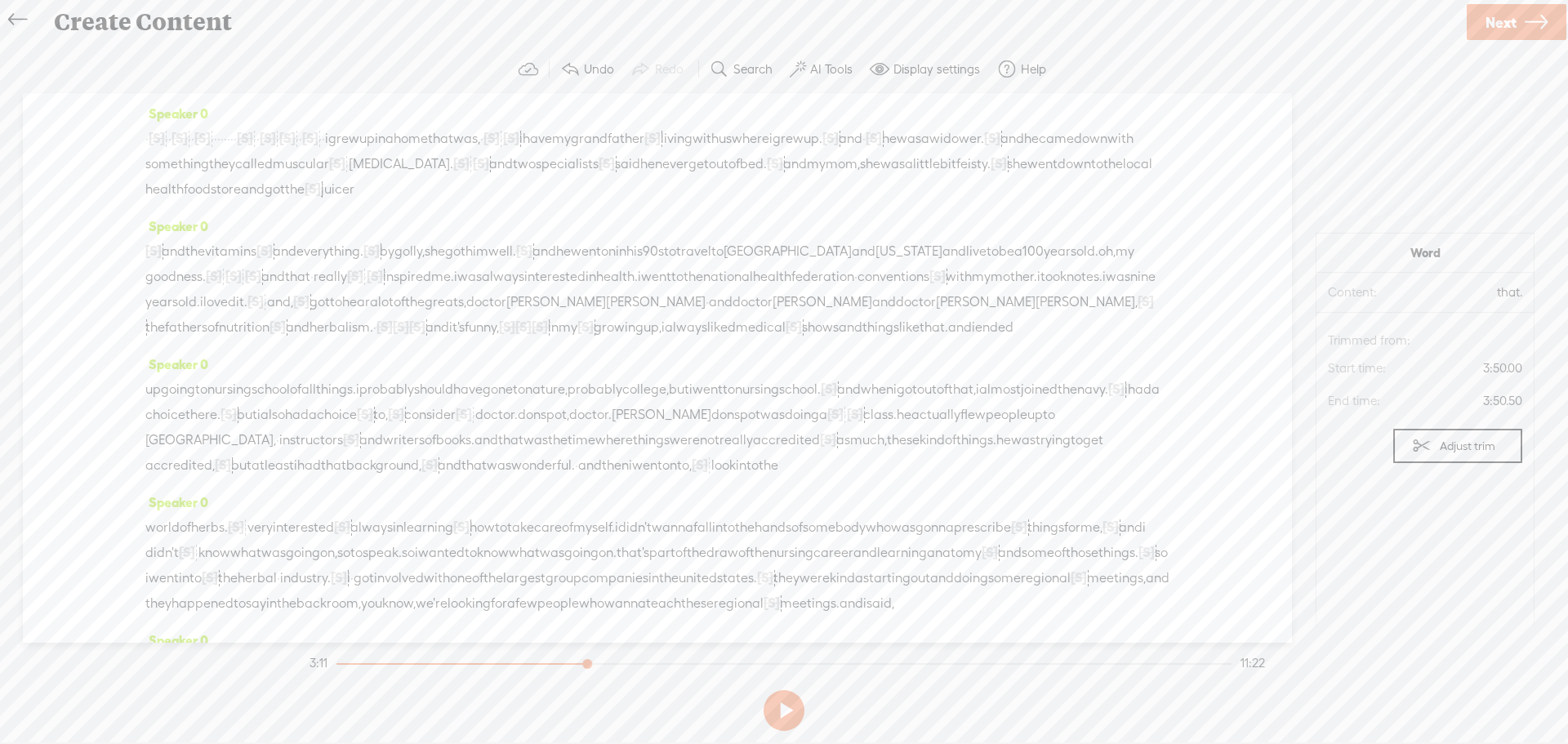
drag, startPoint x: 1088, startPoint y: 332, endPoint x: 91, endPoint y: 92, distance: 1025.5
click at [91, 93] on div "Speaker 0 · [S] · · · · · · · · · · · · [S] · · · [S] · · · · · · · · · [S] · ·…" at bounding box center [657, 367] width 1269 height 550
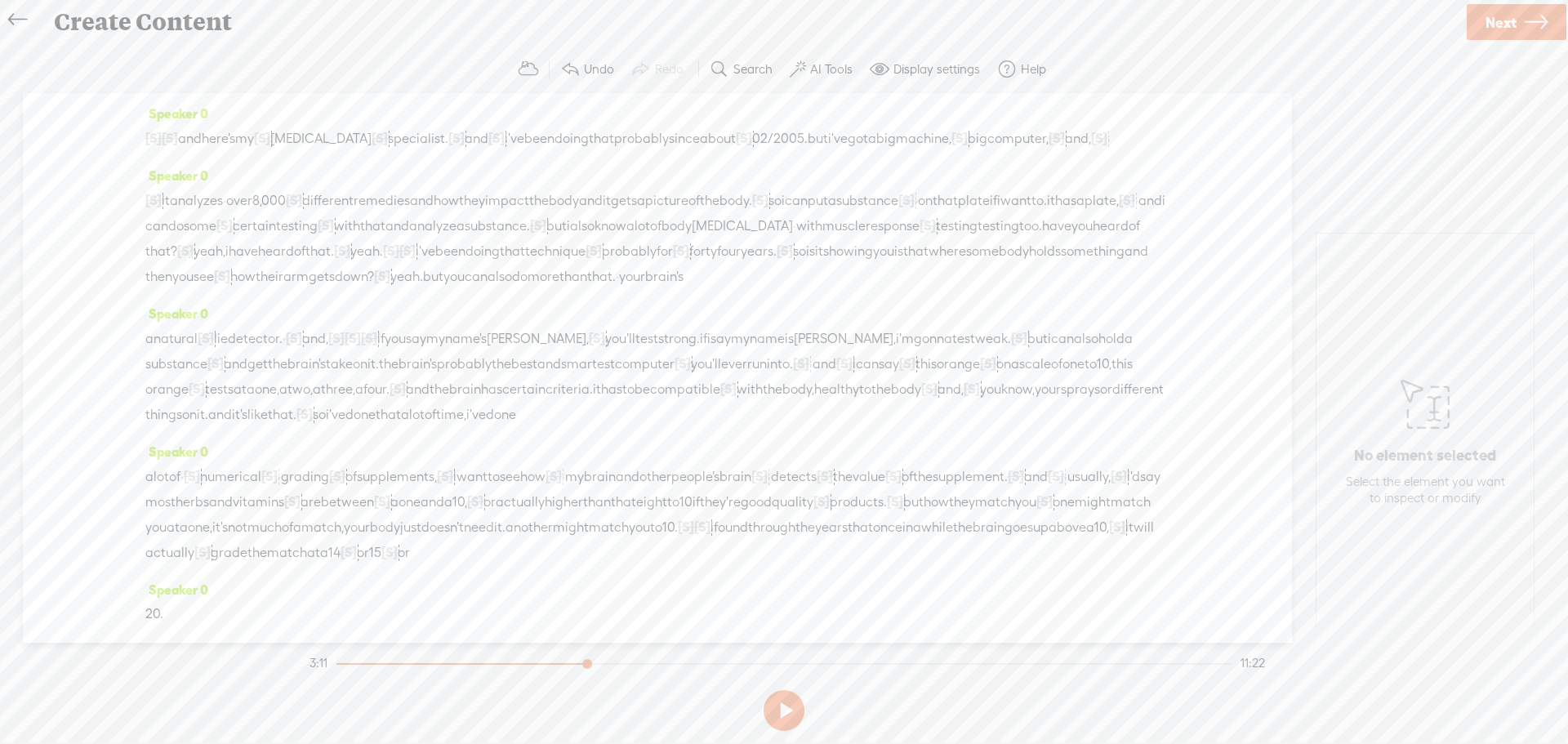
click at [218, 135] on span "here's" at bounding box center [218, 139] width 34 height 24
click at [201, 132] on span "and" at bounding box center [189, 139] width 23 height 24
drag, startPoint x: 217, startPoint y: 132, endPoint x: 84, endPoint y: 128, distance: 133.1
click at [84, 128] on div "Speaker 0 [S] · · · · · · · · · · · · · · · · · · · · · · · · · · · · · · · · ·…" at bounding box center [657, 367] width 1269 height 550
click at [484, 136] on span "i've" at bounding box center [475, 139] width 20 height 24
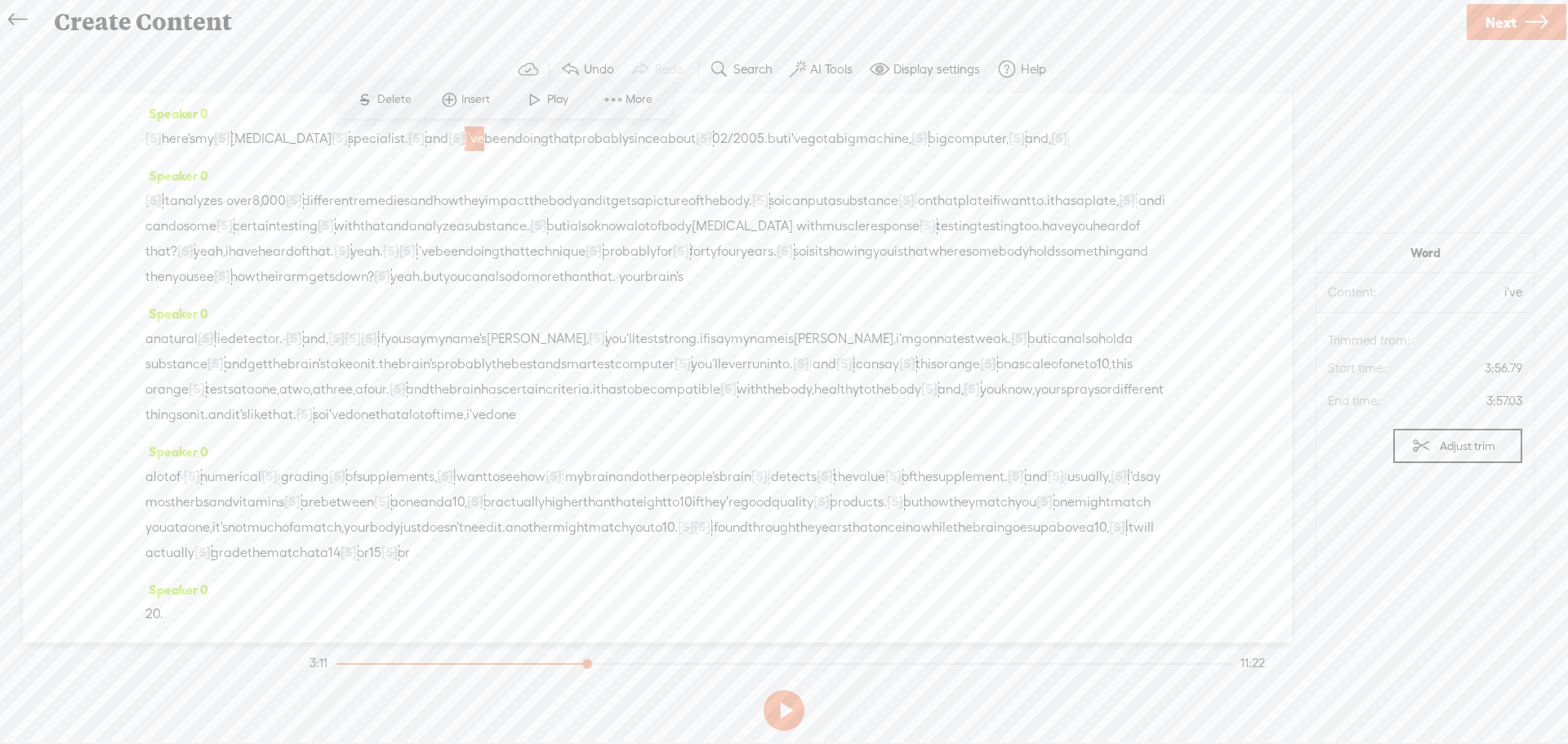
click at [465, 137] on span "[S]" at bounding box center [456, 138] width 16 height 15
drag, startPoint x: 489, startPoint y: 137, endPoint x: 348, endPoint y: 146, distance: 141.3
click at [348, 146] on div "[S] · · · · · · · · · · · · · · · · · · · · · · · · · · · · · · · · · · · · · ·…" at bounding box center [658, 138] width 1024 height 25
drag, startPoint x: 186, startPoint y: 142, endPoint x: 197, endPoint y: 142, distance: 11.0
click at [194, 142] on span "here's" at bounding box center [178, 139] width 34 height 24
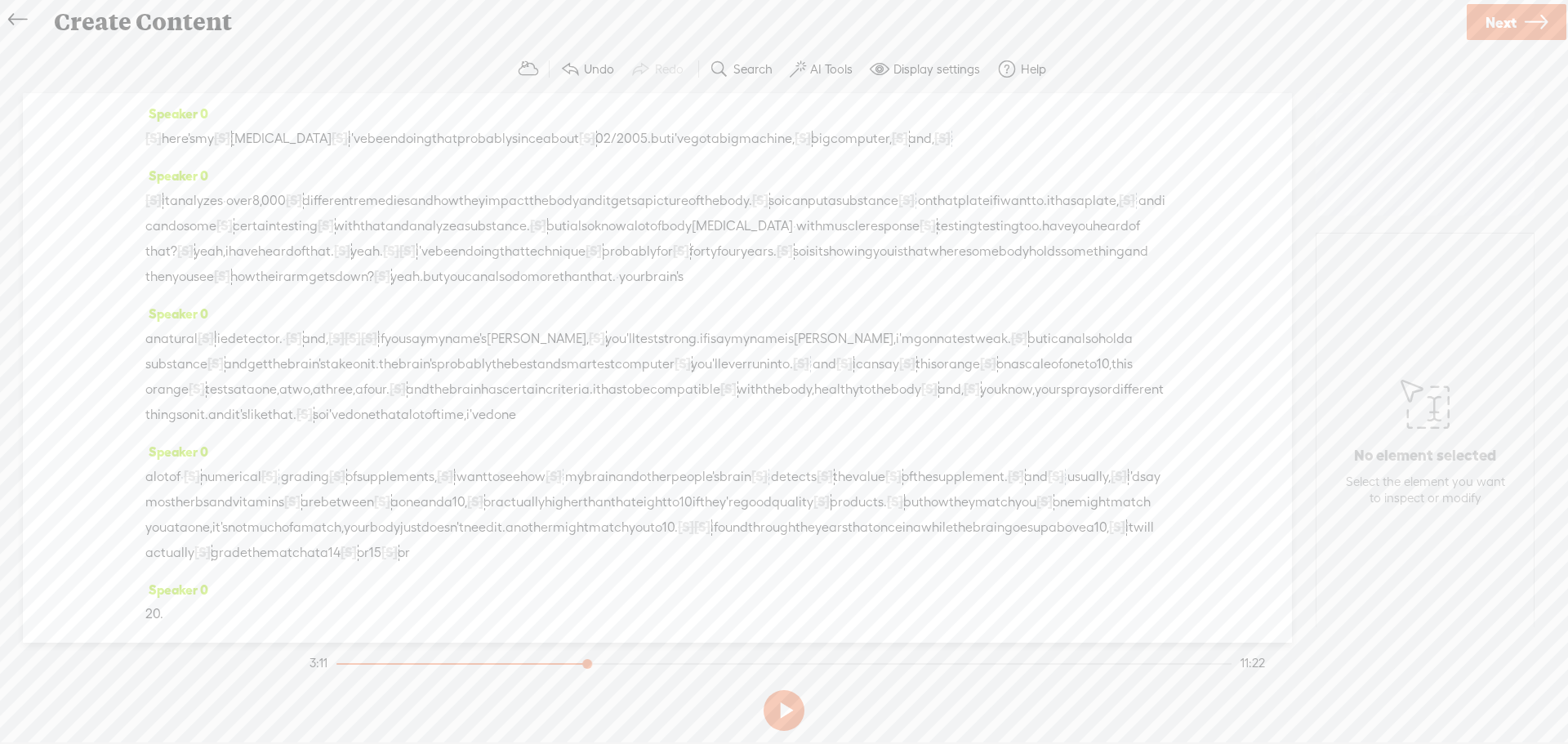
click at [191, 142] on span "here's" at bounding box center [178, 139] width 34 height 24
click at [228, 102] on span "Play" at bounding box center [240, 99] width 25 height 16
click at [519, 174] on div "Speaker 0 [S] · · · it analyzes · over 8,000 [S] · different remedies and how t…" at bounding box center [658, 232] width 1024 height 138
click at [770, 708] on button at bounding box center [784, 710] width 41 height 41
drag, startPoint x: 980, startPoint y: 241, endPoint x: 517, endPoint y: 244, distance: 463.0
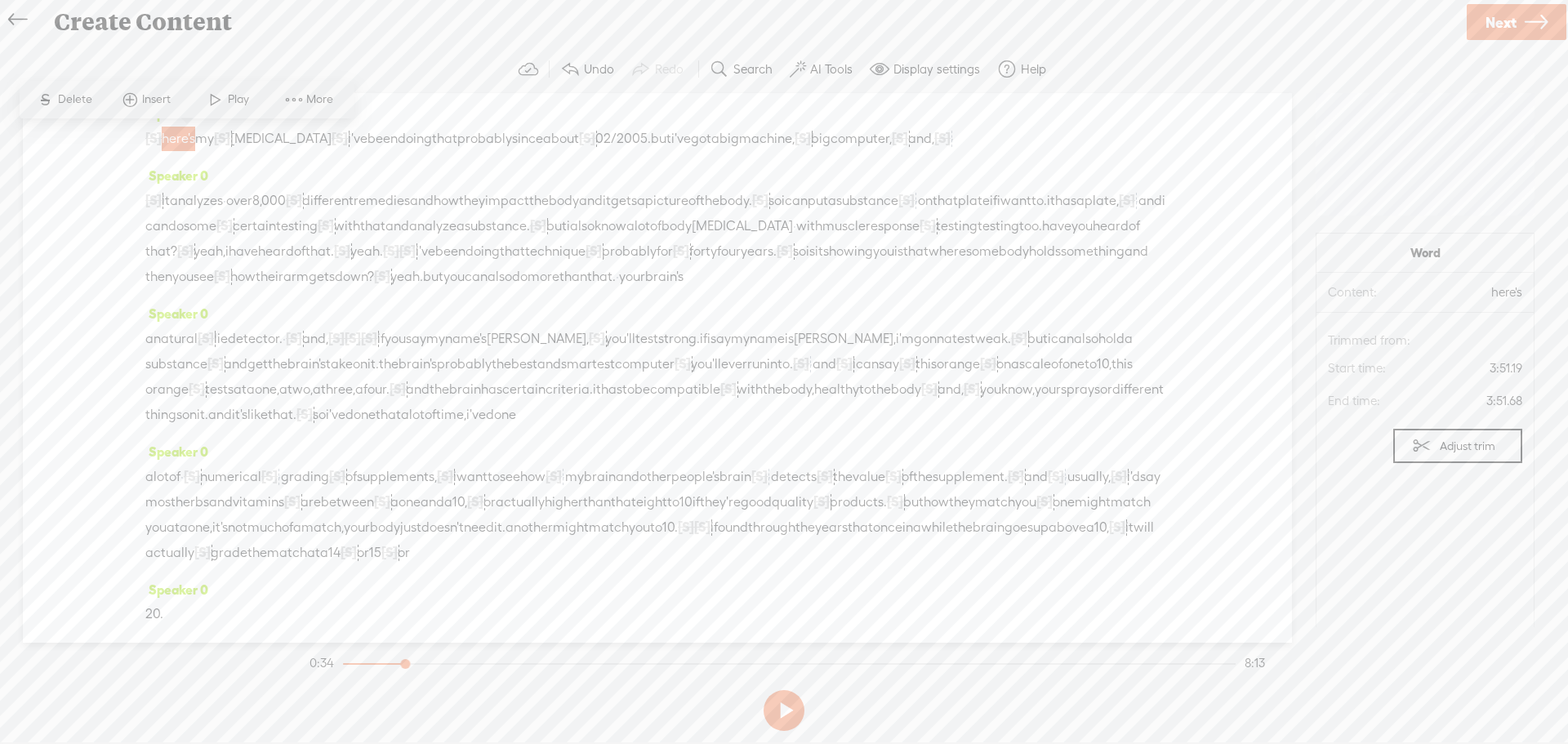
click at [517, 244] on div "[S] · · · it analyzes · over 8,000 [S] · different remedies and how they impact…" at bounding box center [658, 238] width 1024 height 102
click at [354, 207] on span "different" at bounding box center [327, 201] width 51 height 24
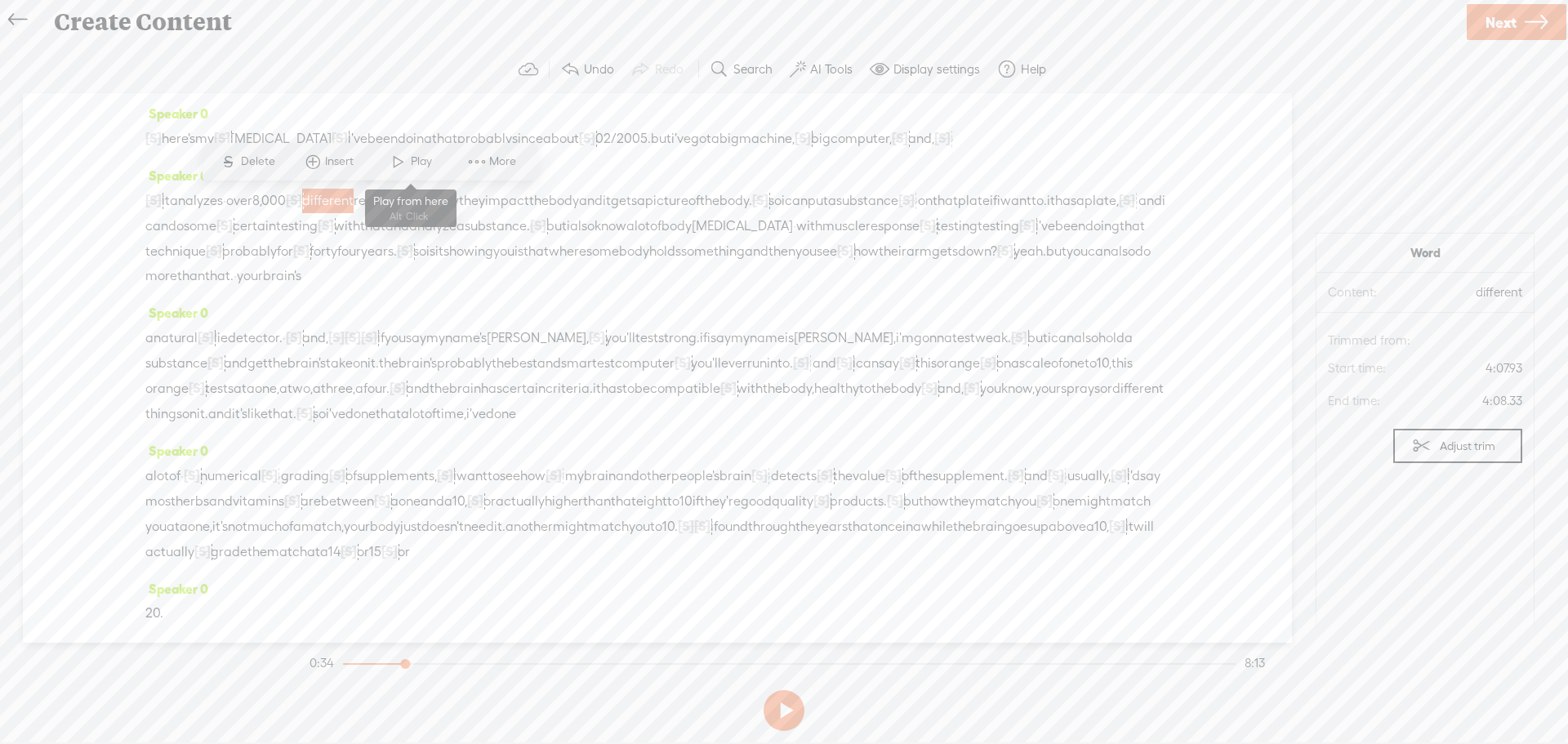
click at [415, 155] on span "Play" at bounding box center [423, 161] width 25 height 16
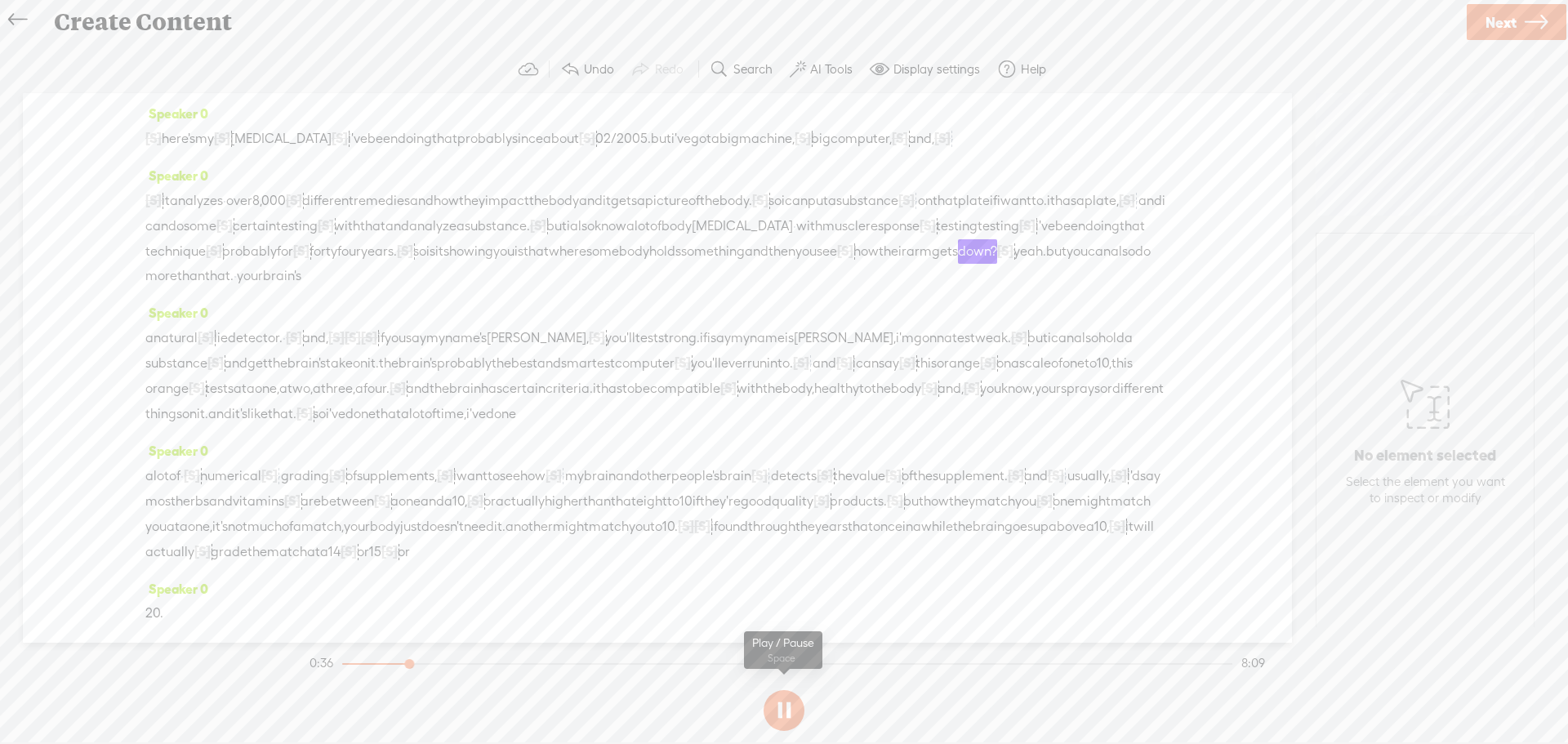
click at [771, 702] on button at bounding box center [784, 710] width 41 height 41
drag, startPoint x: 966, startPoint y: 251, endPoint x: 976, endPoint y: 279, distance: 29.7
click at [976, 279] on div "[S] · · · it analyzes · over 8,000 [S] · different remedies and how they impact…" at bounding box center [658, 238] width 1024 height 101
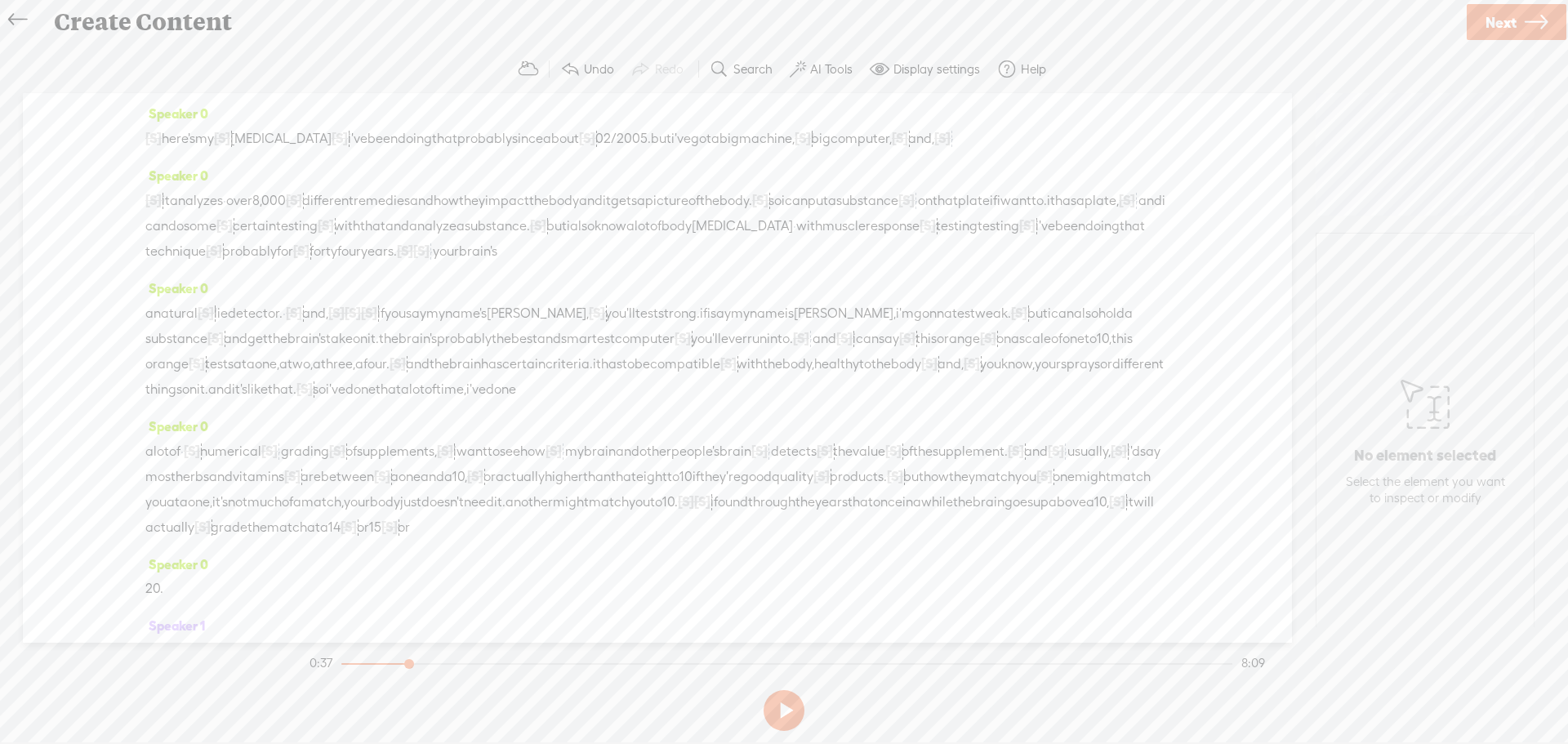
click at [627, 229] on span "know" at bounding box center [610, 227] width 32 height 24
click at [1039, 188] on span "Play" at bounding box center [1046, 187] width 25 height 16
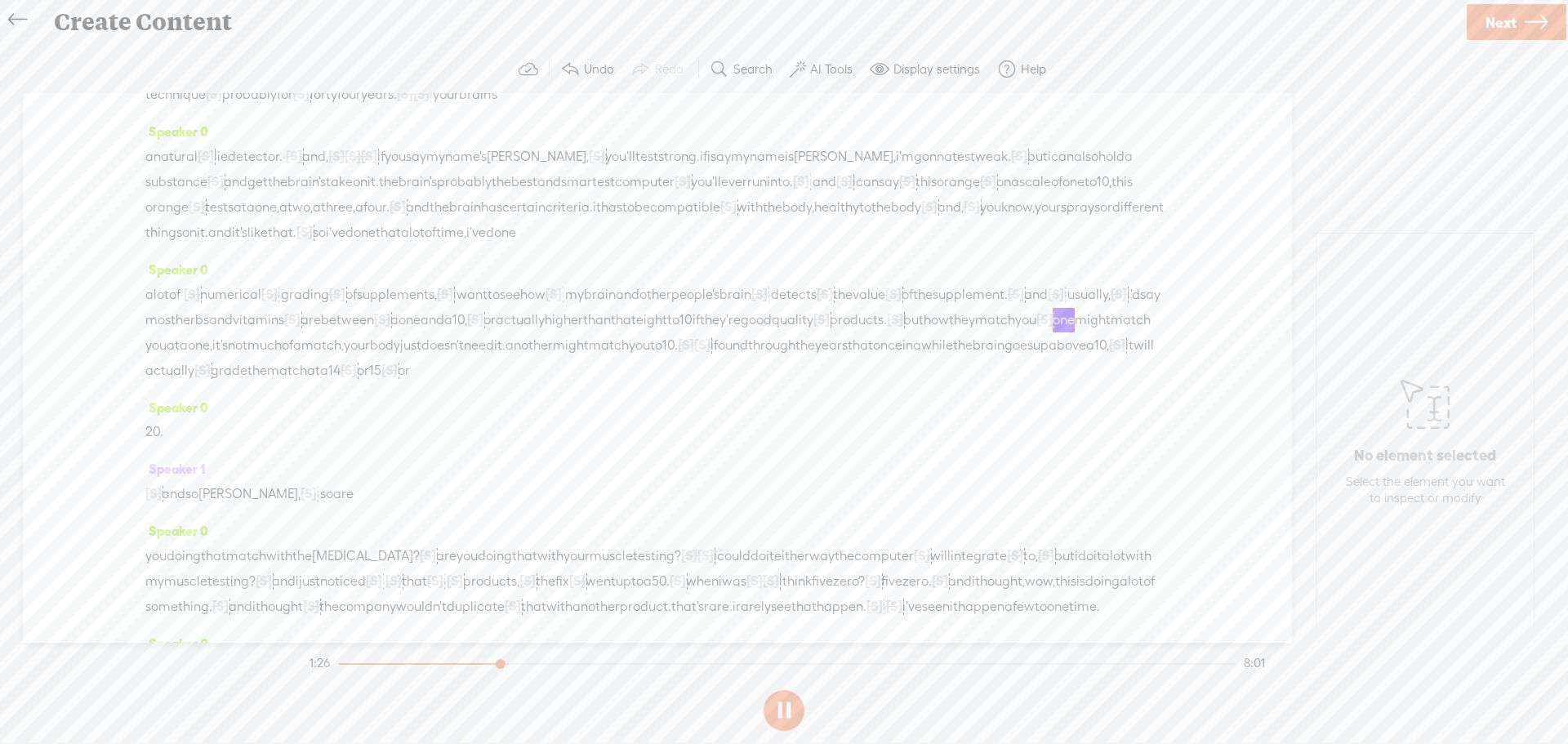
scroll to position [163, 0]
click at [780, 702] on button at bounding box center [784, 710] width 41 height 41
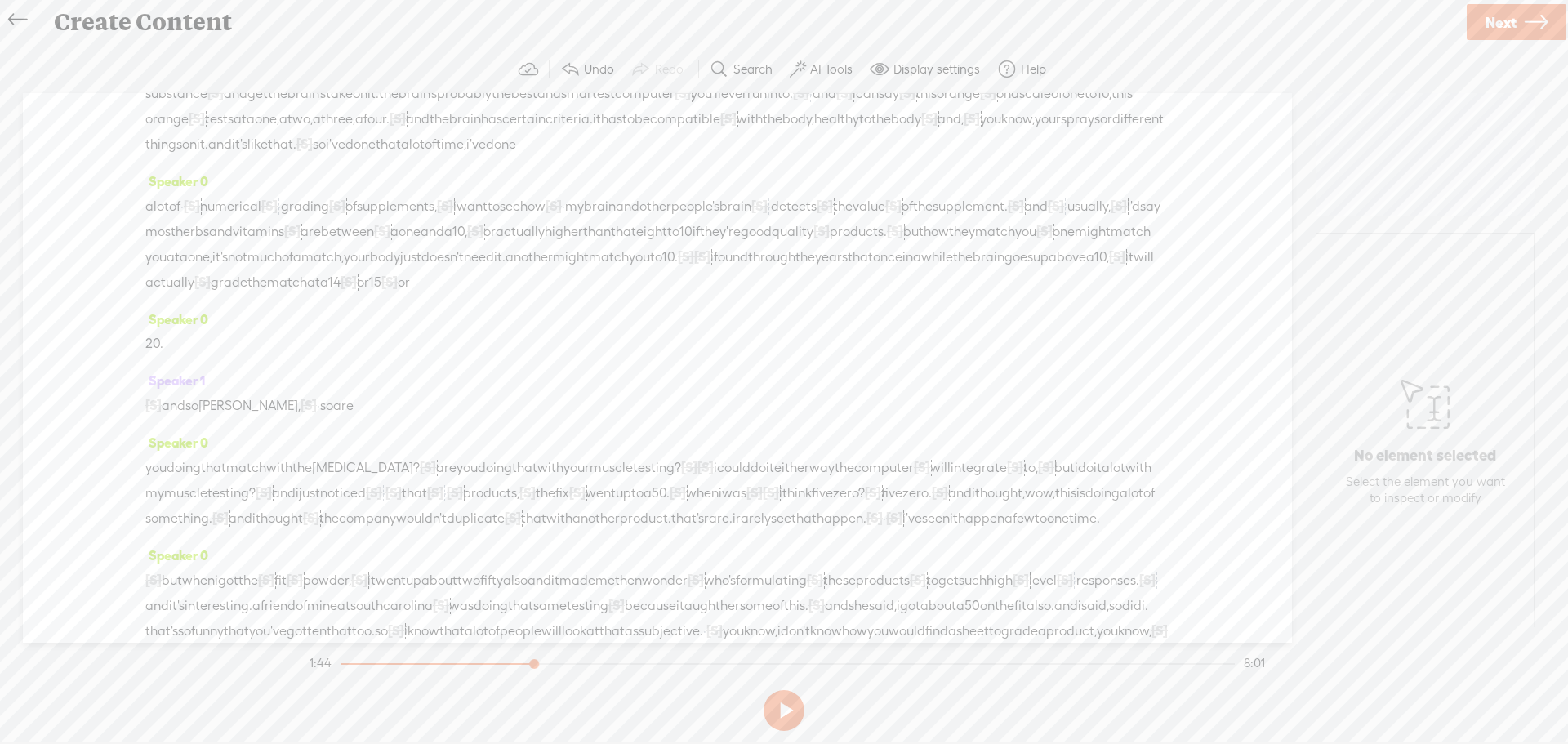
drag, startPoint x: 525, startPoint y: 539, endPoint x: 143, endPoint y: 427, distance: 398.1
click at [143, 427] on div "Speaker 0 [S] · · · · · · · · · · · · · · · · · · · · · · · · · · · · · · · · ·…" at bounding box center [657, 367] width 1269 height 550
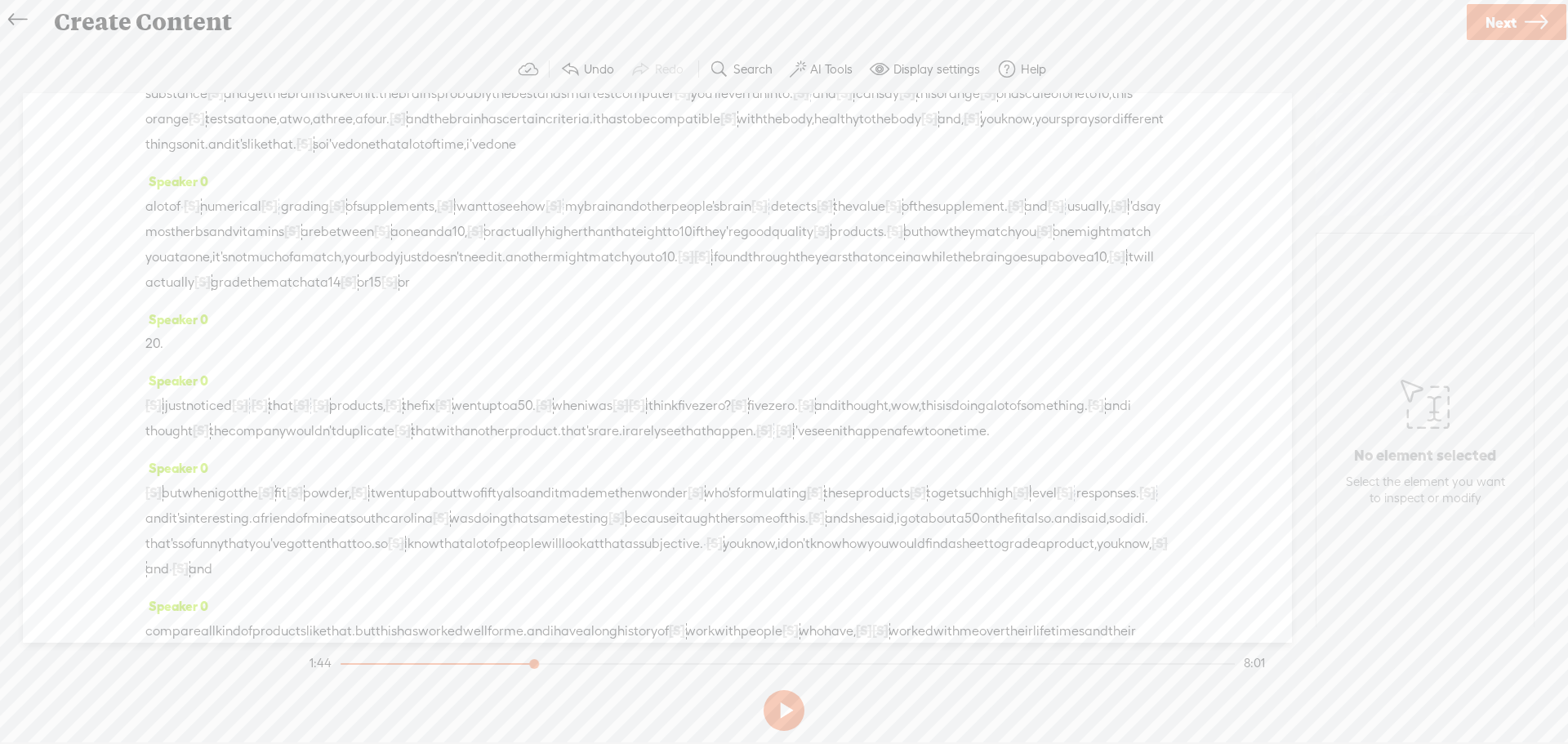
click at [369, 295] on span "15" at bounding box center [375, 283] width 12 height 24
click at [294, 285] on span "Play" at bounding box center [299, 293] width 25 height 16
click at [790, 700] on section at bounding box center [784, 711] width 955 height 54
click at [785, 712] on button at bounding box center [784, 710] width 41 height 41
drag, startPoint x: 358, startPoint y: 508, endPoint x: 292, endPoint y: 504, distance: 66.1
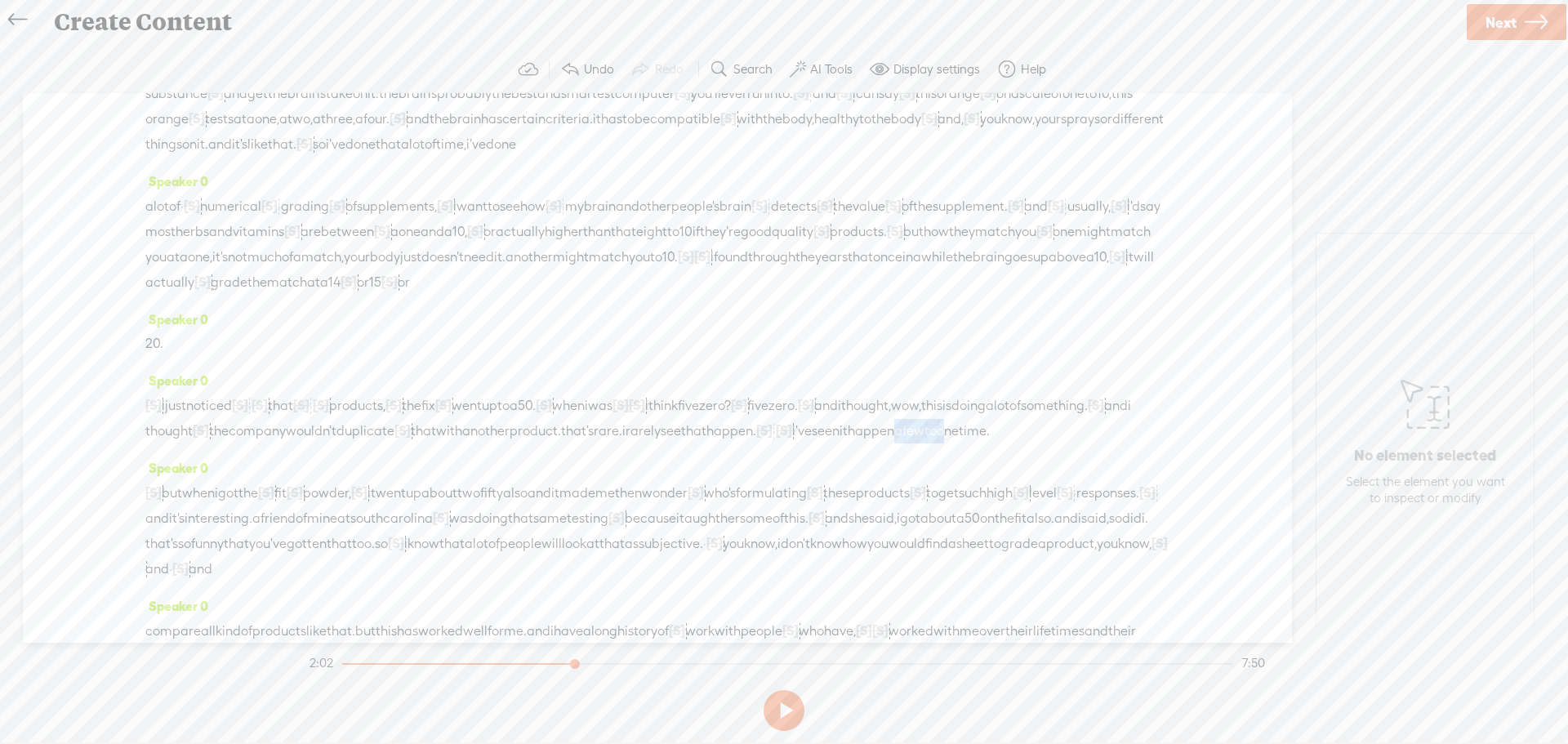
click at [295, 444] on div "[S] · · and so [PERSON_NAME], · · so are you doing that match with the [MEDICAL…" at bounding box center [658, 418] width 1024 height 50
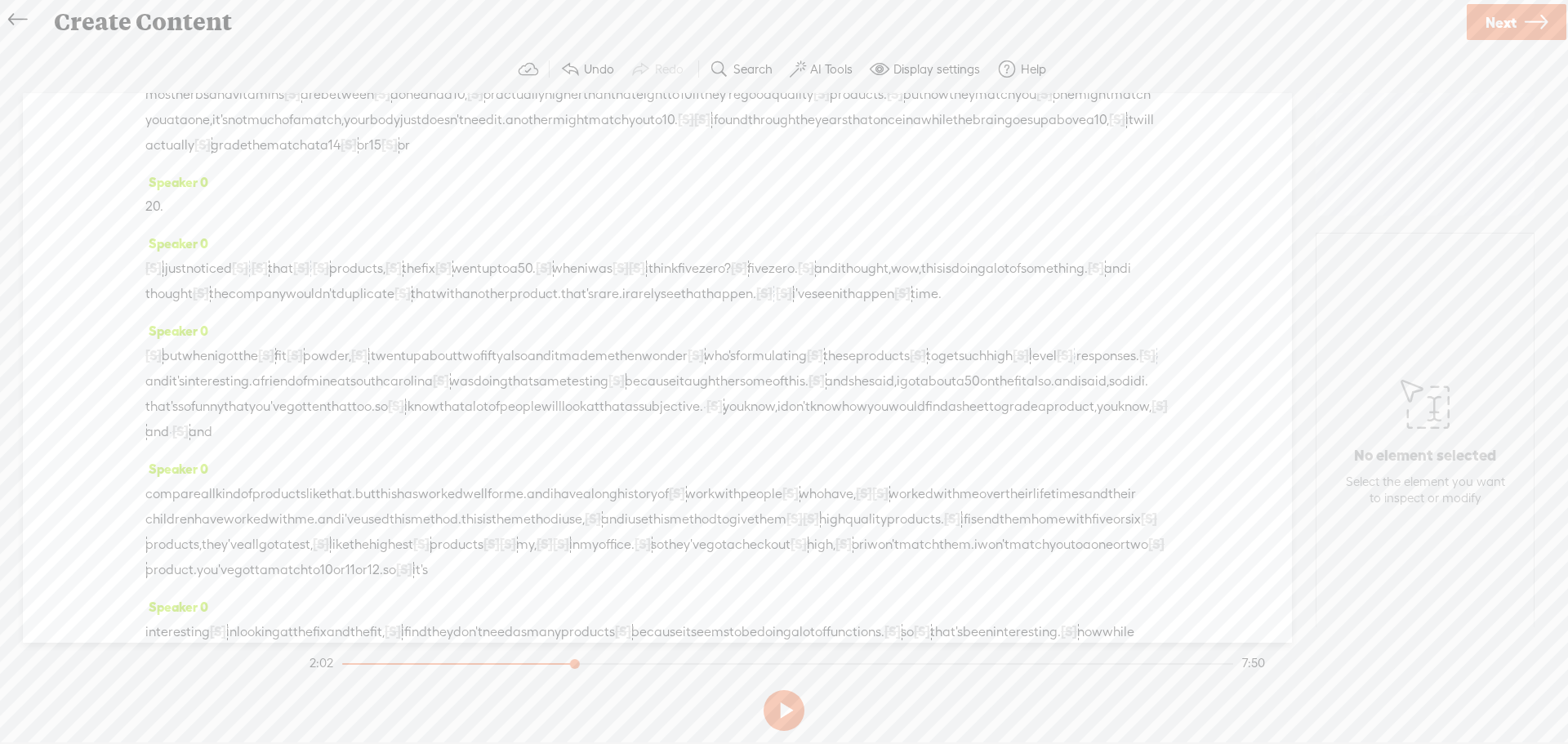
scroll to position [409, 0]
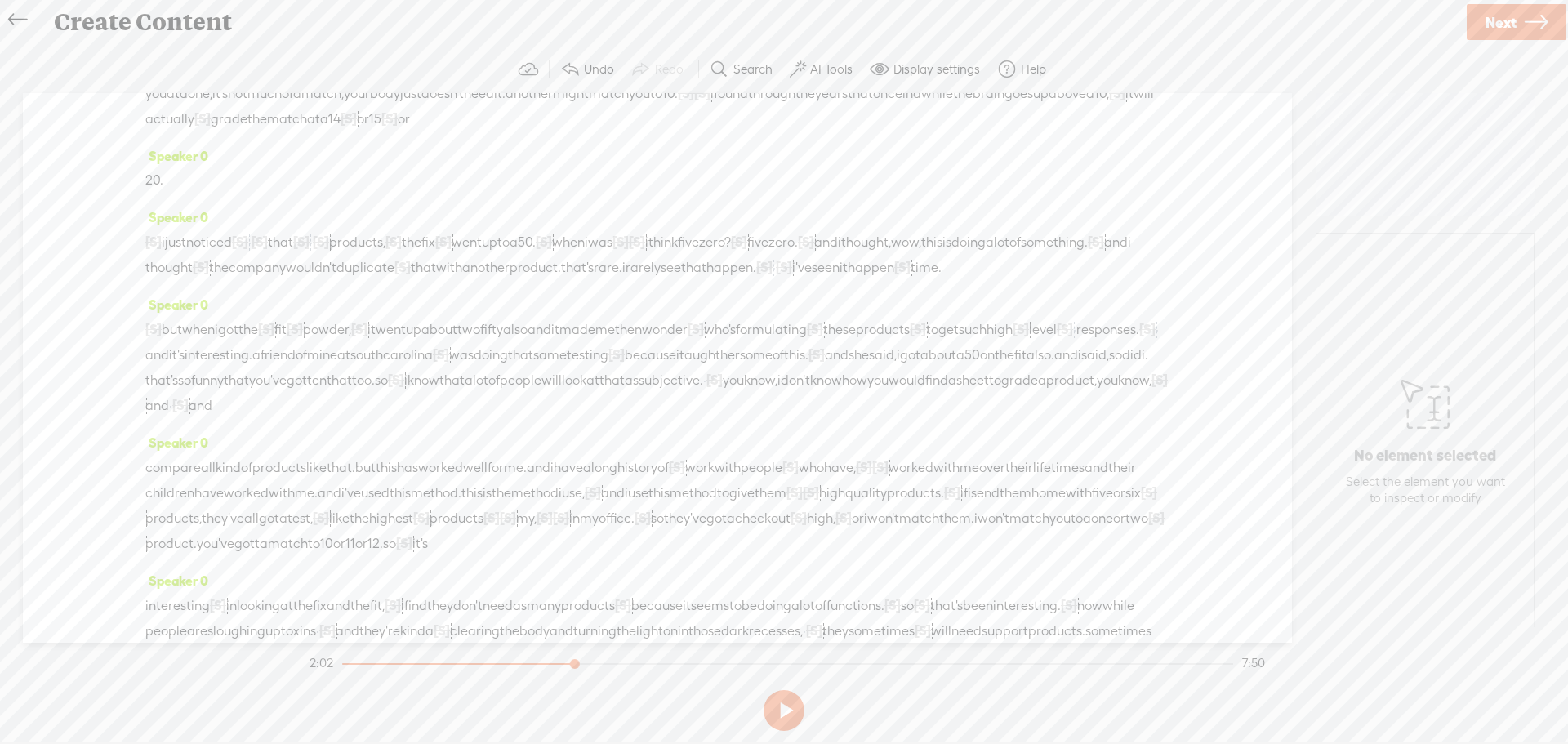
click at [744, 393] on span "know," at bounding box center [760, 380] width 34 height 24
click at [468, 443] on span "Play" at bounding box center [473, 442] width 25 height 16
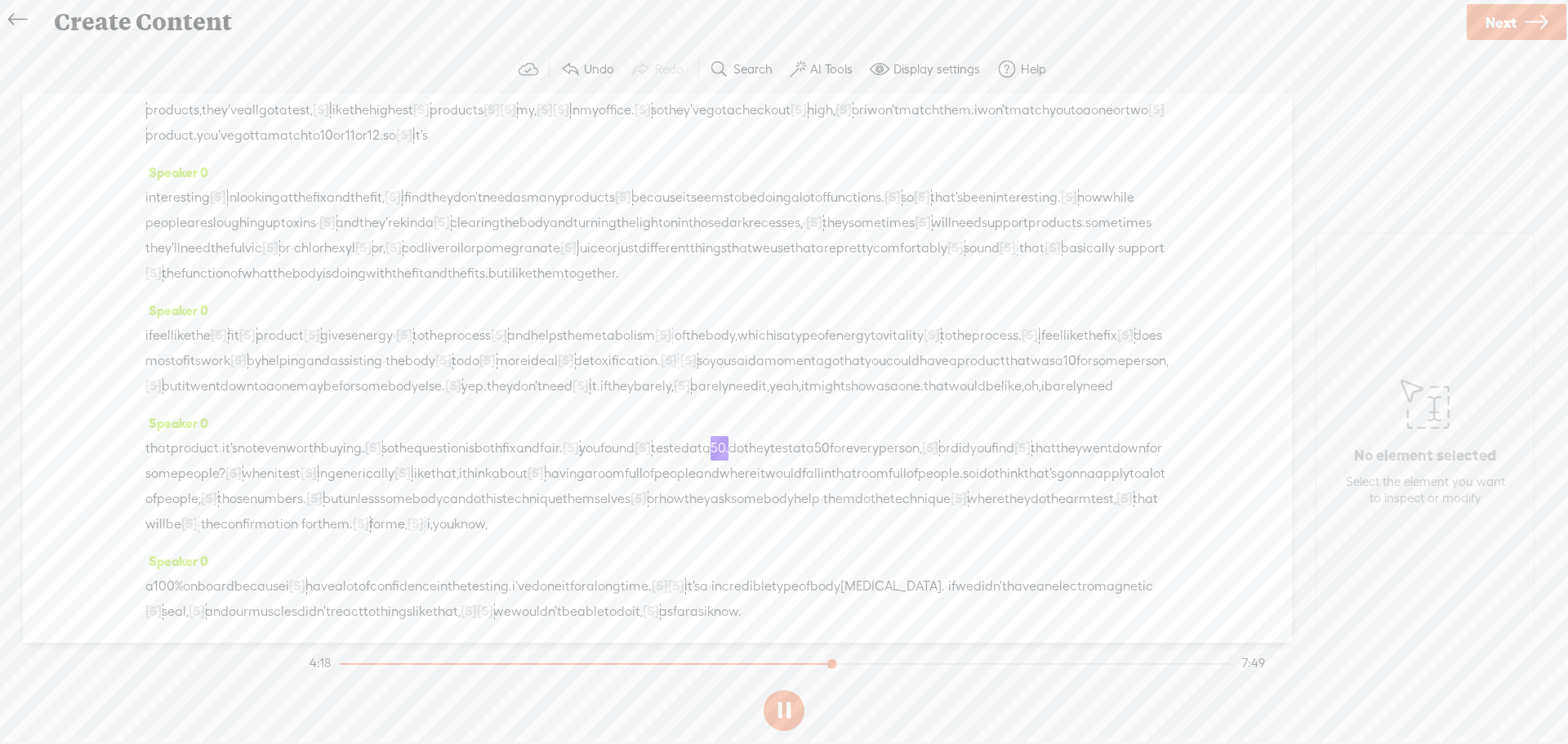
scroll to position [899, 0]
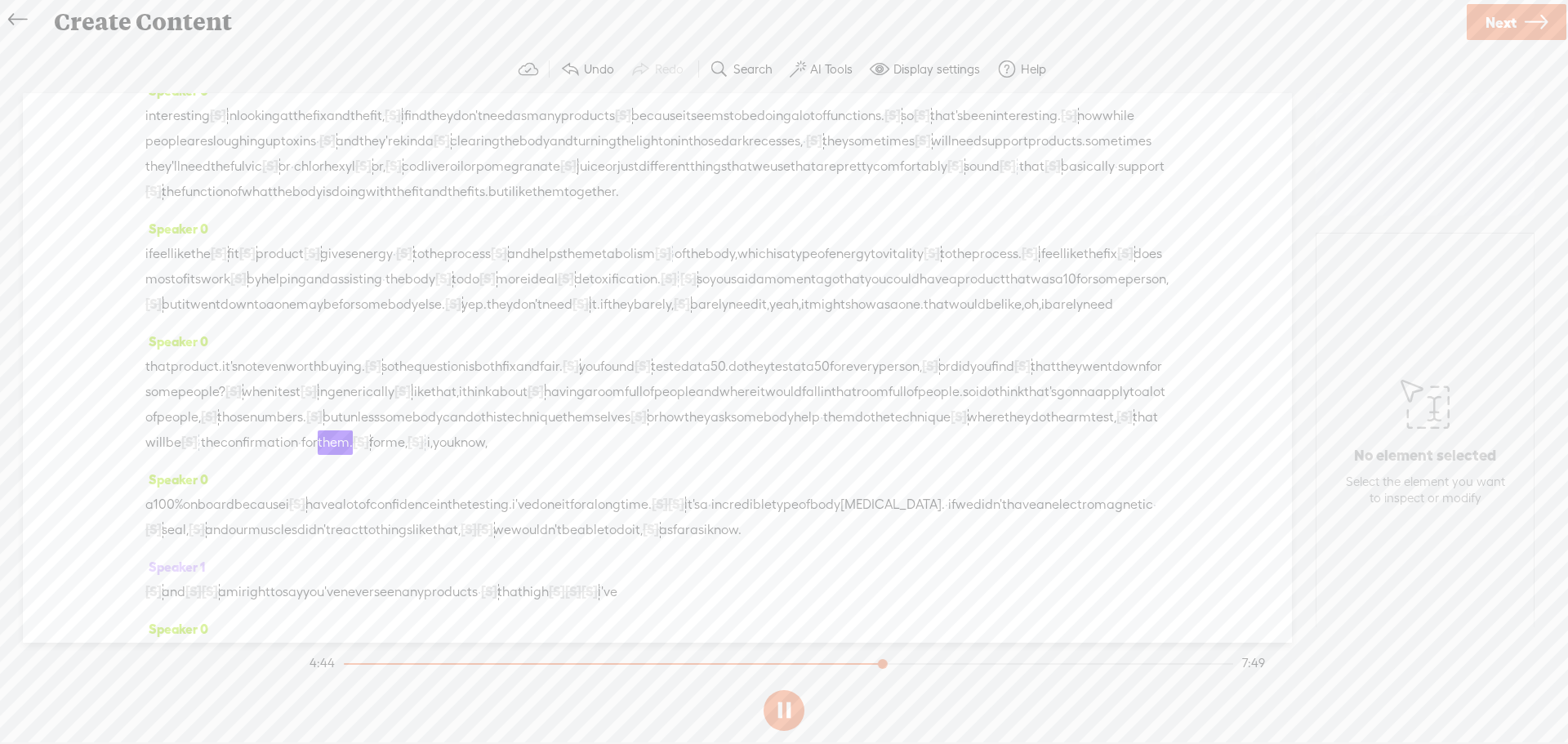
click at [783, 706] on button at bounding box center [784, 710] width 41 height 41
click at [680, 292] on span "·" at bounding box center [679, 280] width 3 height 24
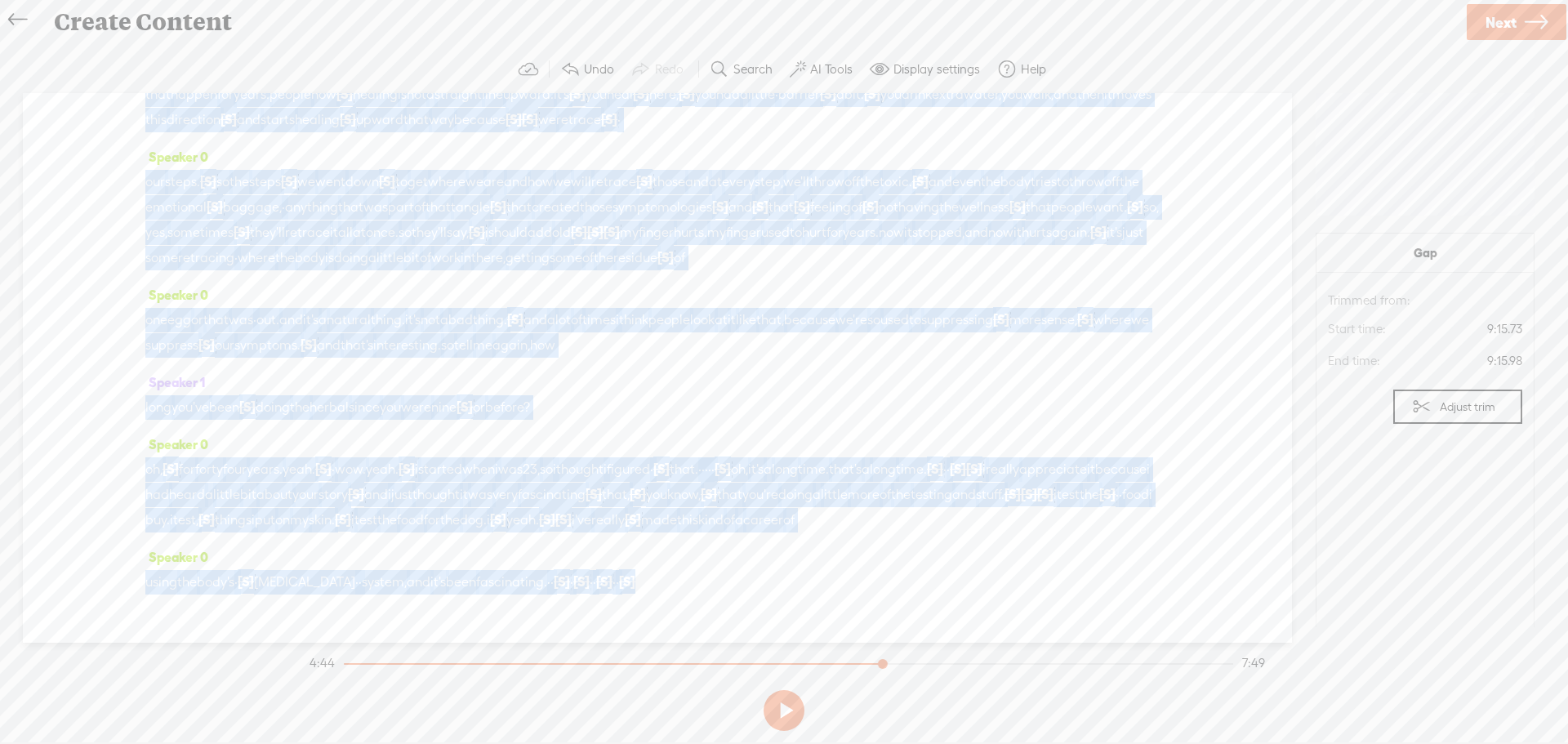
scroll to position [2093, 0]
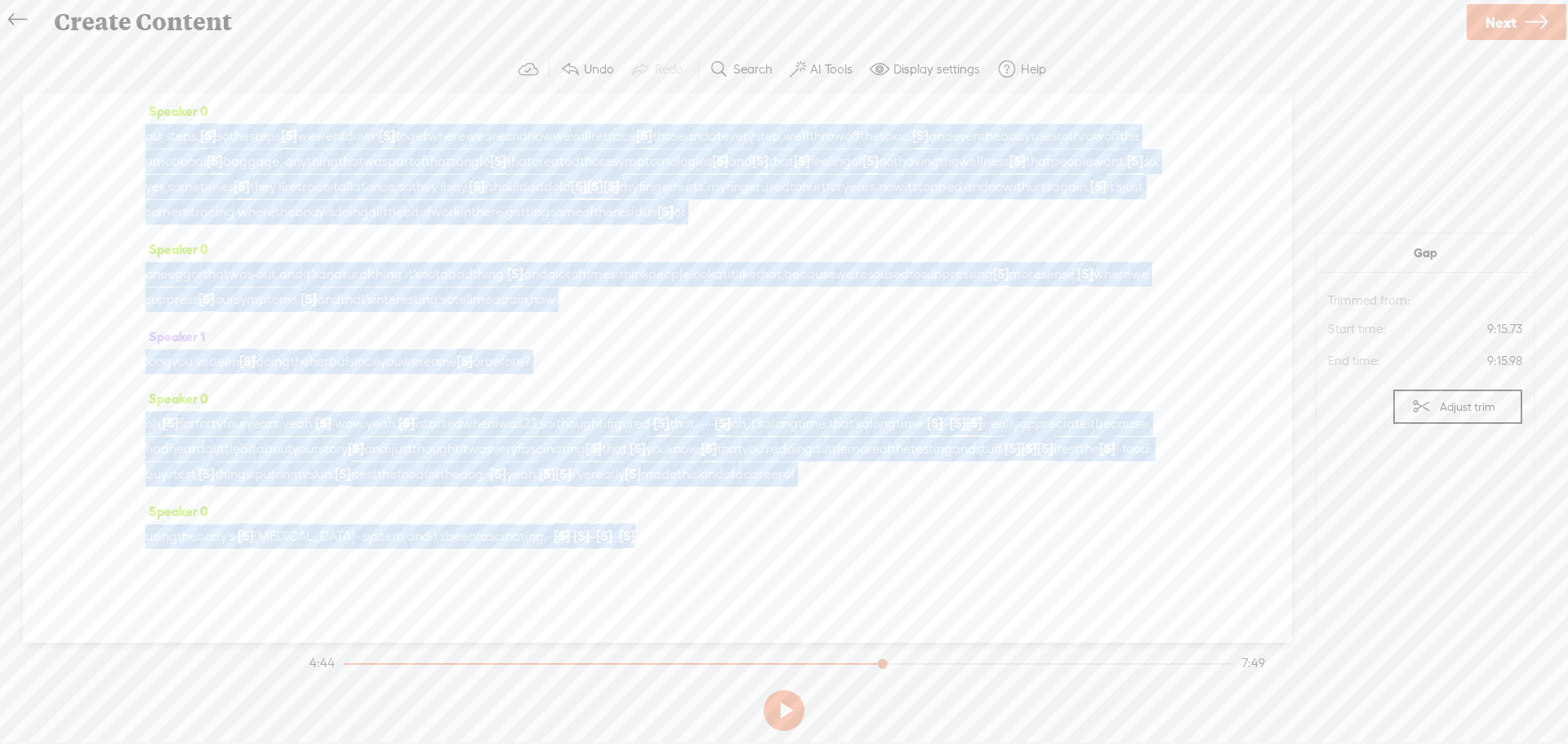
drag, startPoint x: 1086, startPoint y: 398, endPoint x: 857, endPoint y: 595, distance: 302.1
click at [857, 595] on div "Speaker 0 [S] · · · · · · · · · · · · · · · · · · · · · · · · · · · · · · · · ·…" at bounding box center [657, 367] width 1269 height 550
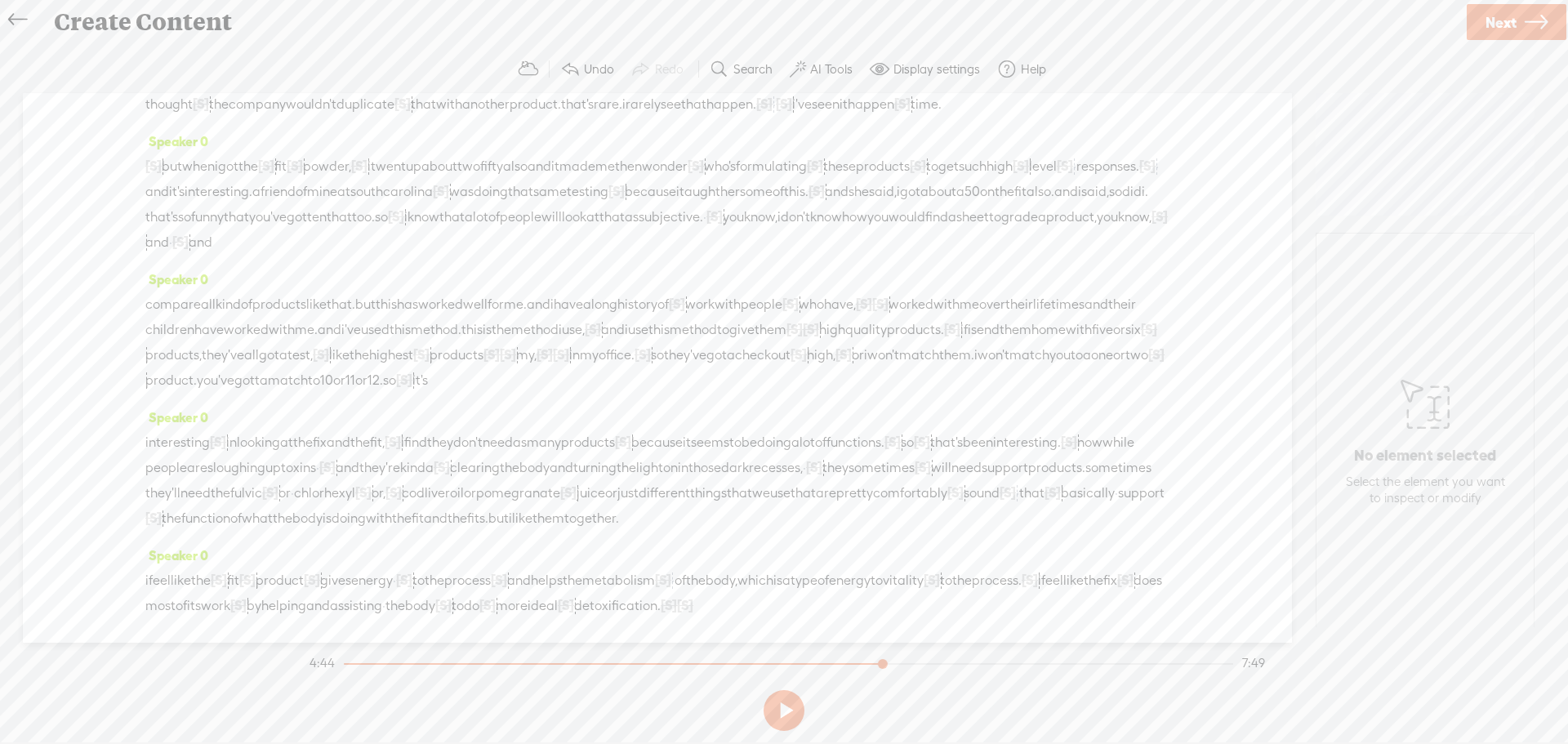
scroll to position [767, 0]
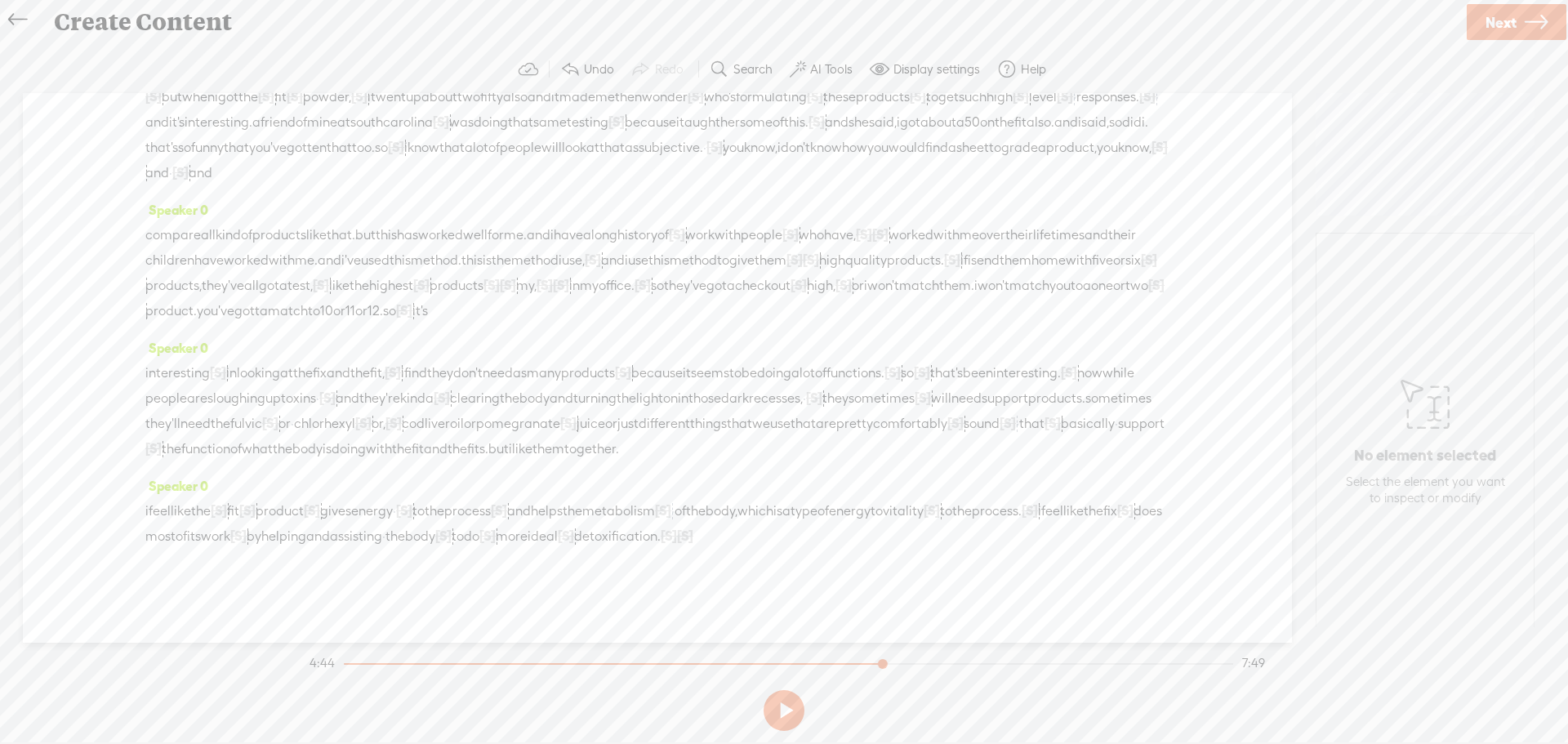
click at [1512, 15] on span "Next" at bounding box center [1501, 23] width 31 height 42
click at [696, 364] on input "text" at bounding box center [786, 366] width 560 height 32
type input "[PERSON_NAME]"
click at [597, 451] on textarea at bounding box center [784, 457] width 548 height 40
type textarea "pHix and pHit"
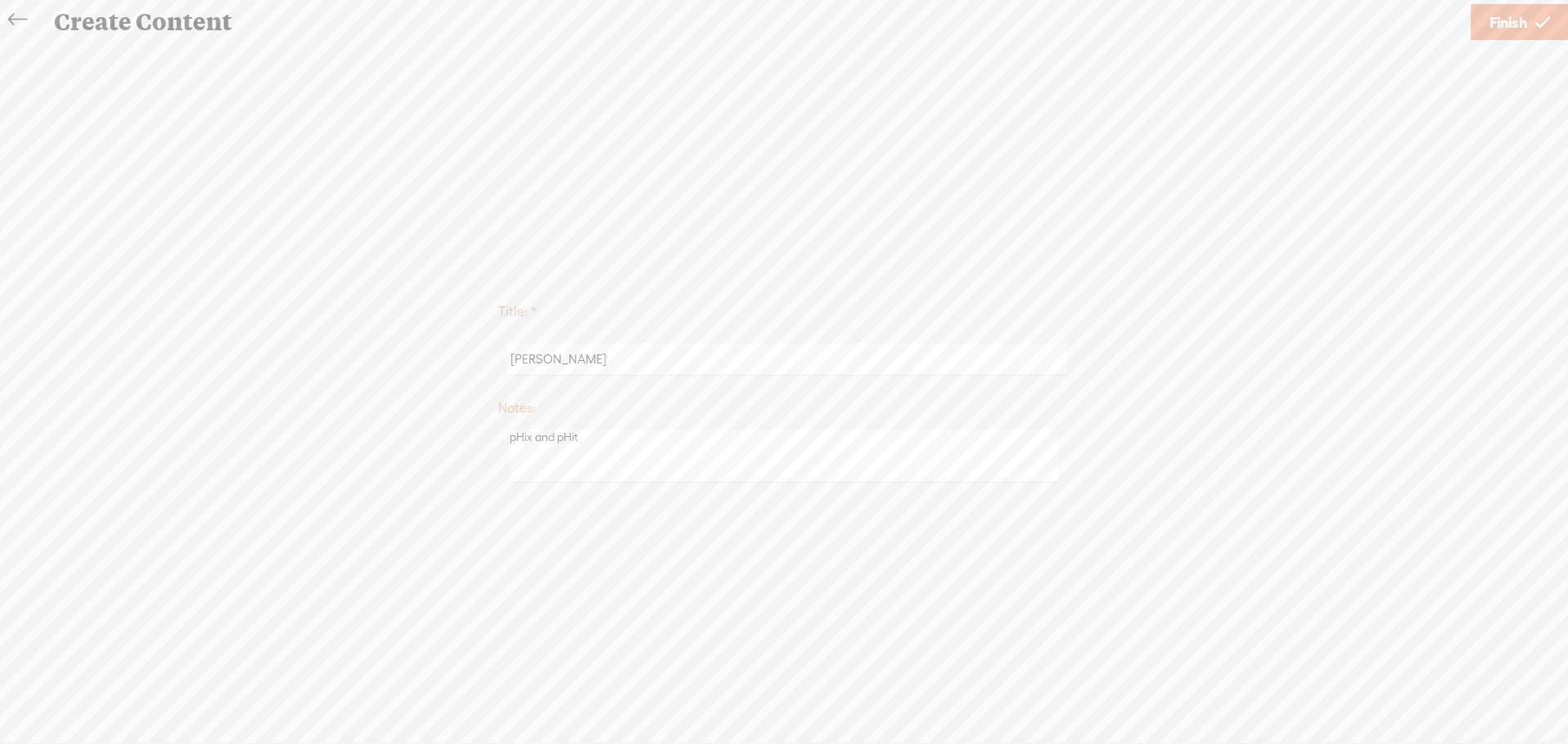
click at [770, 555] on div "Title: * [PERSON_NAME] Notes: pHix and pHit Save as a draft content Publish: Wa…" at bounding box center [784, 392] width 1535 height 698
click at [1503, 23] on span "Finish" at bounding box center [1508, 23] width 37 height 42
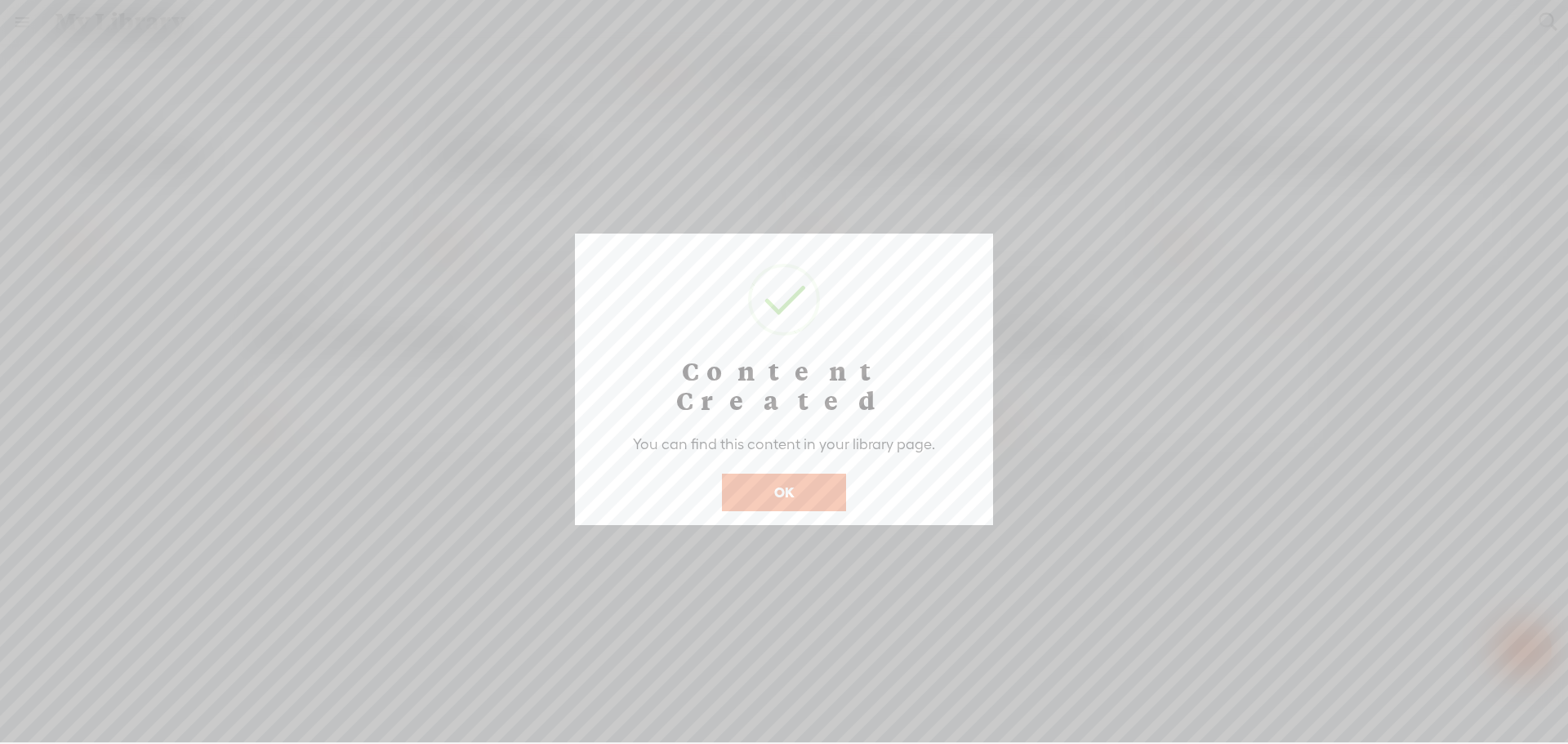
click at [804, 474] on button "OK" at bounding box center [784, 492] width 124 height 37
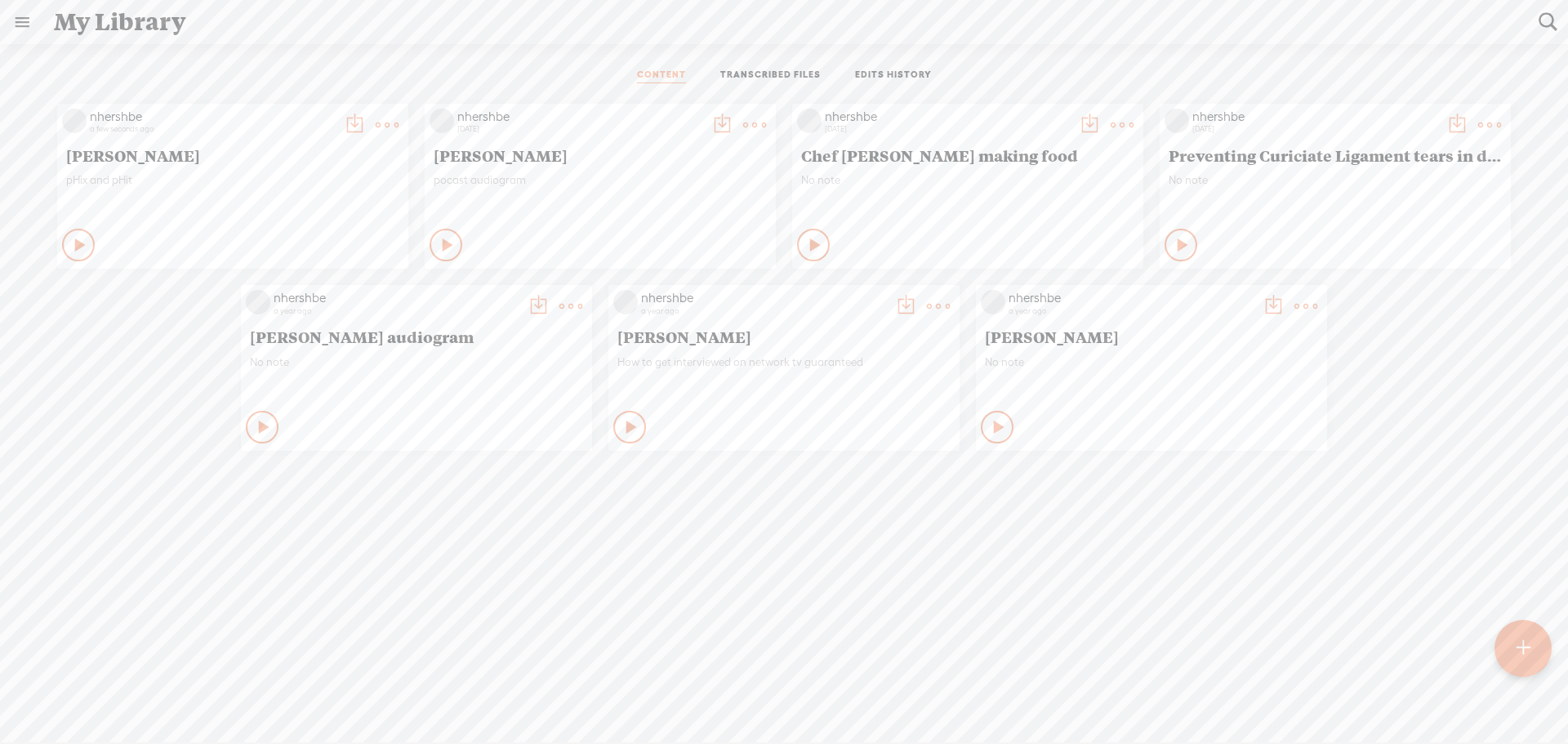
click at [377, 122] on t at bounding box center [387, 125] width 23 height 23
click at [269, 332] on link "Download as..." at bounding box center [304, 330] width 163 height 37
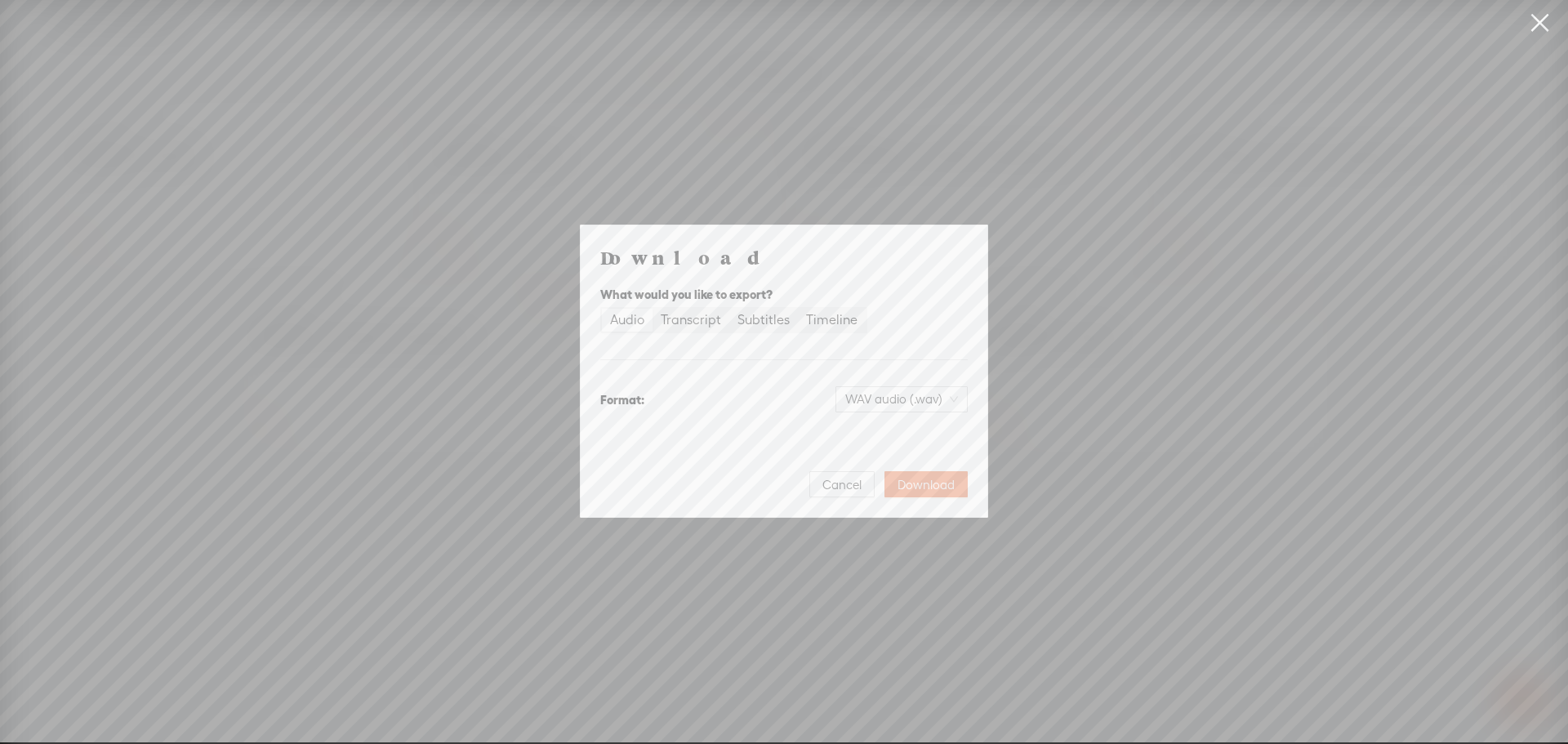
click at [632, 317] on div "Audio" at bounding box center [627, 320] width 35 height 23
click at [602, 309] on input "Audio" at bounding box center [602, 309] width 0 height 0
click at [630, 317] on div "Audio" at bounding box center [627, 320] width 35 height 23
click at [602, 309] on input "Audio" at bounding box center [602, 309] width 0 height 0
click at [928, 484] on span "Download" at bounding box center [926, 485] width 57 height 16
